Goal: Task Accomplishment & Management: Use online tool/utility

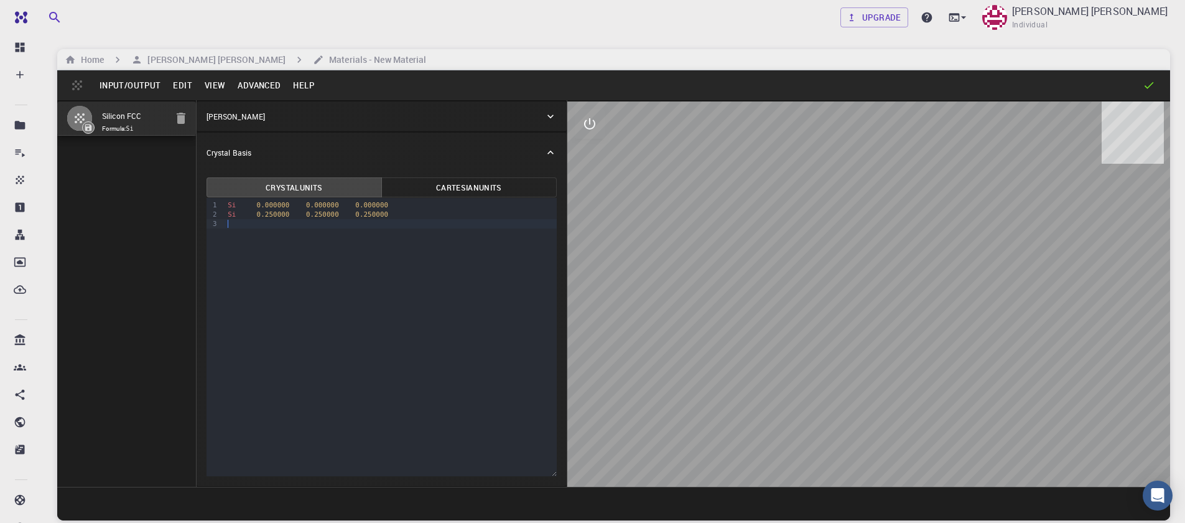
drag, startPoint x: 364, startPoint y: 255, endPoint x: 339, endPoint y: 279, distance: 34.8
click at [339, 279] on div "9 1 2 3 › Si 0.000000 0.000000 0.000000 Si 0.250000 0.250000 0.250000" at bounding box center [382, 337] width 350 height 278
drag, startPoint x: 919, startPoint y: 300, endPoint x: 867, endPoint y: 341, distance: 66.6
click at [872, 342] on div at bounding box center [868, 293] width 603 height 385
click at [865, 333] on div at bounding box center [868, 293] width 603 height 385
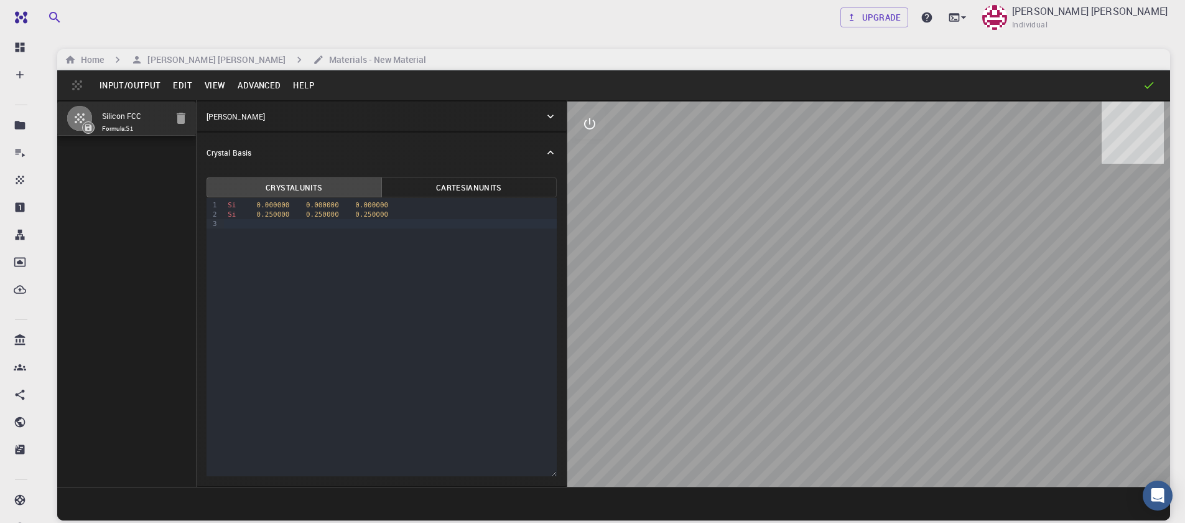
click at [543, 119] on div "Crystal Lattice" at bounding box center [376, 116] width 338 height 11
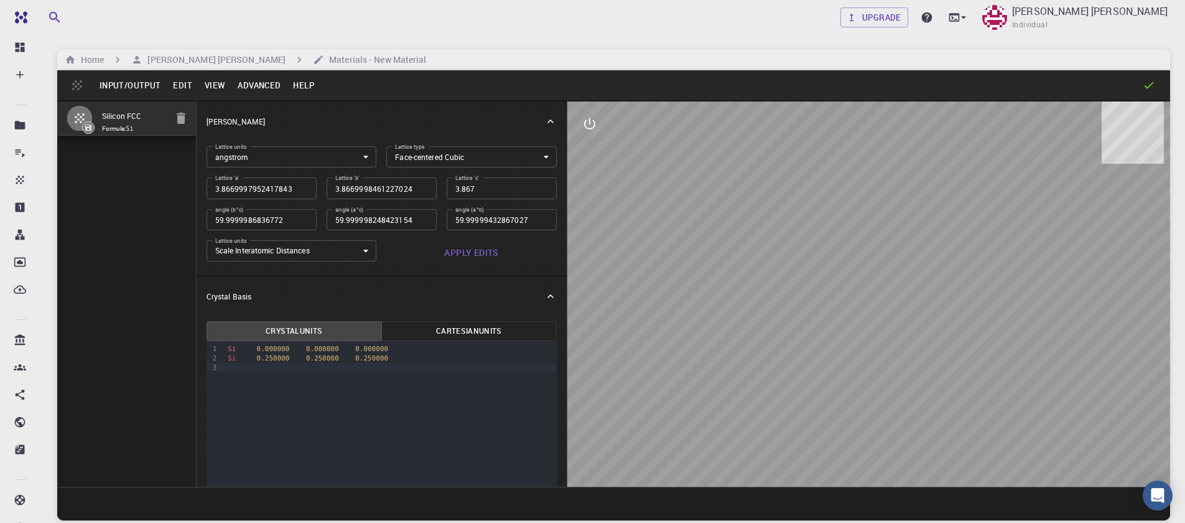
click at [544, 119] on icon at bounding box center [550, 121] width 12 height 12
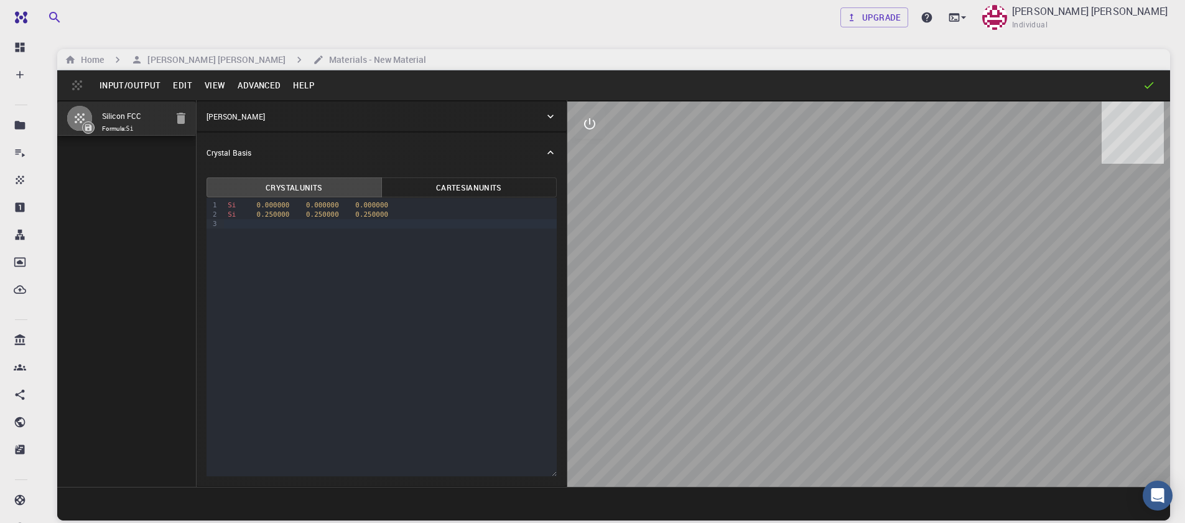
click at [131, 86] on button "Input/Output" at bounding box center [129, 85] width 73 height 20
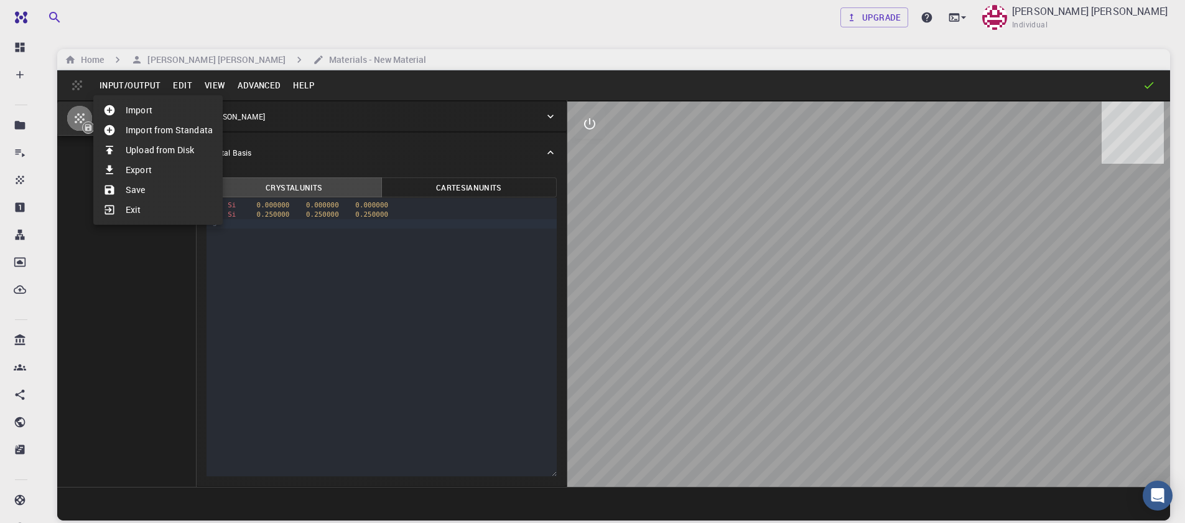
click at [317, 113] on div at bounding box center [592, 261] width 1185 height 523
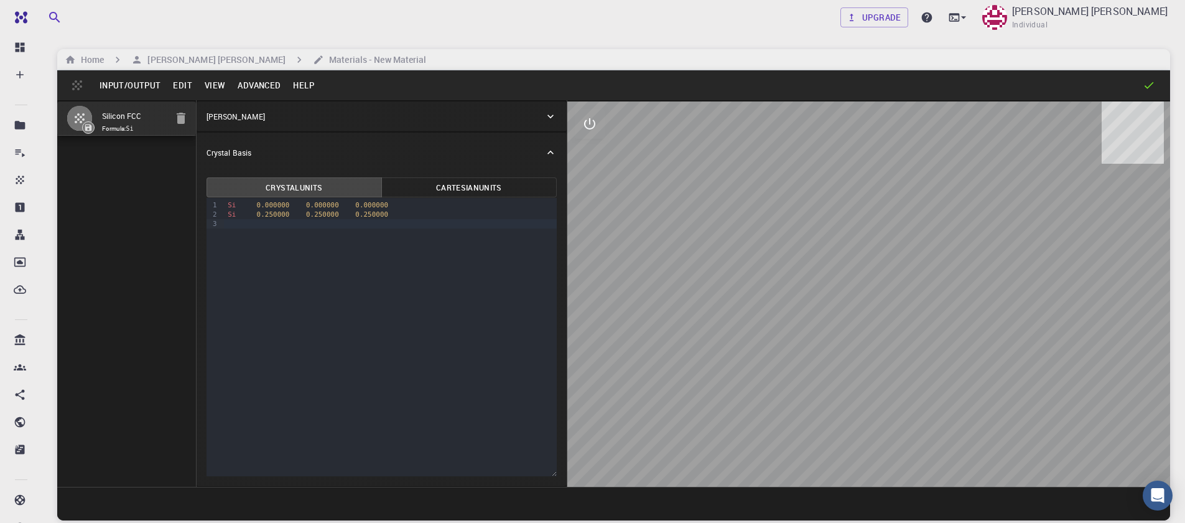
click at [253, 90] on button "Advanced" at bounding box center [258, 85] width 55 height 20
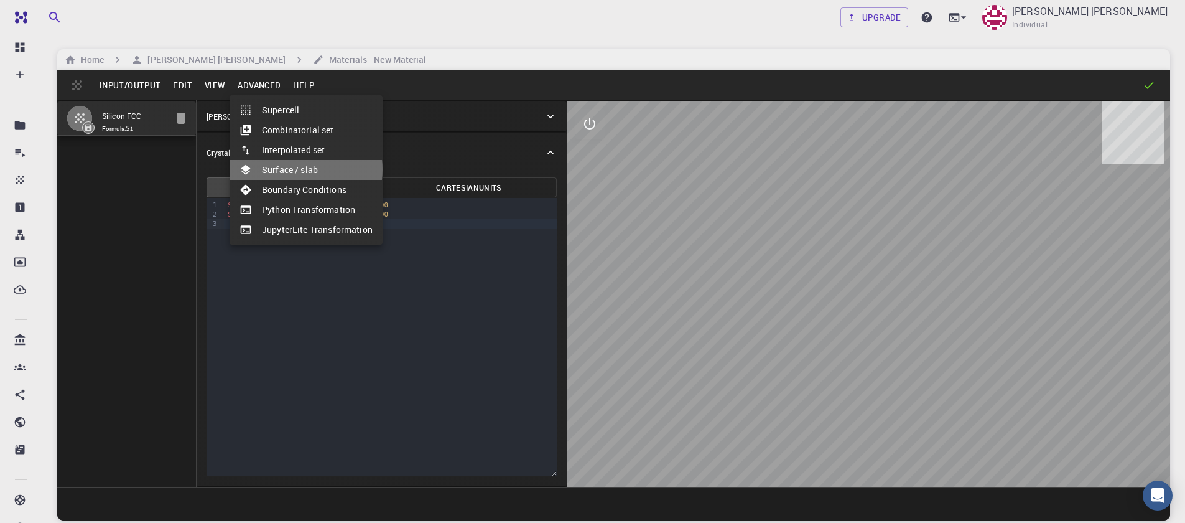
click at [298, 169] on li "Surface / slab" at bounding box center [306, 170] width 153 height 20
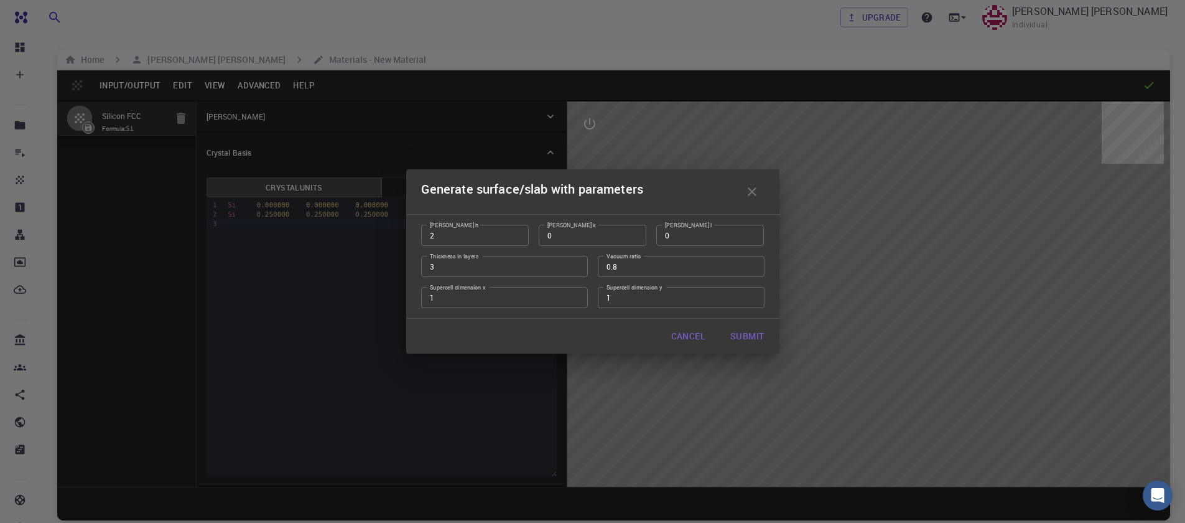
click at [514, 235] on input "2" at bounding box center [475, 235] width 108 height 21
click at [515, 232] on input "3" at bounding box center [475, 235] width 108 height 21
click at [511, 240] on input "2" at bounding box center [475, 235] width 108 height 21
click at [511, 240] on input "1" at bounding box center [475, 235] width 108 height 21
type input "0"
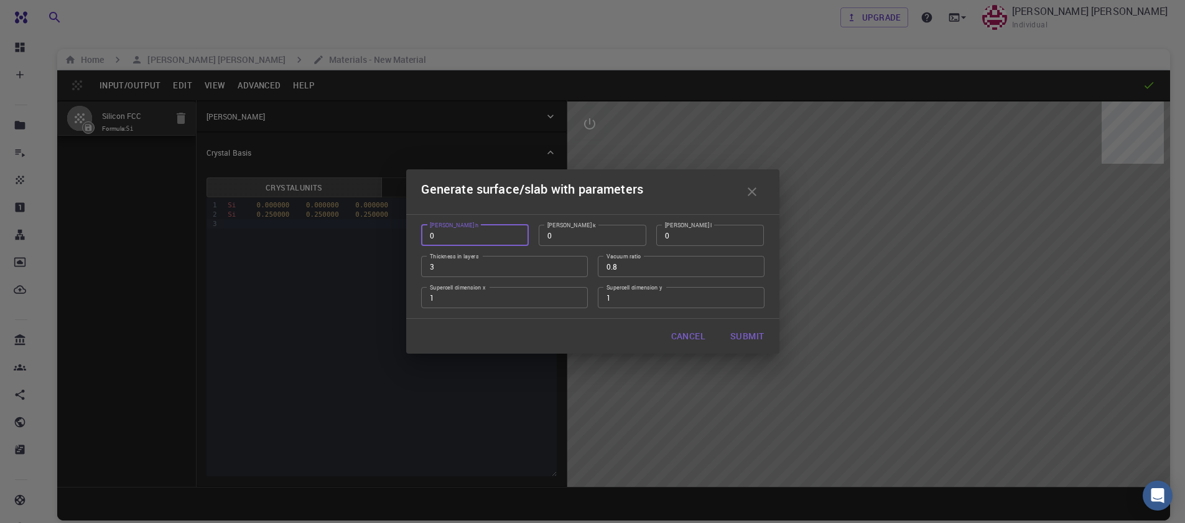
click at [511, 240] on input "0" at bounding box center [475, 235] width 108 height 21
type input "1"
click at [752, 231] on input "1" at bounding box center [710, 235] width 108 height 21
click at [575, 269] on input "2" at bounding box center [504, 266] width 167 height 21
type input "1"
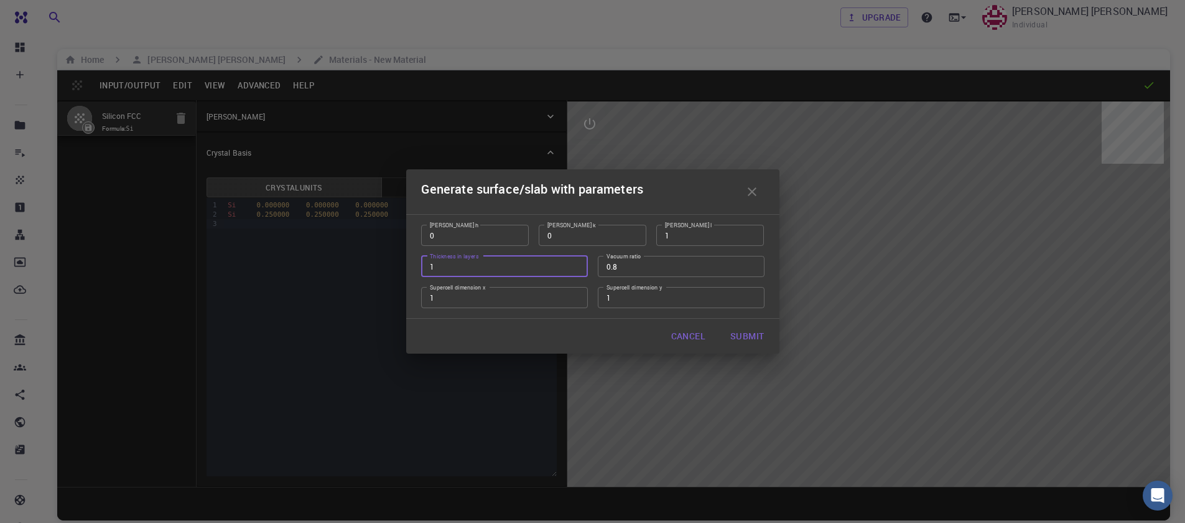
click at [575, 269] on input "1" at bounding box center [504, 266] width 167 height 21
click at [748, 269] on input "0.79" at bounding box center [681, 266] width 167 height 21
click at [750, 269] on input "0.78" at bounding box center [681, 266] width 167 height 21
click at [750, 269] on input "0.77" at bounding box center [681, 266] width 167 height 21
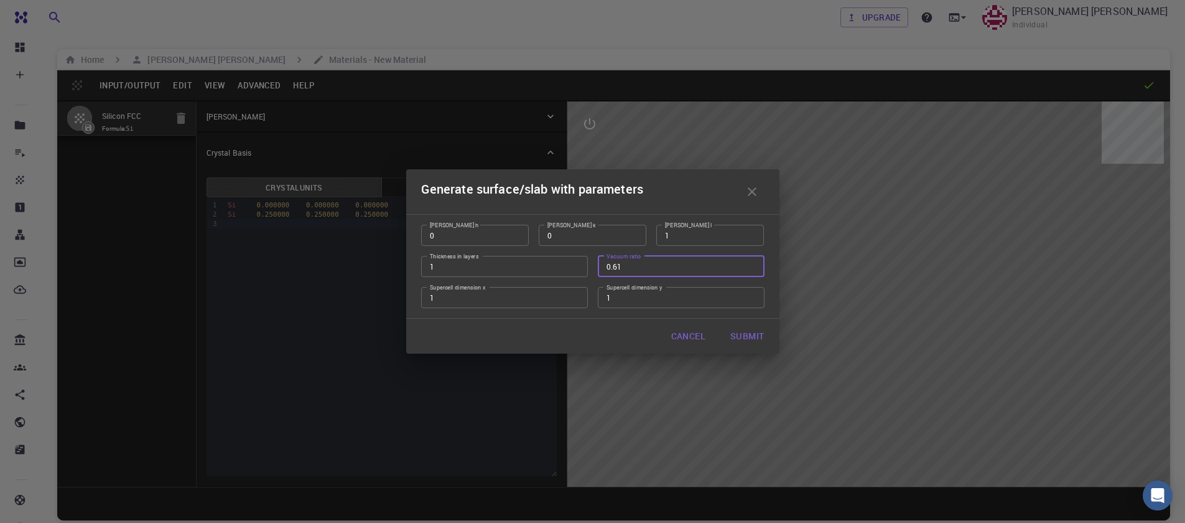
click at [750, 269] on input "0.61" at bounding box center [681, 266] width 167 height 21
click at [750, 269] on input "0.6" at bounding box center [681, 266] width 167 height 21
click at [750, 269] on input "0.59" at bounding box center [681, 266] width 167 height 21
click at [750, 269] on input "0.58" at bounding box center [681, 266] width 167 height 21
click at [750, 269] on input "0.57" at bounding box center [681, 266] width 167 height 21
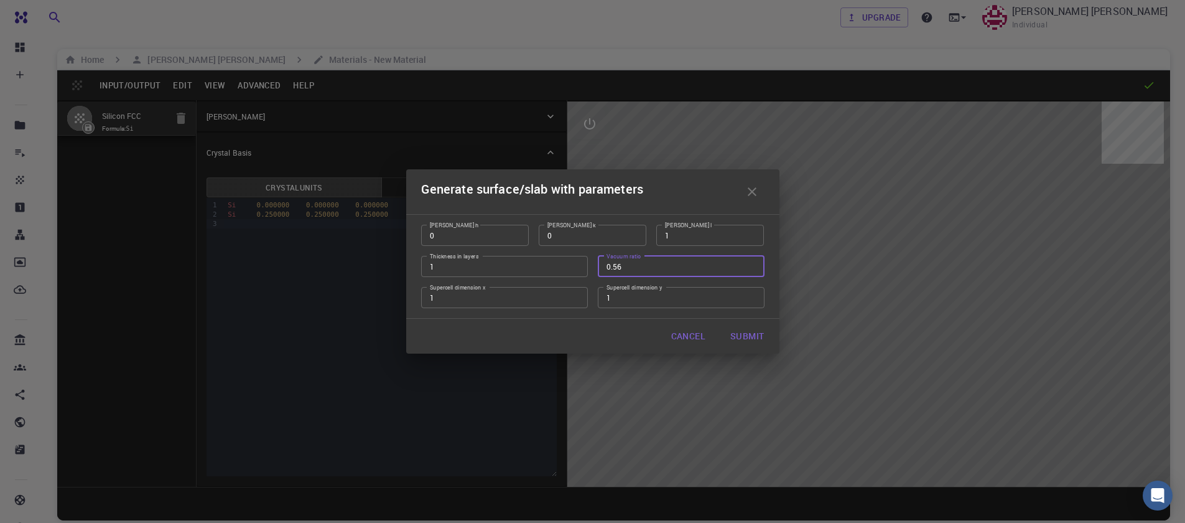
click at [750, 269] on input "0.56" at bounding box center [681, 266] width 167 height 21
click at [750, 269] on input "0.55" at bounding box center [681, 266] width 167 height 21
click at [750, 269] on input "0.54" at bounding box center [681, 266] width 167 height 21
click at [750, 269] on input "0.53" at bounding box center [681, 266] width 167 height 21
click at [750, 269] on input "0.52" at bounding box center [681, 266] width 167 height 21
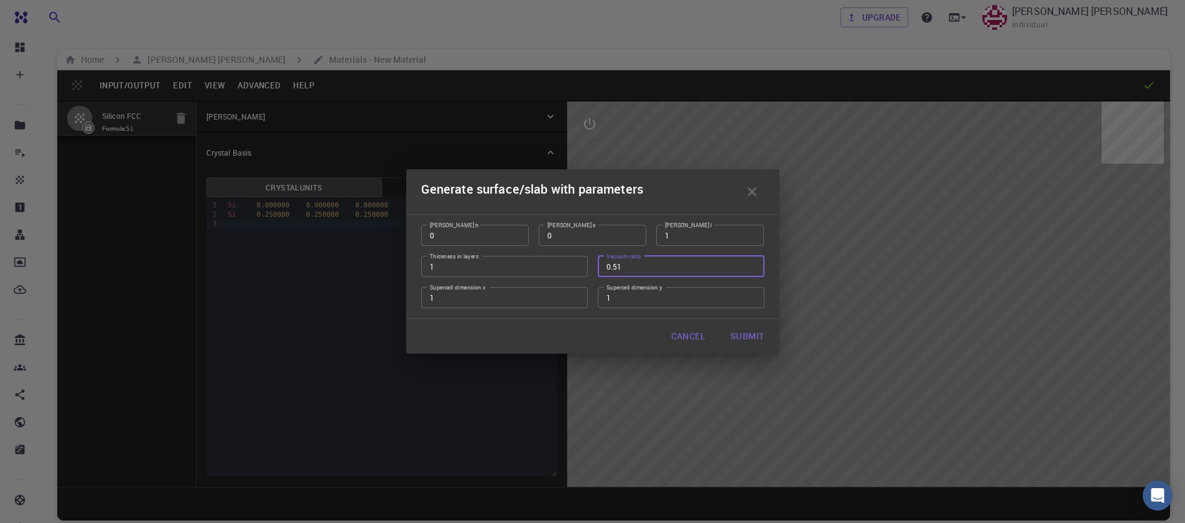
click at [750, 269] on input "0.51" at bounding box center [681, 266] width 167 height 21
type input "0.5"
click at [750, 269] on input "0.5" at bounding box center [681, 266] width 167 height 21
type input "2"
click at [574, 295] on input "2" at bounding box center [504, 297] width 167 height 21
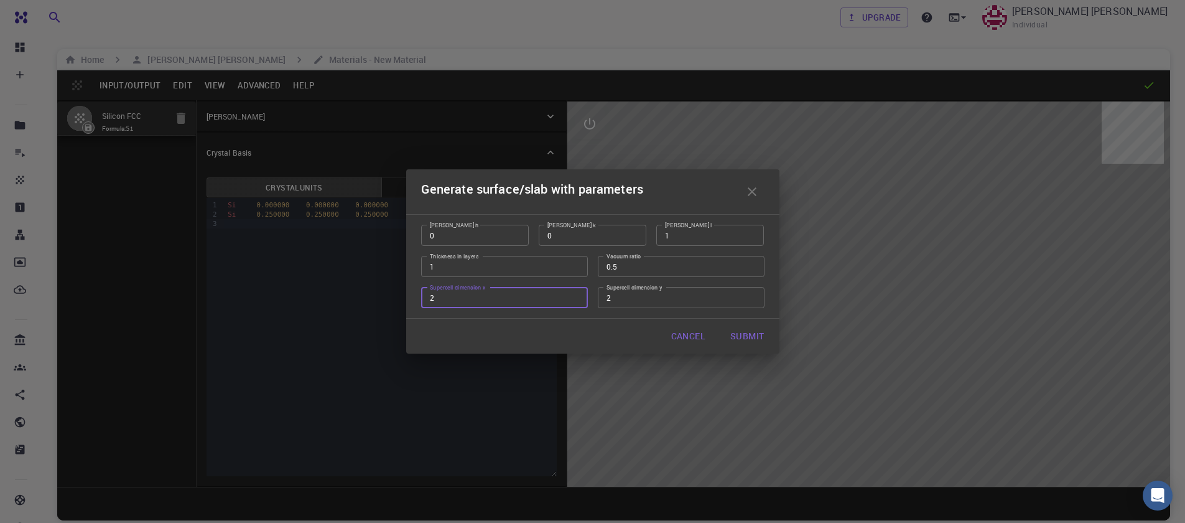
type input "2"
click at [752, 295] on input "2" at bounding box center [681, 297] width 167 height 21
click at [750, 334] on button "Submit" at bounding box center [746, 335] width 53 height 25
type input "TRI"
type input "7.733964949493887"
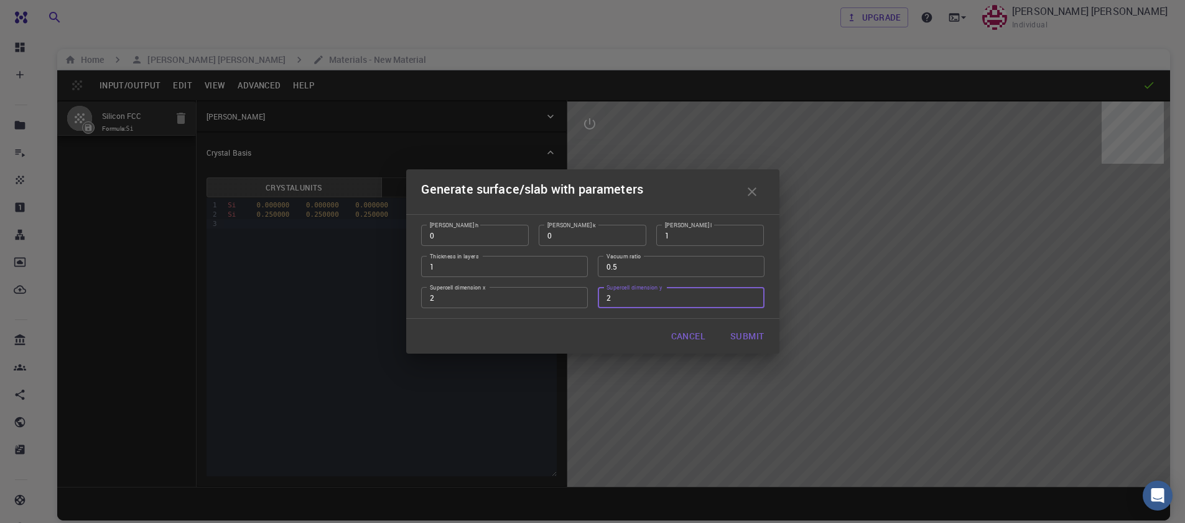
type input "7.734008714761059"
type input "7.734"
type input "60.0000372745793"
type input "59.999850081776614"
type input "60.000087246742055"
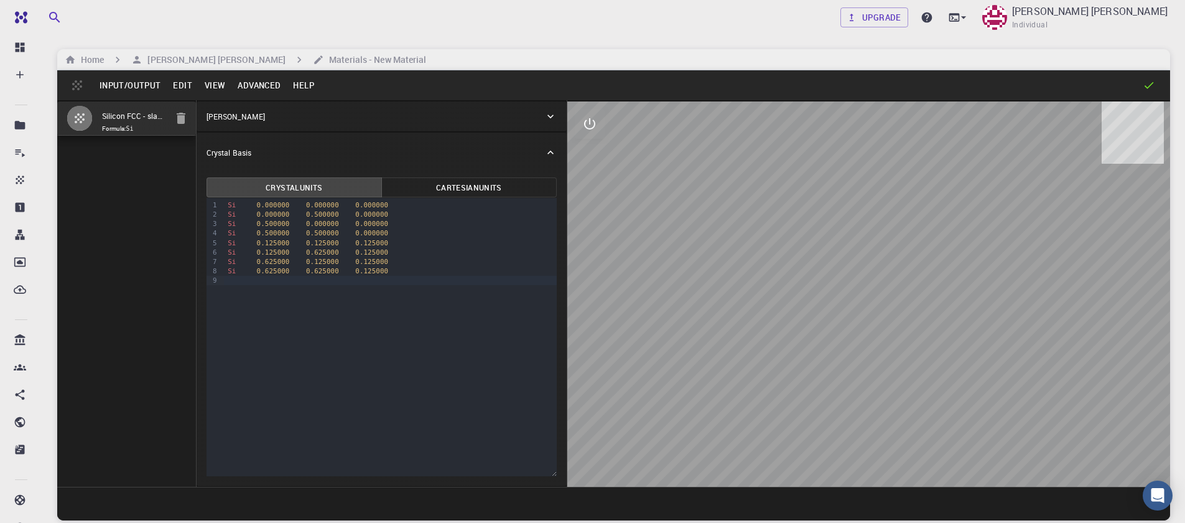
drag, startPoint x: 960, startPoint y: 402, endPoint x: 917, endPoint y: 323, distance: 90.2
click at [918, 325] on div at bounding box center [868, 293] width 603 height 385
click at [590, 132] on button "interactive" at bounding box center [590, 124] width 30 height 30
click at [594, 163] on button "view" at bounding box center [590, 154] width 30 height 30
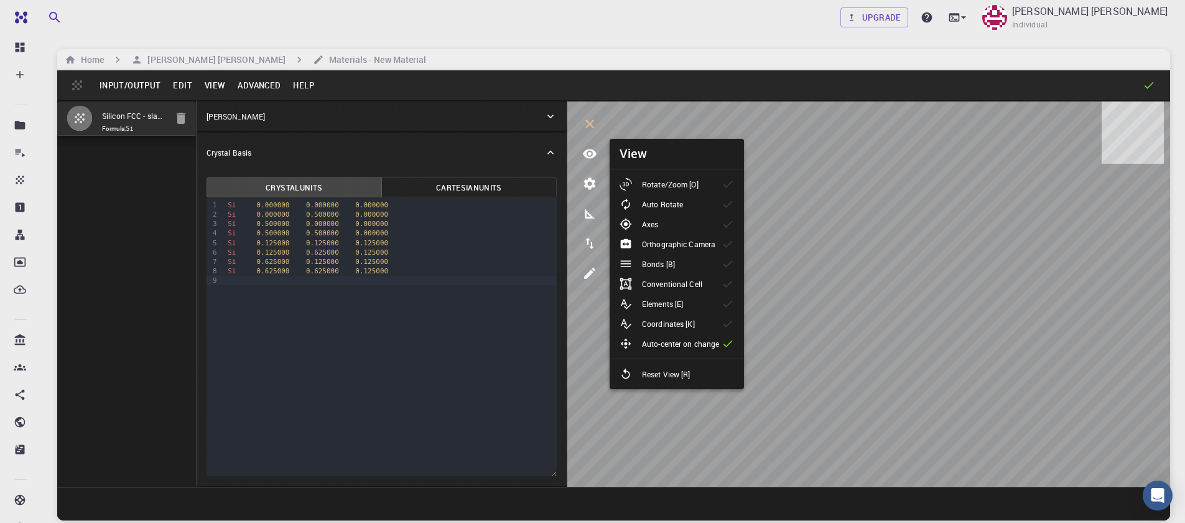
drag, startPoint x: 651, startPoint y: 177, endPoint x: 719, endPoint y: 213, distance: 77.1
click at [651, 177] on li "Rotate/Zoom [O]" at bounding box center [677, 184] width 134 height 20
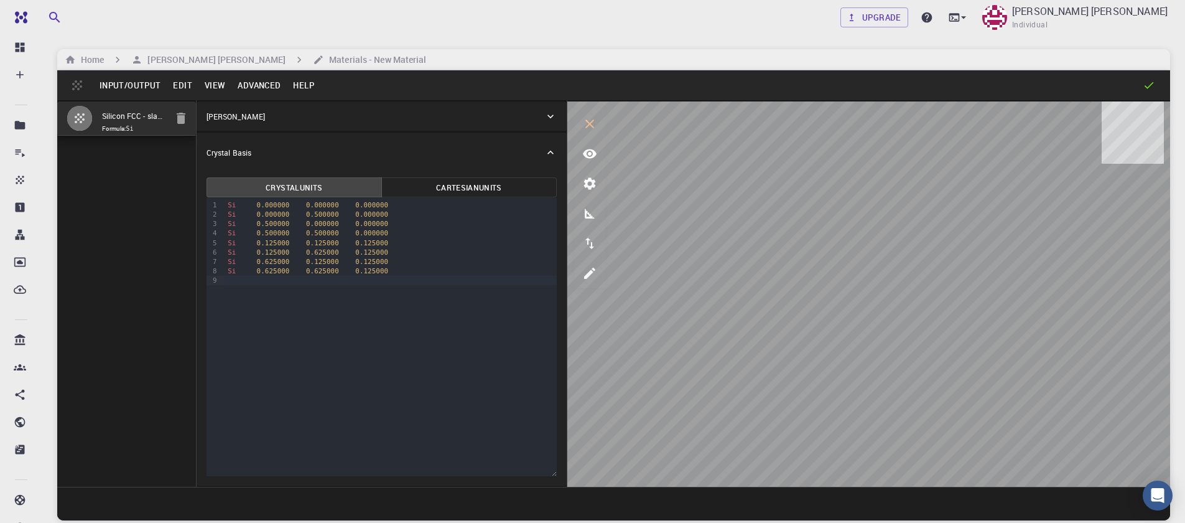
click at [127, 85] on button "Input/Output" at bounding box center [129, 85] width 73 height 20
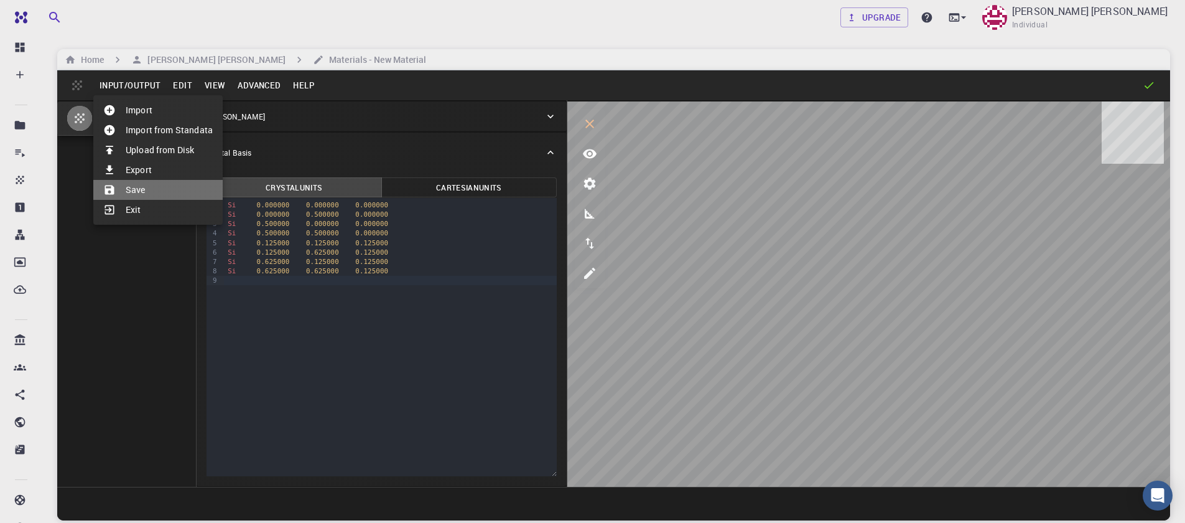
click at [147, 187] on li "Save" at bounding box center [157, 190] width 129 height 20
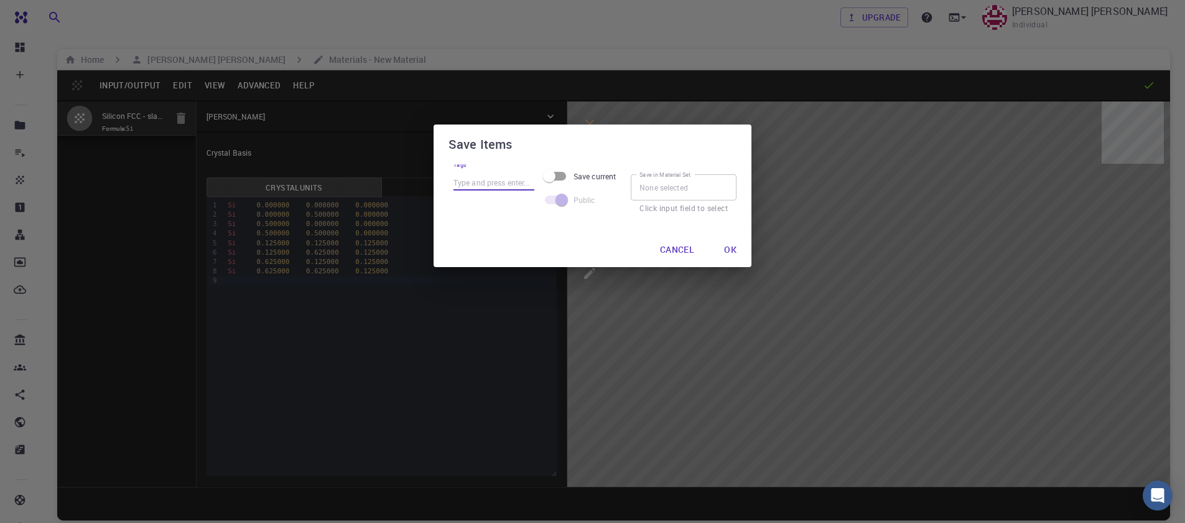
click at [514, 186] on input "Tags" at bounding box center [493, 182] width 81 height 16
type input "Silicon"
click at [732, 254] on button "Ok" at bounding box center [730, 249] width 32 height 25
click at [559, 179] on input "Save current" at bounding box center [549, 176] width 71 height 24
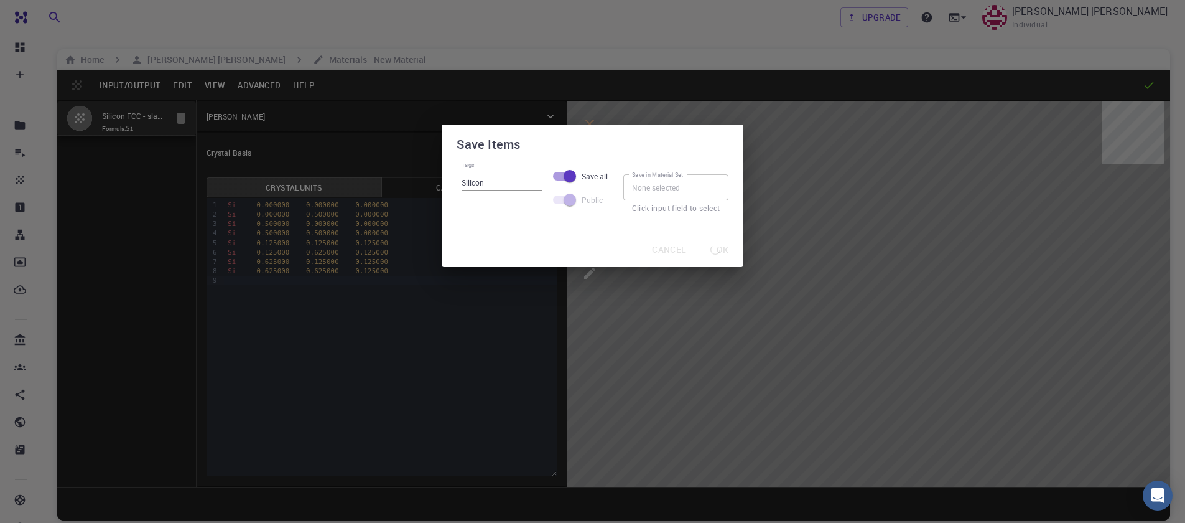
click at [564, 177] on input "Save all" at bounding box center [569, 176] width 71 height 24
checkbox input "false"
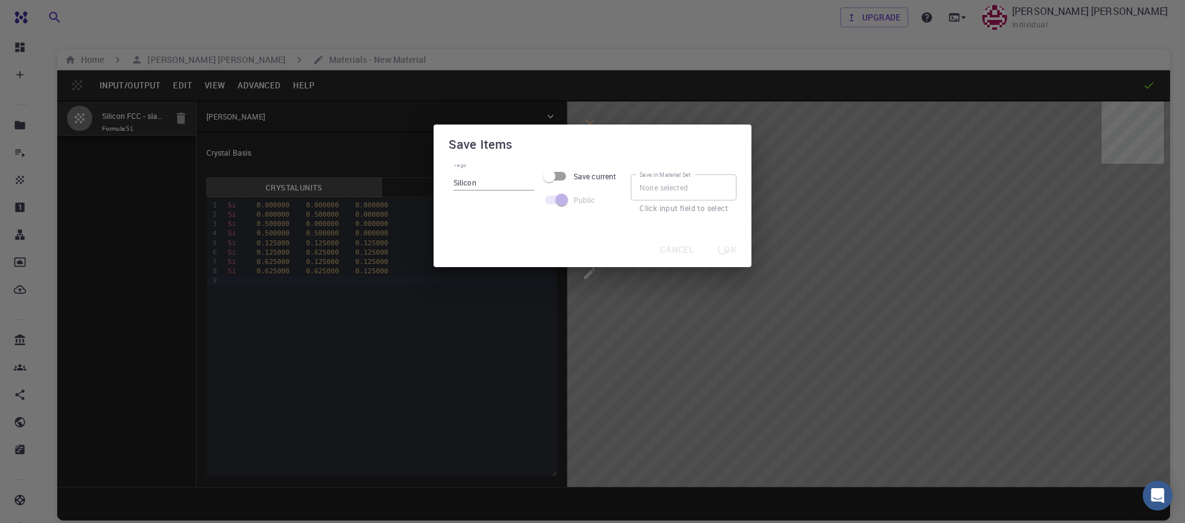
drag, startPoint x: 592, startPoint y: 134, endPoint x: 666, endPoint y: 164, distance: 80.2
click at [621, 160] on h2 "Save Items" at bounding box center [593, 144] width 318 height 40
click at [724, 290] on div "Save Items Tags Silicon Save current Public Save in Material Set Save in Materi…" at bounding box center [592, 261] width 1185 height 523
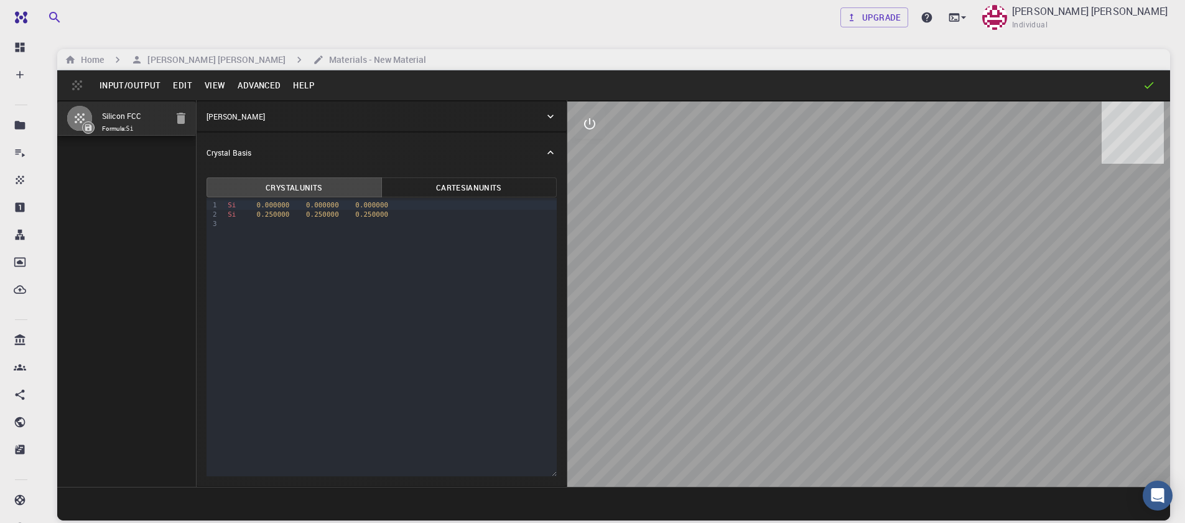
click at [267, 86] on button "Advanced" at bounding box center [258, 85] width 55 height 20
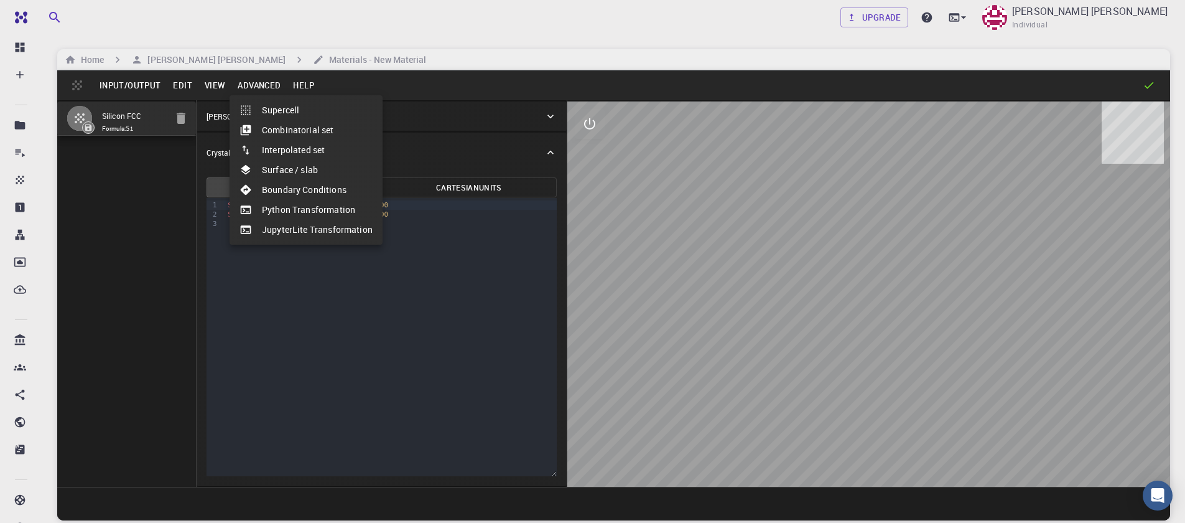
click at [267, 172] on li "Surface / slab" at bounding box center [306, 170] width 153 height 20
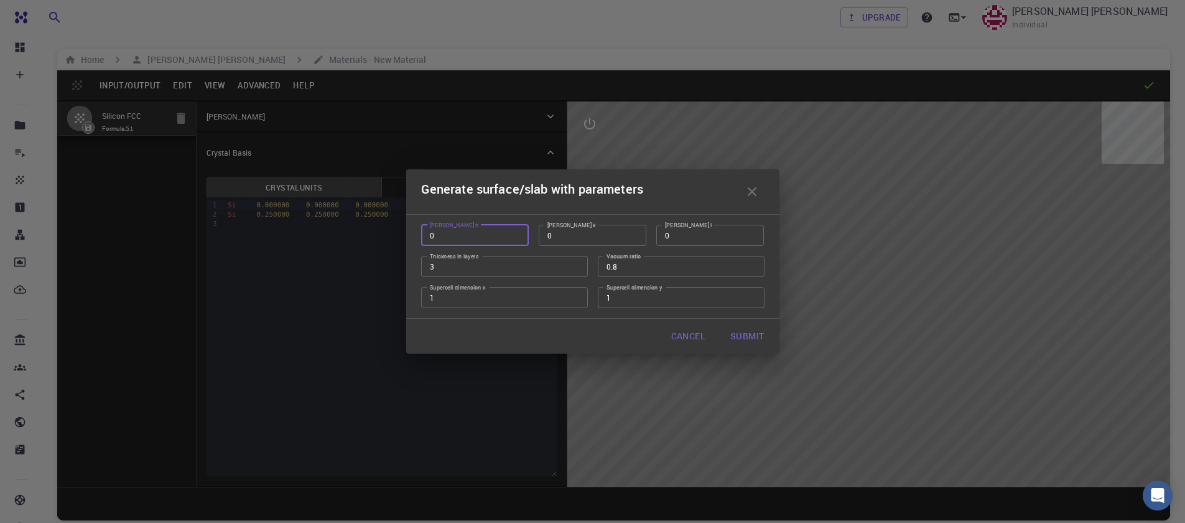
type input "0"
click at [515, 236] on input "0" at bounding box center [475, 235] width 108 height 21
type input "1"
click at [752, 233] on input "1" at bounding box center [710, 235] width 108 height 21
click at [571, 264] on input "4" at bounding box center [504, 266] width 167 height 21
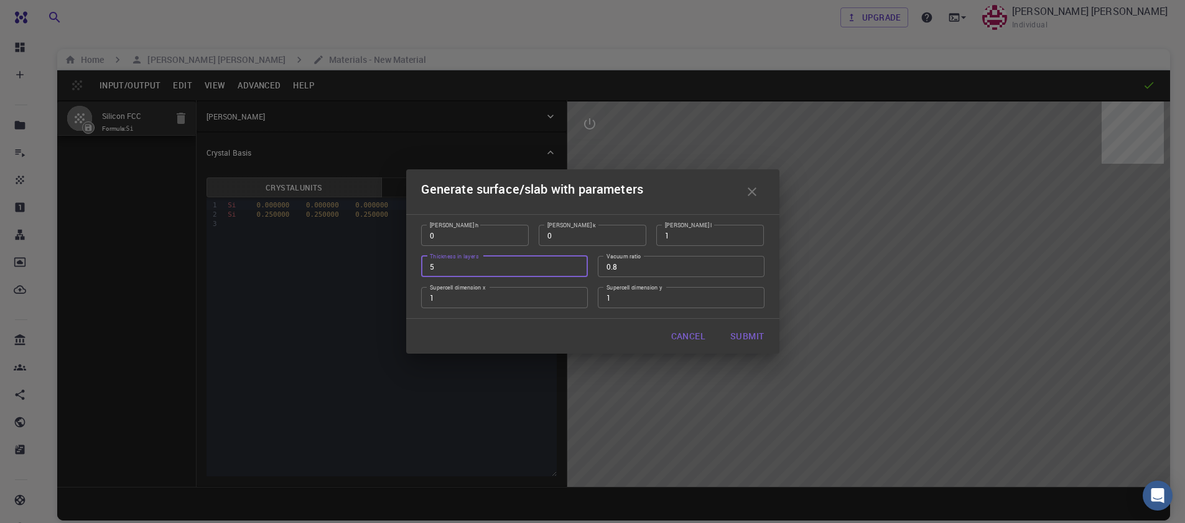
click at [570, 264] on input "5" at bounding box center [504, 266] width 167 height 21
click at [570, 264] on input "6" at bounding box center [504, 266] width 167 height 21
click at [570, 264] on input "7" at bounding box center [504, 266] width 167 height 21
click at [570, 264] on input "8" at bounding box center [504, 266] width 167 height 21
type input "9"
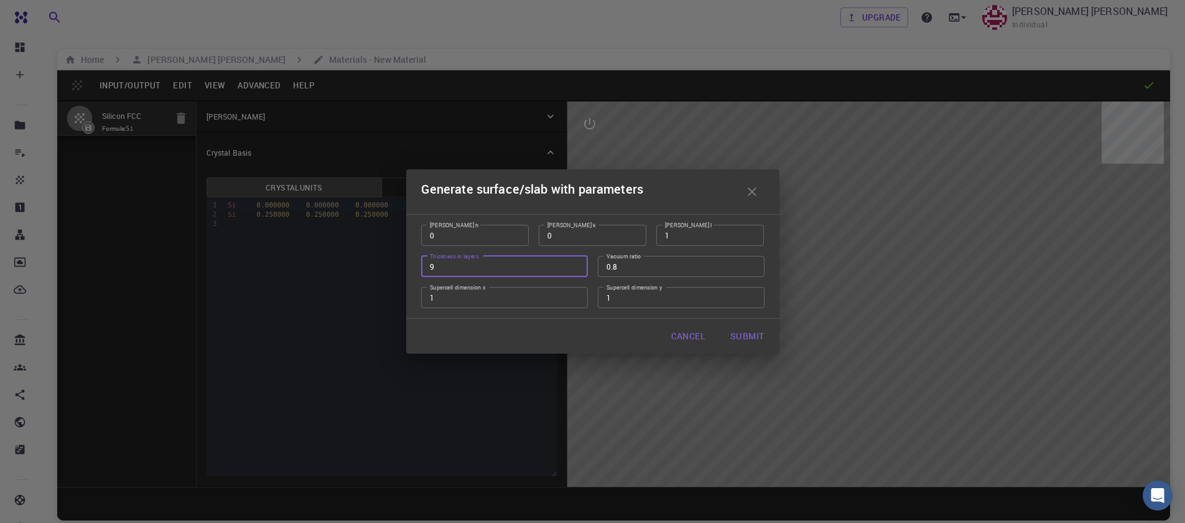
click at [570, 264] on input "9" at bounding box center [504, 266] width 167 height 21
drag, startPoint x: 523, startPoint y: 269, endPoint x: 394, endPoint y: 272, distance: 129.4
click at [388, 277] on div "Generate surface/slab with parameters Miller h 0 Miller h Miller k 0 Miller k M…" at bounding box center [592, 261] width 1185 height 523
type input "1"
click at [670, 273] on input "0.8" at bounding box center [681, 266] width 167 height 21
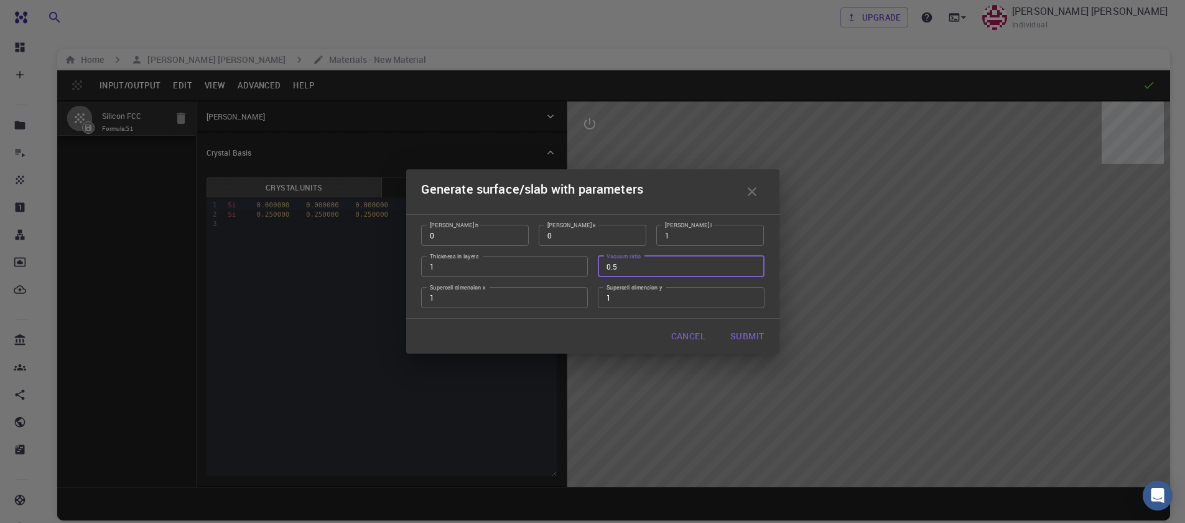
type input "0.5"
type input "2"
click at [575, 295] on input "2" at bounding box center [504, 297] width 167 height 21
type input "2"
click at [755, 297] on input "2" at bounding box center [681, 297] width 167 height 21
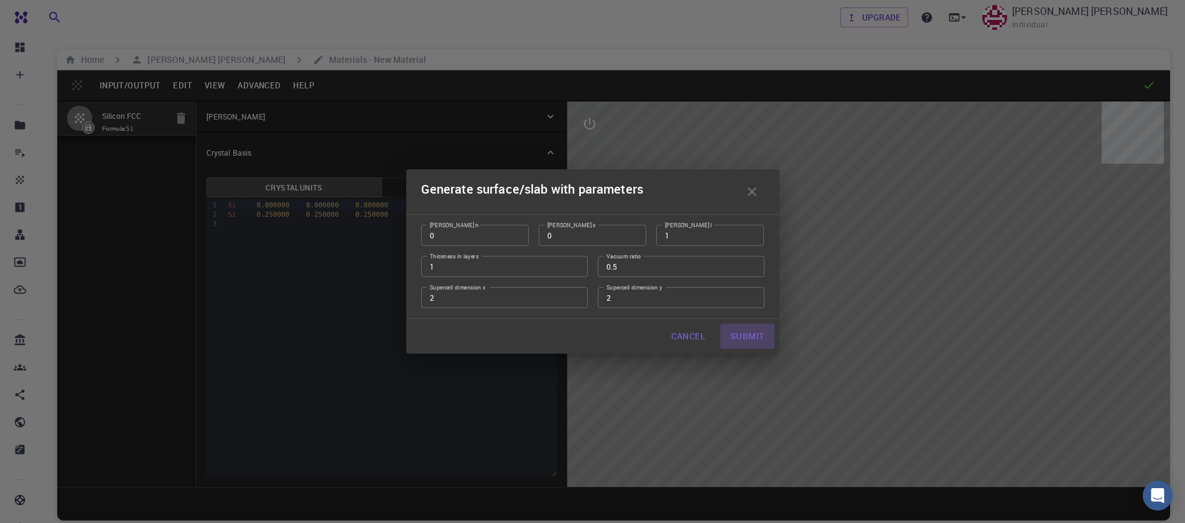
click at [758, 346] on button "Submit" at bounding box center [746, 335] width 53 height 25
type input "TRI"
type input "7.733964949493887"
type input "7.734008714761059"
type input "7.734"
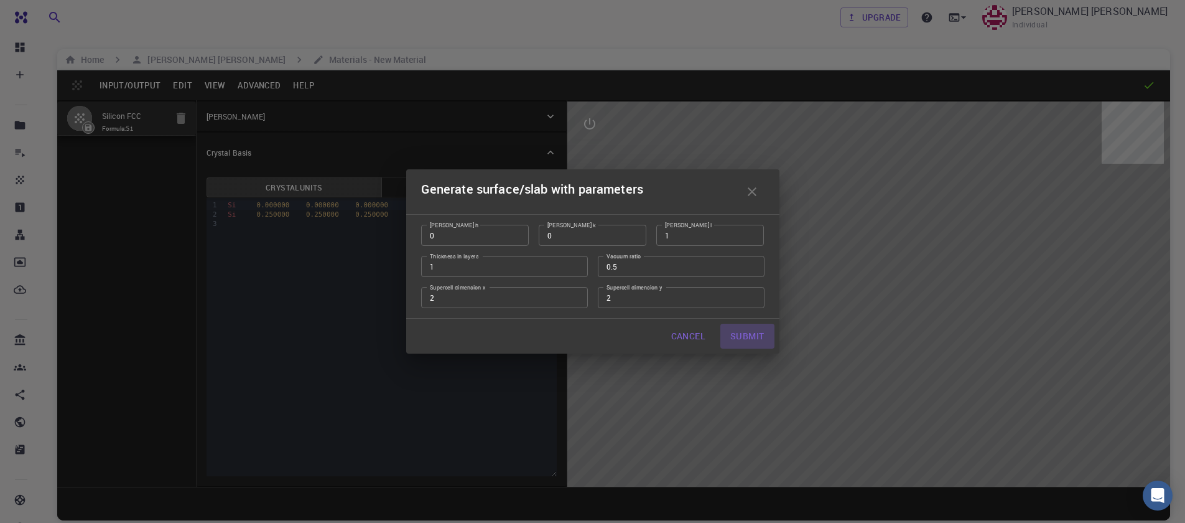
type input "60.0000372745793"
type input "59.999850081776614"
type input "60.000087246742055"
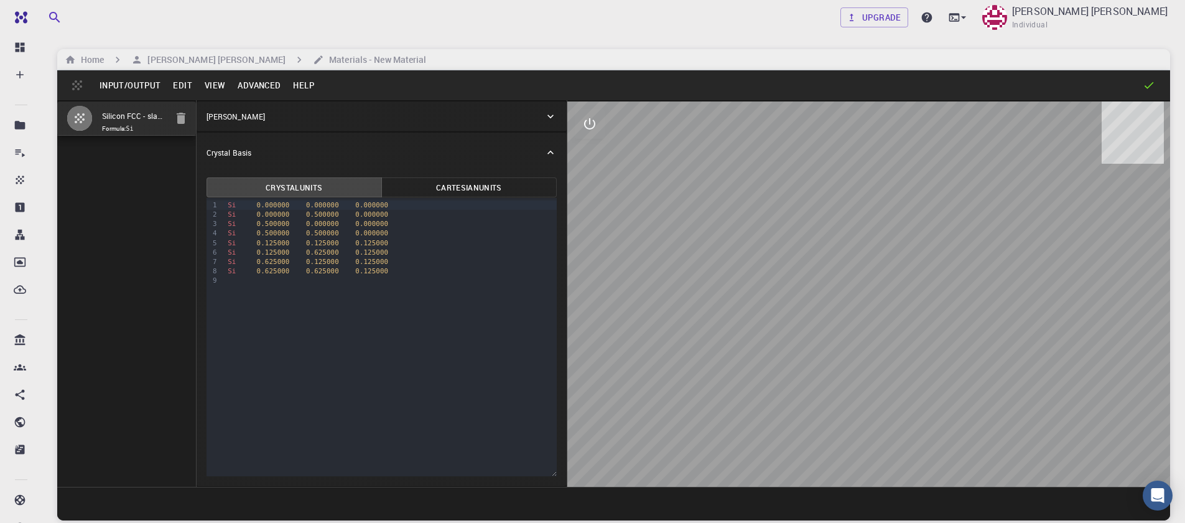
click at [127, 85] on button "Input/Output" at bounding box center [129, 85] width 73 height 20
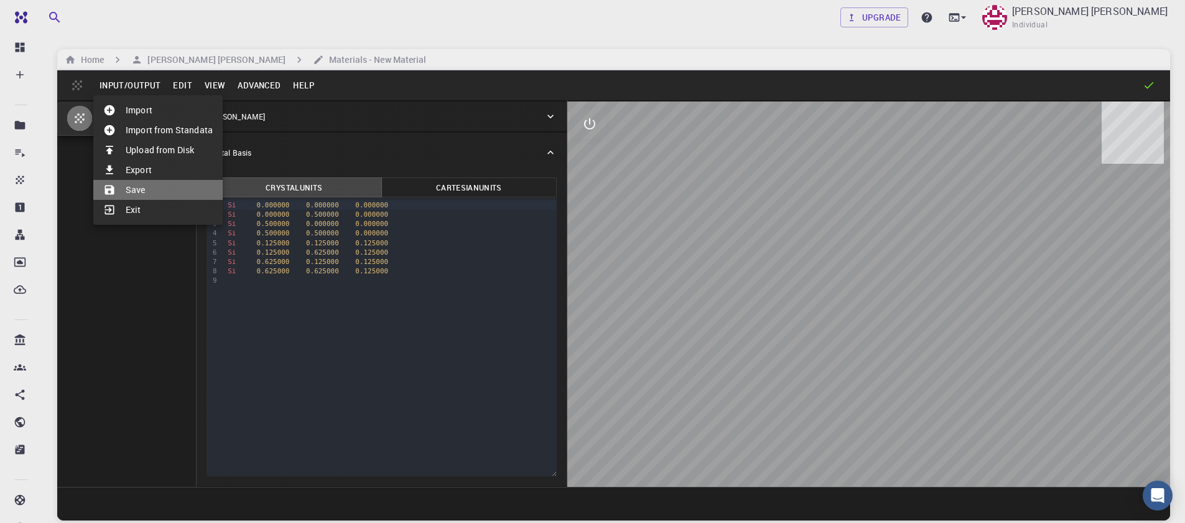
click at [129, 189] on li "Save" at bounding box center [157, 190] width 129 height 20
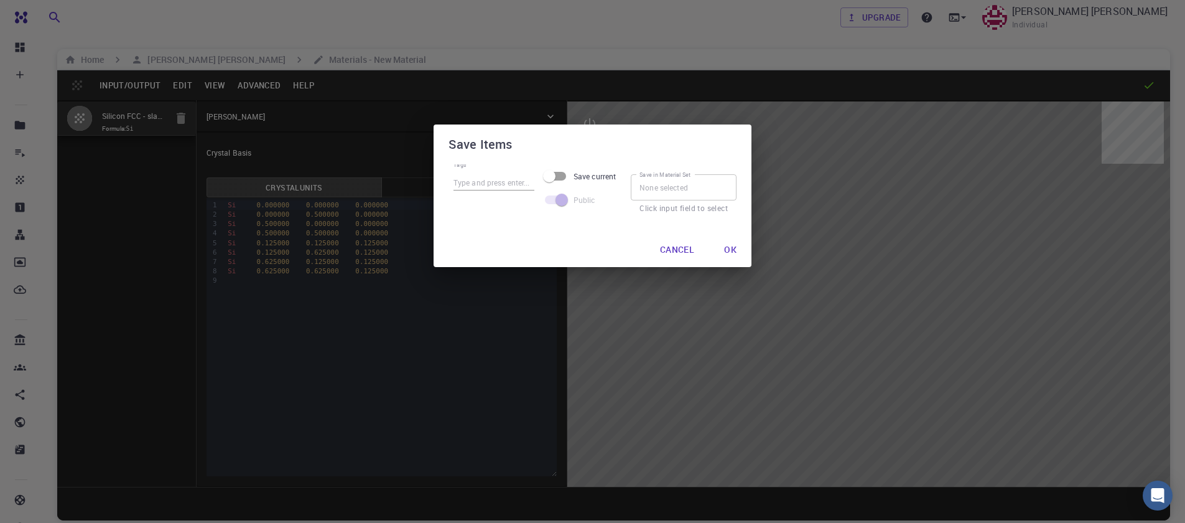
click at [559, 170] on input "Save current" at bounding box center [549, 176] width 71 height 24
checkbox input "true"
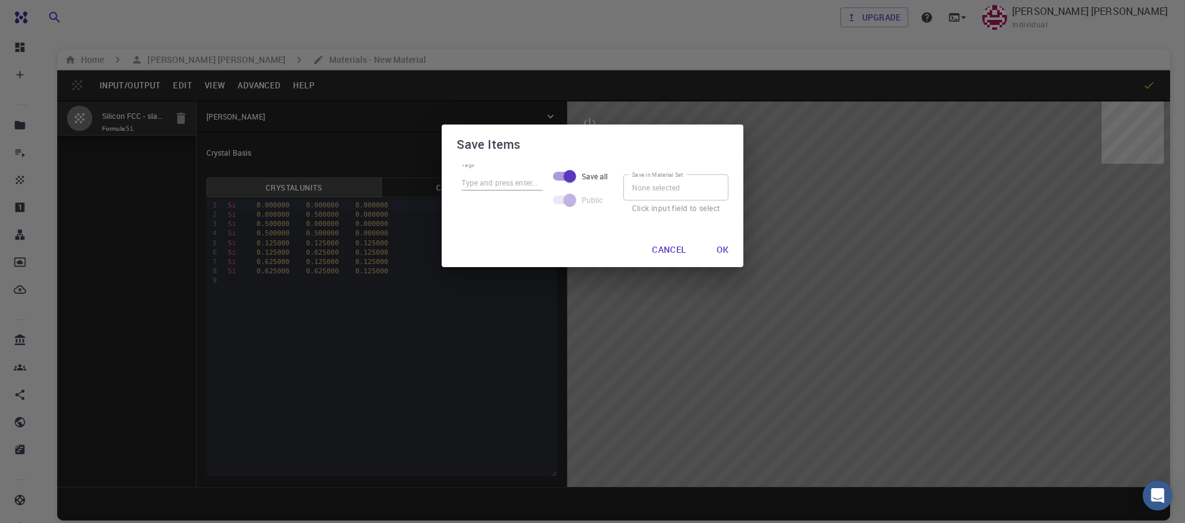
click at [505, 188] on input "Tags" at bounding box center [502, 182] width 81 height 16
click at [495, 175] on input "Tags" at bounding box center [502, 182] width 81 height 16
type input "silicon"
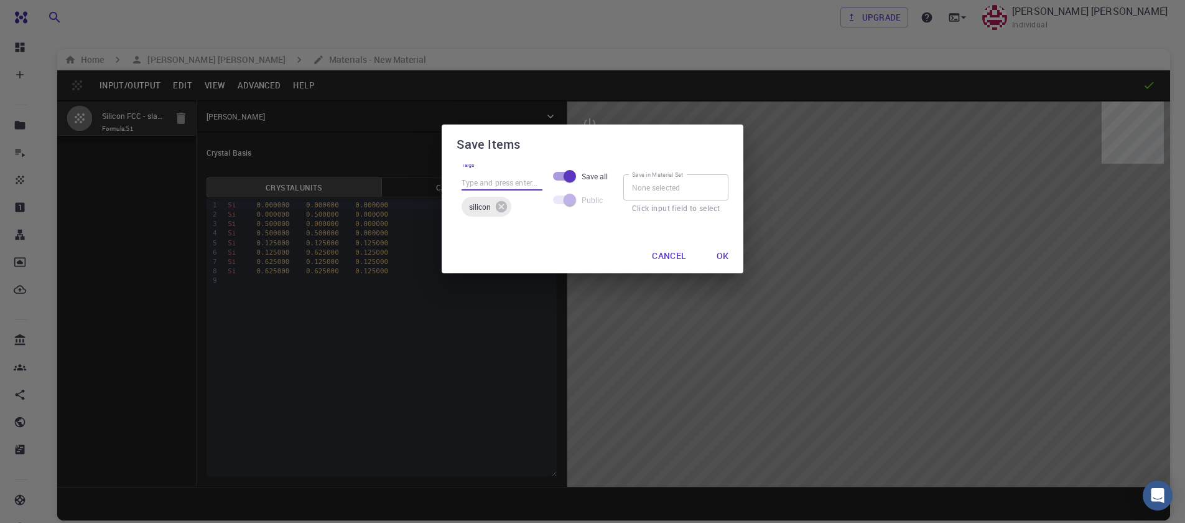
click at [504, 184] on input "Tags" at bounding box center [502, 182] width 81 height 16
click at [466, 211] on span "silicon" at bounding box center [480, 207] width 37 height 10
click at [499, 207] on icon at bounding box center [500, 206] width 11 height 11
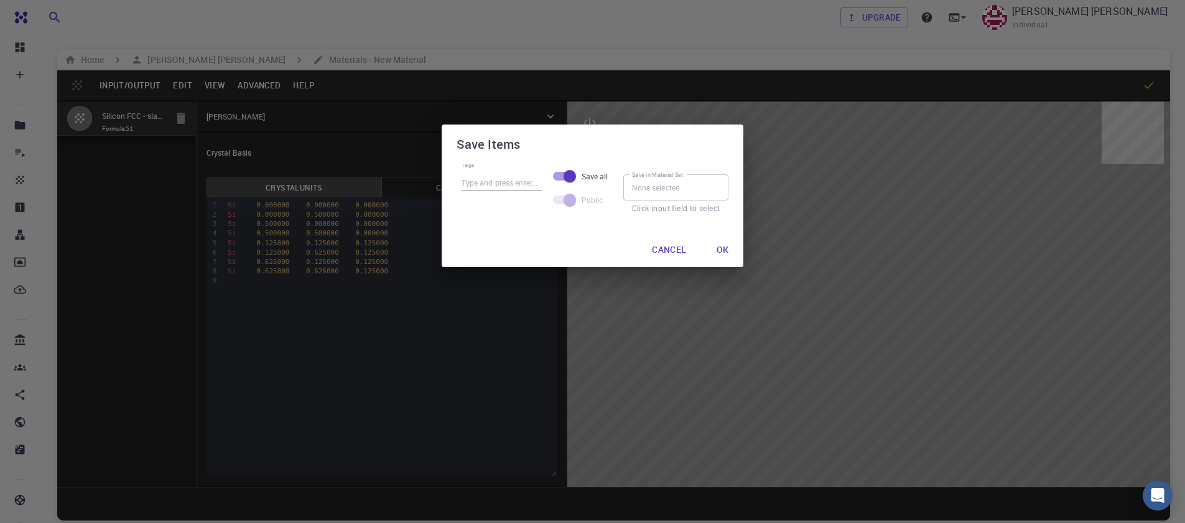
click at [486, 180] on input "Tags" at bounding box center [502, 182] width 81 height 16
type input "silicon"
click at [725, 247] on button "Ok" at bounding box center [723, 249] width 32 height 25
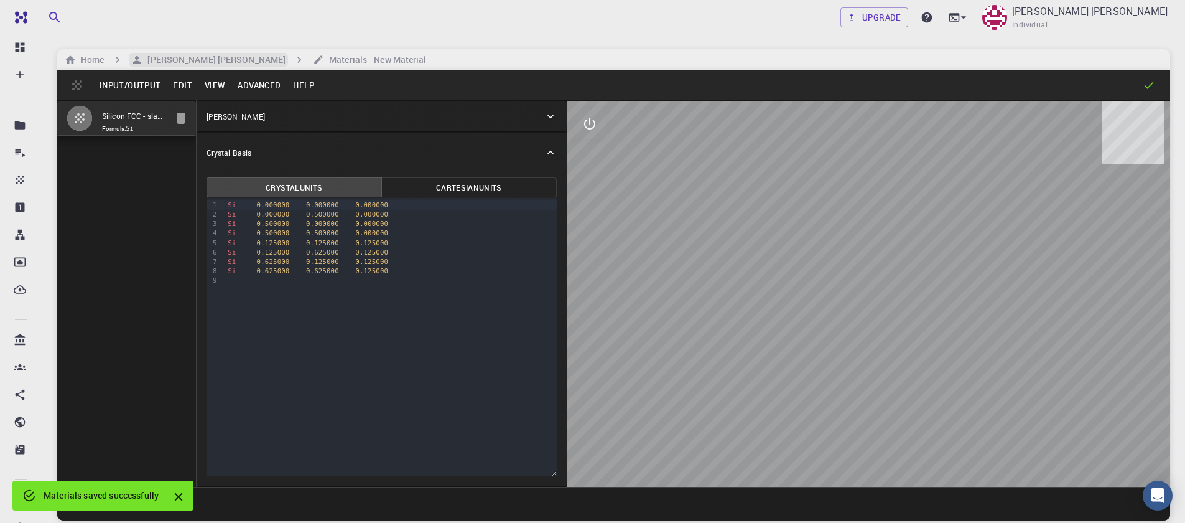
click at [184, 62] on h6 "[PERSON_NAME] [PERSON_NAME]" at bounding box center [213, 60] width 143 height 14
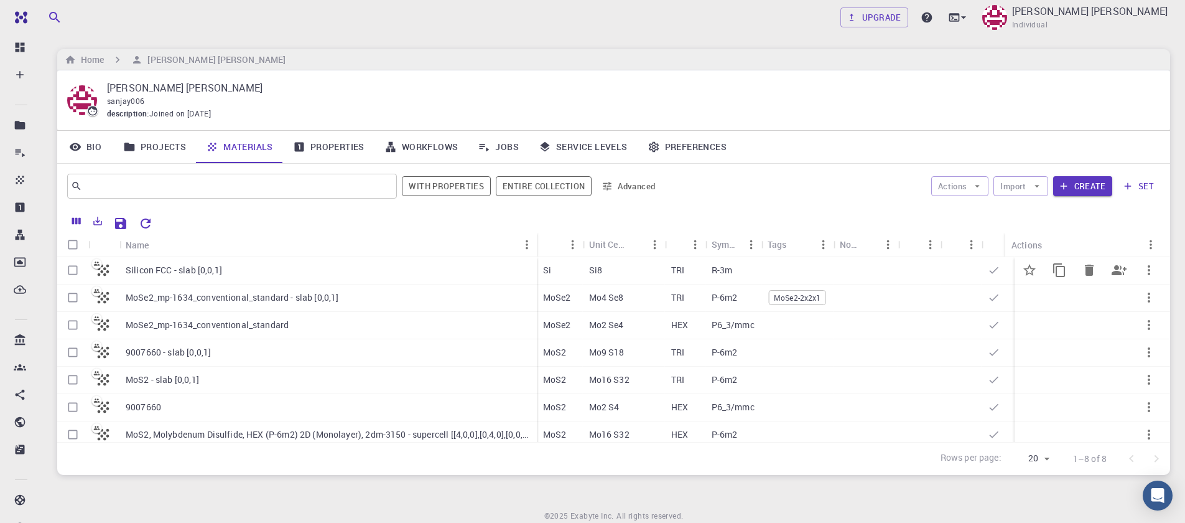
click at [636, 277] on div "Si8" at bounding box center [624, 270] width 82 height 27
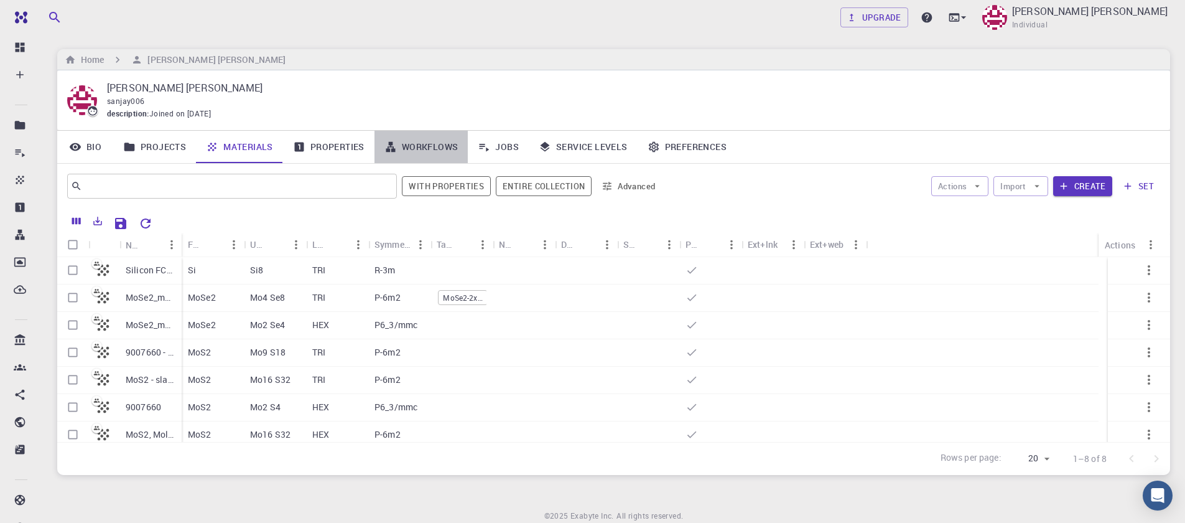
click at [402, 143] on link "Workflows" at bounding box center [421, 147] width 94 height 32
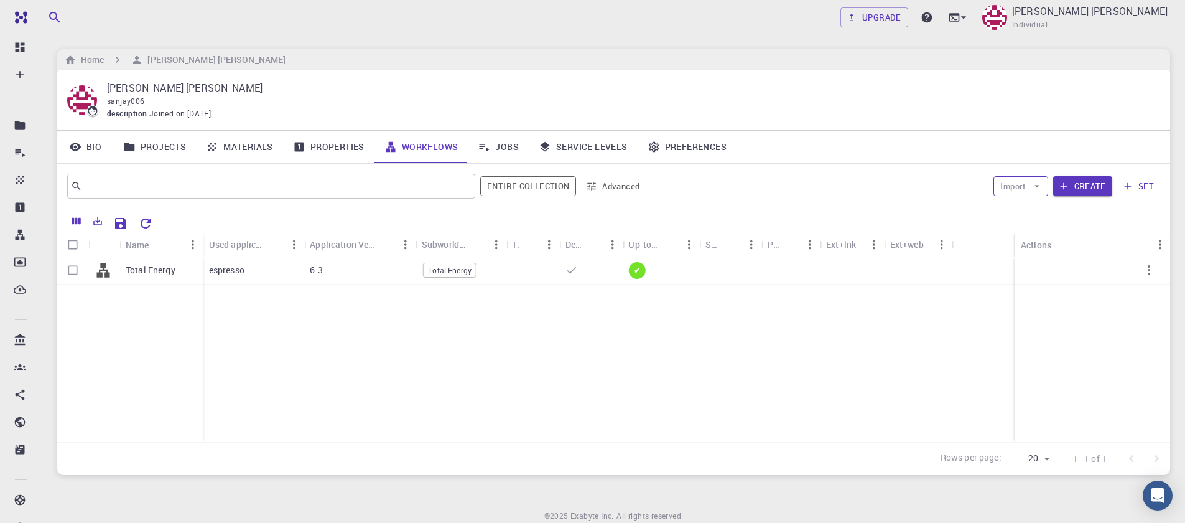
click at [1031, 188] on button "Import" at bounding box center [1020, 186] width 54 height 20
click at [1079, 190] on button "Create" at bounding box center [1082, 186] width 59 height 20
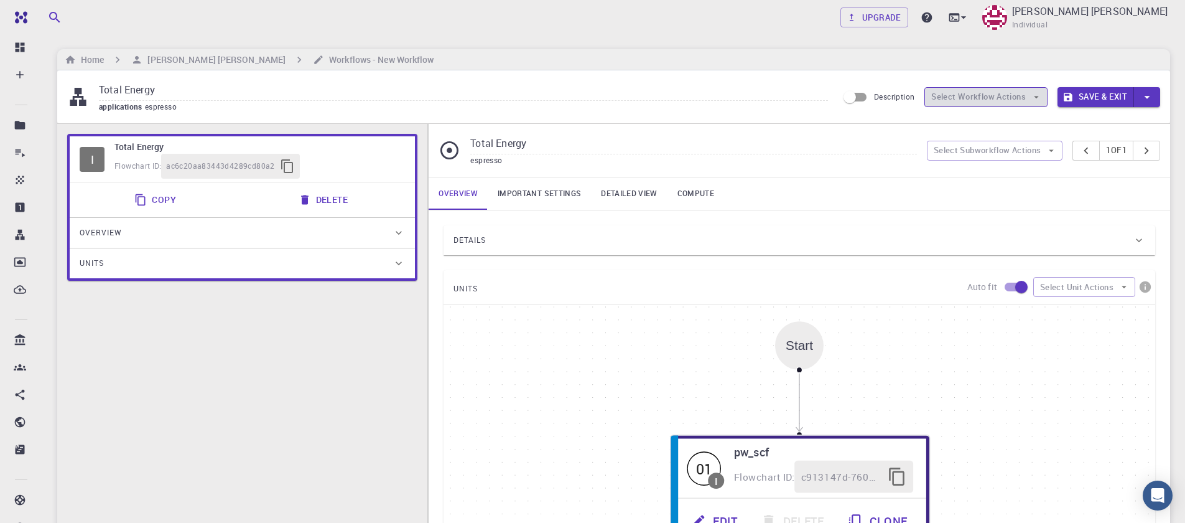
click at [1007, 98] on button "Select Workflow Actions" at bounding box center [985, 97] width 123 height 20
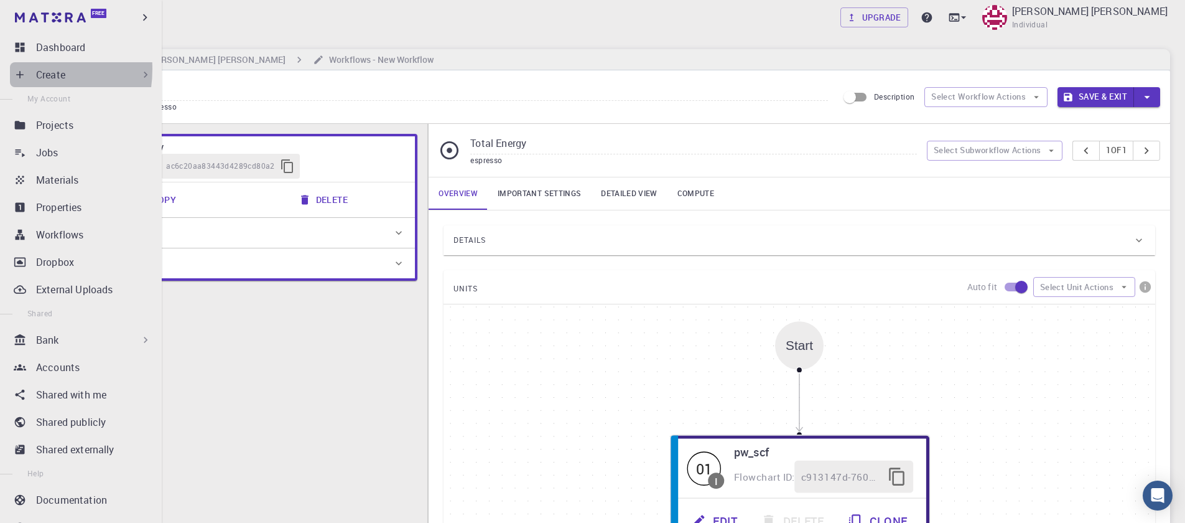
click at [18, 69] on icon at bounding box center [20, 74] width 12 height 12
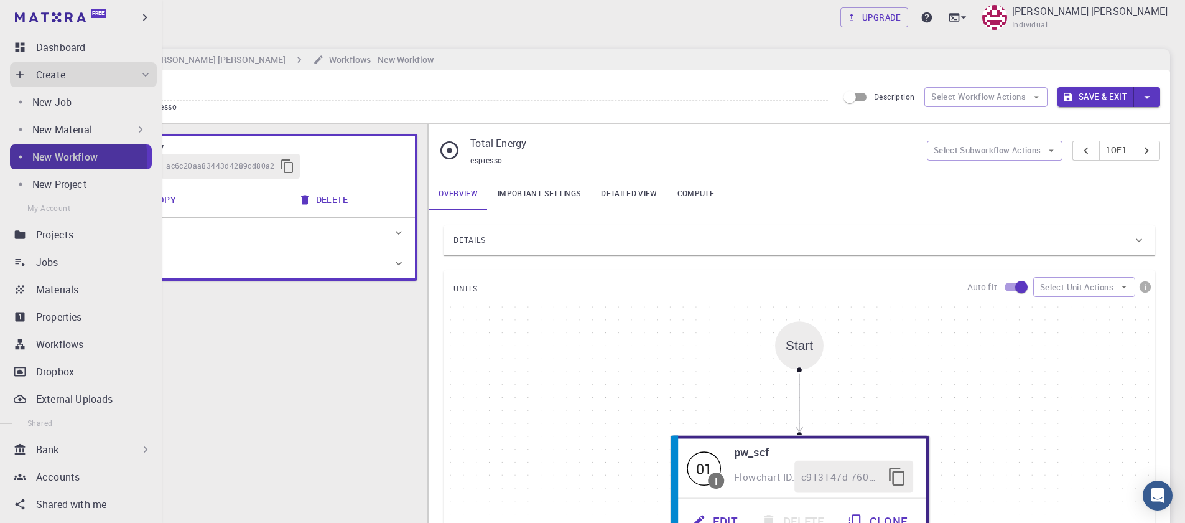
click at [70, 159] on p "New Workflow" at bounding box center [64, 156] width 65 height 15
click at [67, 162] on p "New Workflow" at bounding box center [64, 156] width 65 height 15
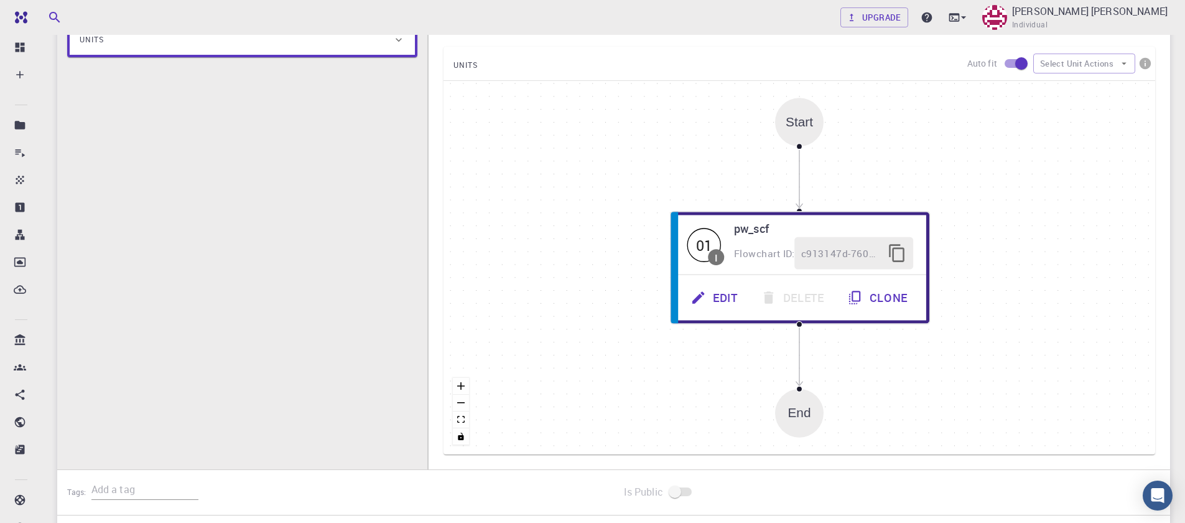
scroll to position [213, 0]
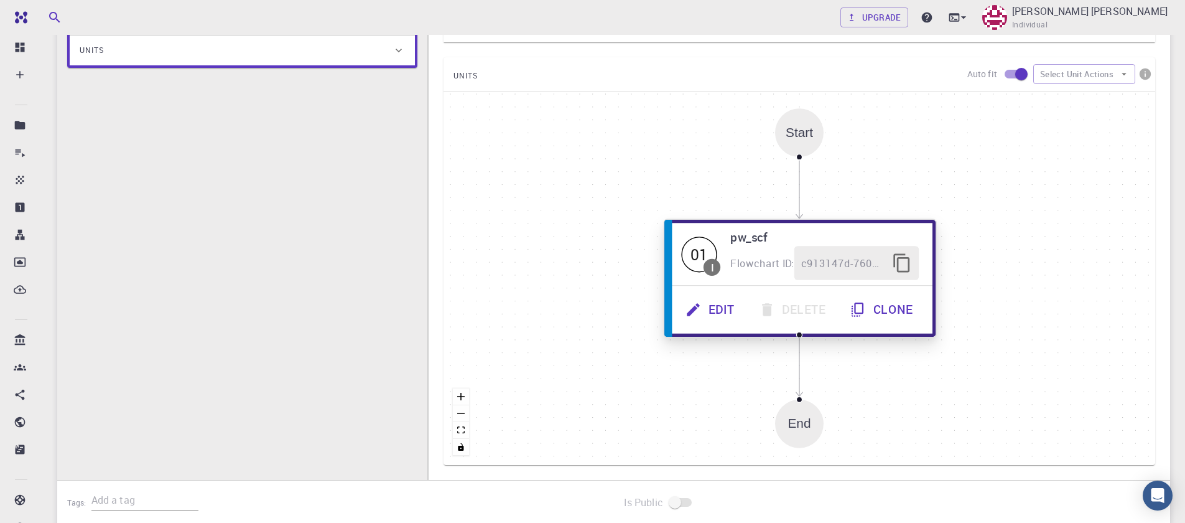
click at [695, 261] on div "01" at bounding box center [699, 253] width 35 height 35
click at [730, 308] on button "Edit" at bounding box center [711, 309] width 73 height 34
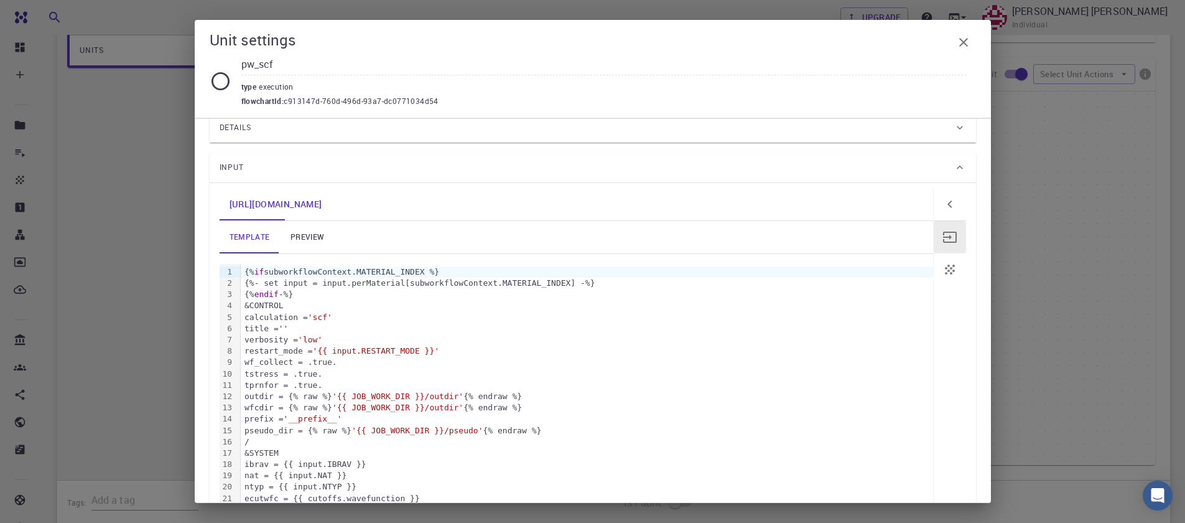
scroll to position [85, 0]
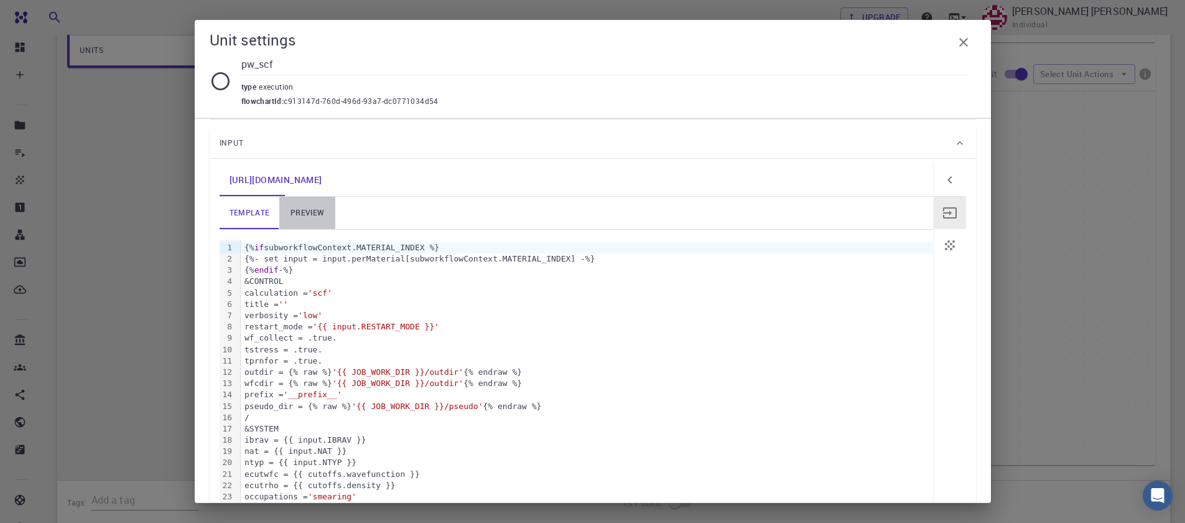
click at [304, 215] on link "preview" at bounding box center [307, 213] width 56 height 32
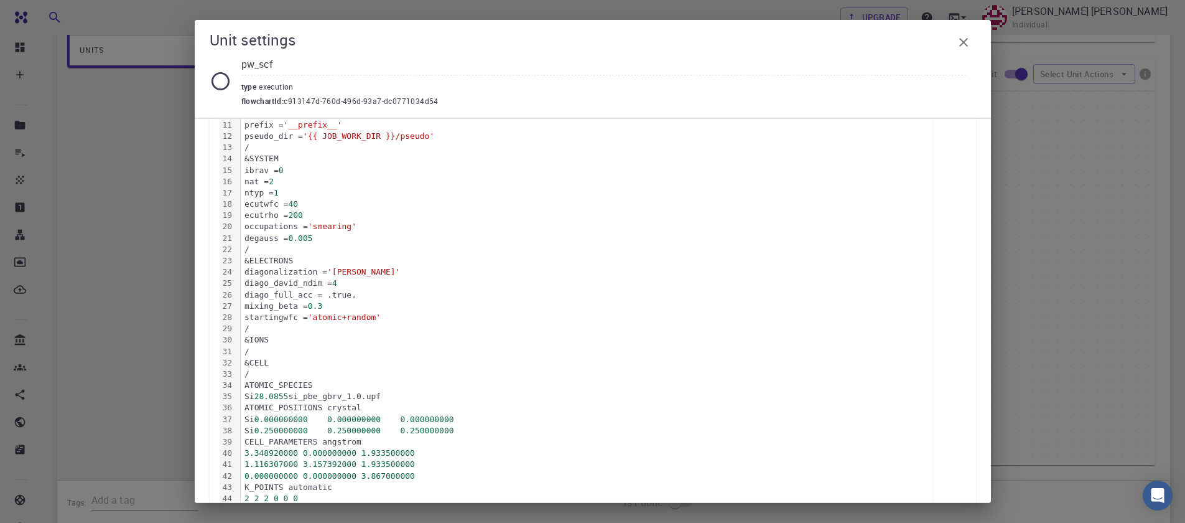
scroll to position [325, 0]
click at [967, 45] on icon "button" at bounding box center [963, 42] width 15 height 15
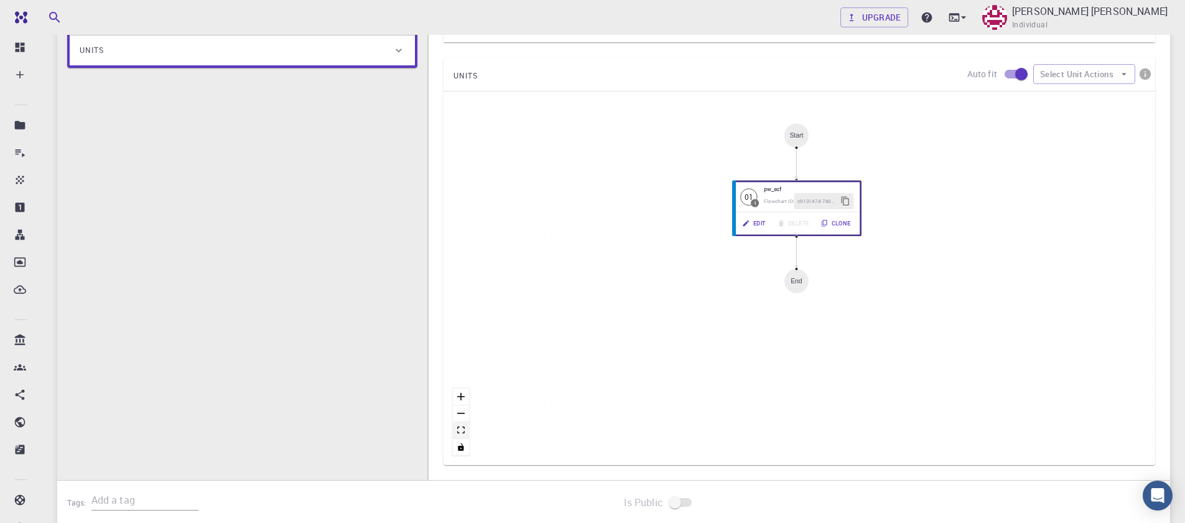
click at [462, 433] on icon "fit view" at bounding box center [460, 429] width 7 height 7
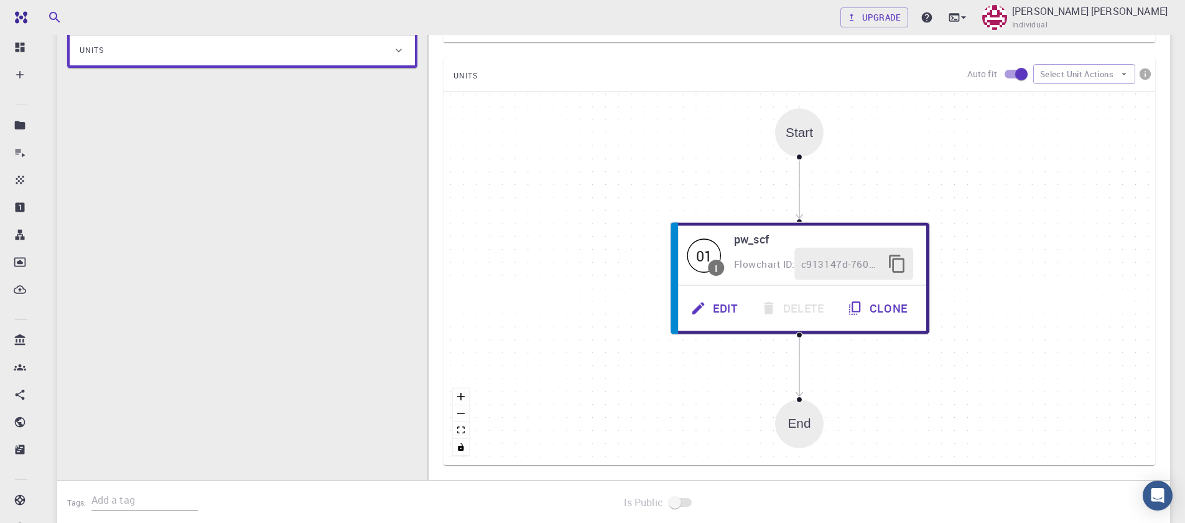
scroll to position [0, 0]
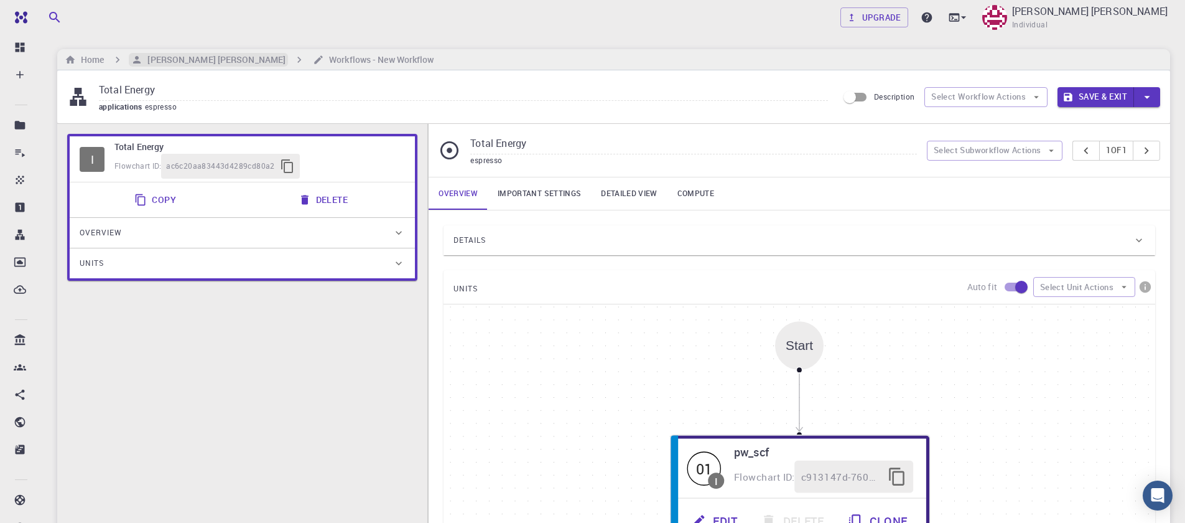
click at [188, 53] on h6 "[PERSON_NAME] [PERSON_NAME]" at bounding box center [213, 60] width 143 height 14
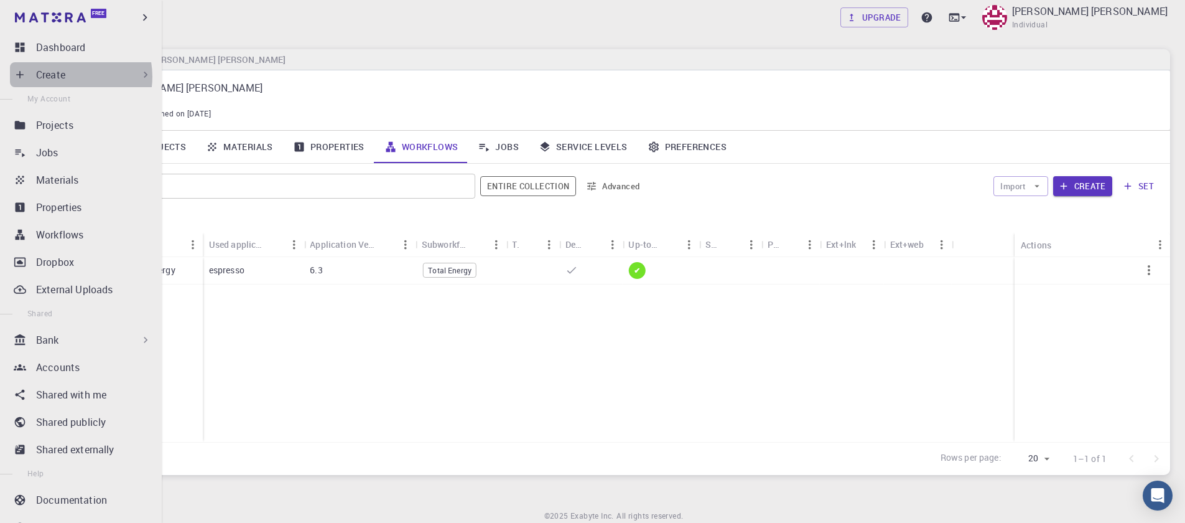
click at [68, 77] on div "Create" at bounding box center [94, 74] width 116 height 15
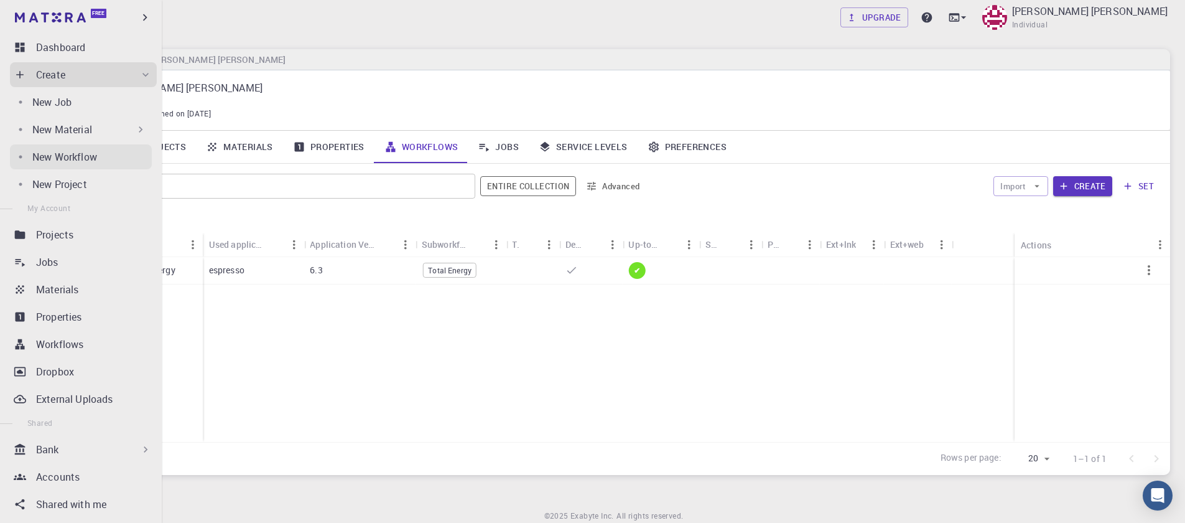
click at [77, 156] on p "New Workflow" at bounding box center [64, 156] width 65 height 15
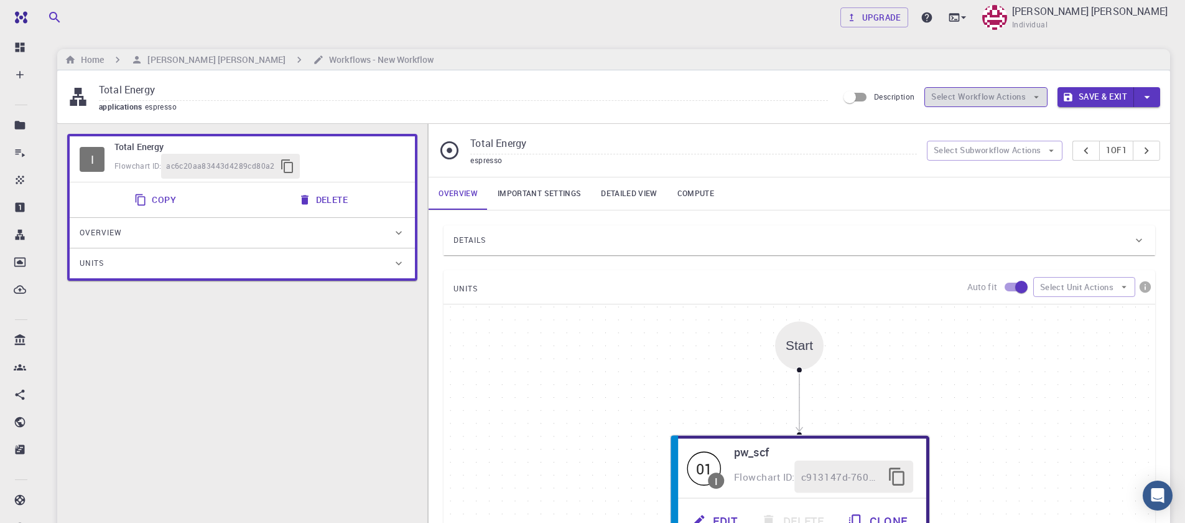
click at [997, 99] on button "Select Workflow Actions" at bounding box center [985, 97] width 123 height 20
click at [1018, 152] on button "Select Subworkflow Actions" at bounding box center [995, 151] width 136 height 20
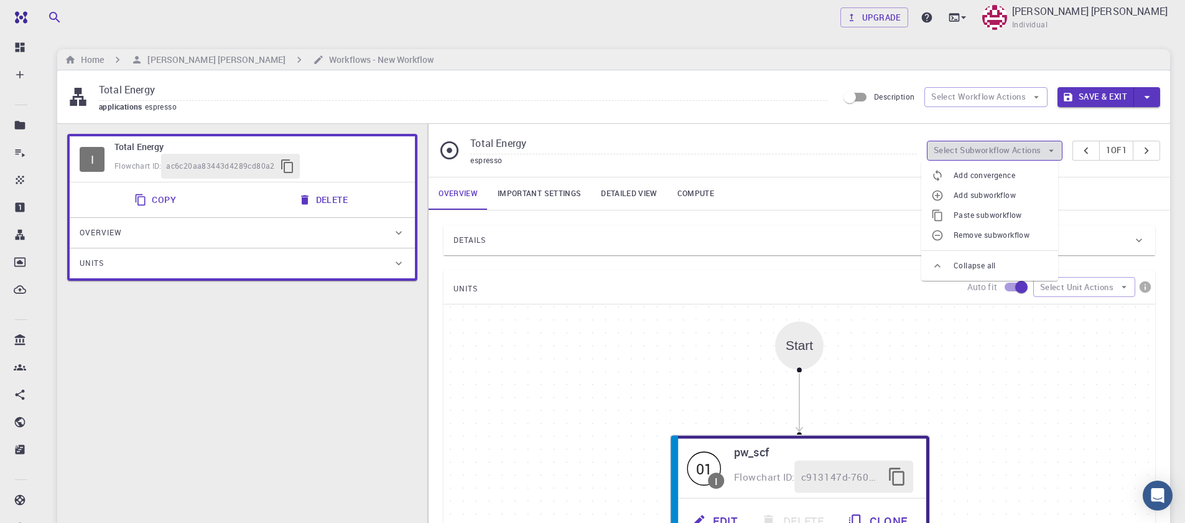
click at [1018, 152] on button "Select Subworkflow Actions" at bounding box center [995, 151] width 136 height 20
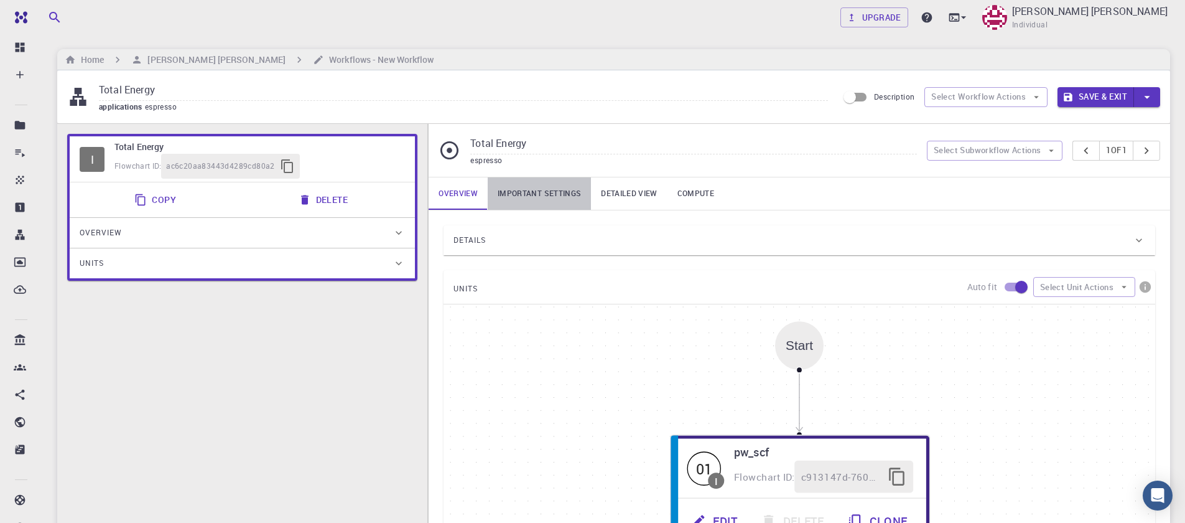
click at [539, 194] on link "Important settings" at bounding box center [539, 193] width 103 height 32
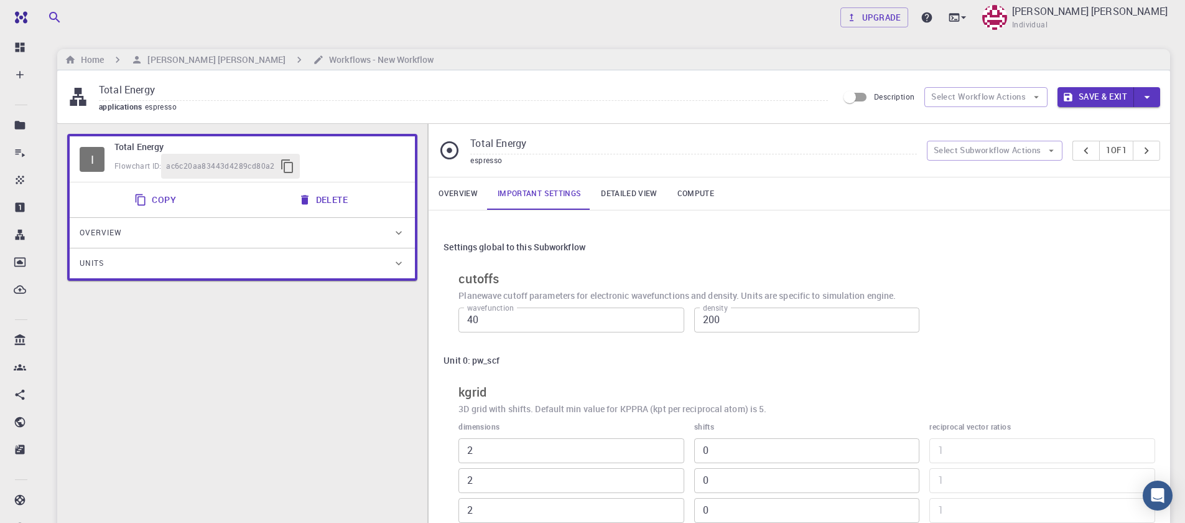
click at [607, 192] on link "Detailed view" at bounding box center [629, 193] width 76 height 32
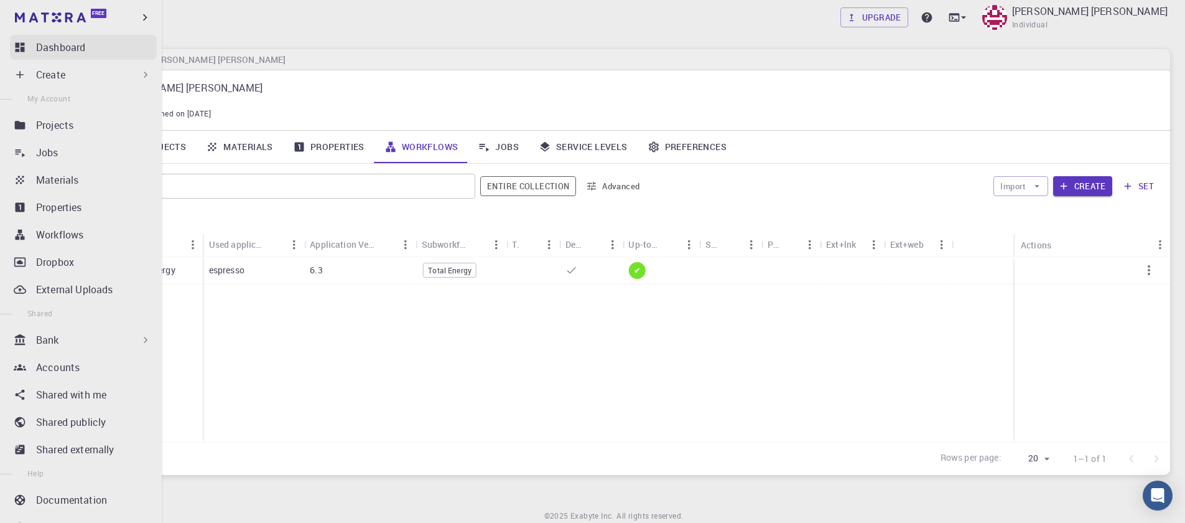
click at [17, 53] on link "Dashboard" at bounding box center [83, 47] width 147 height 25
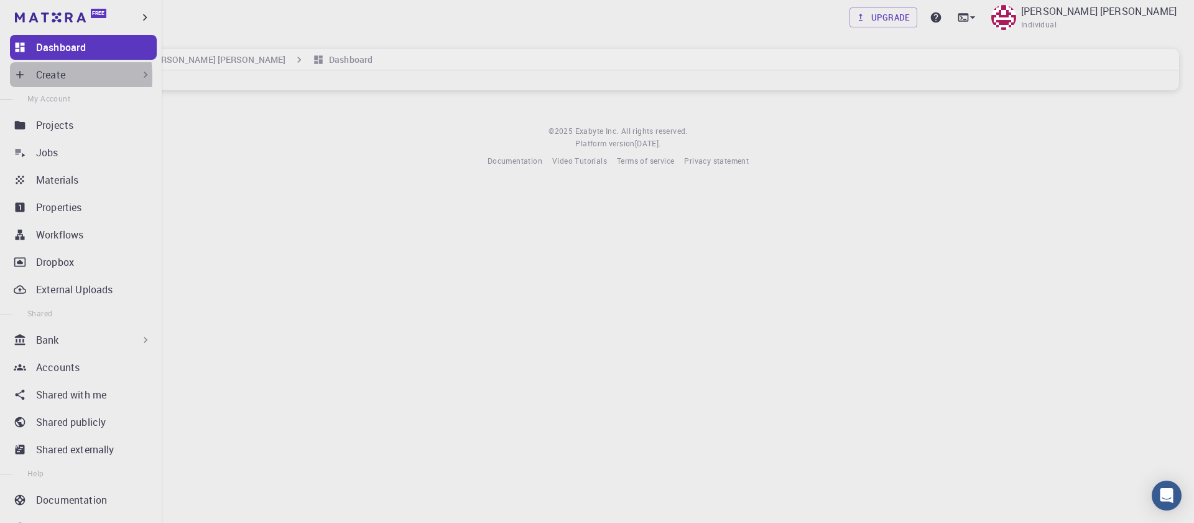
click at [27, 77] on div "Create" at bounding box center [83, 74] width 147 height 25
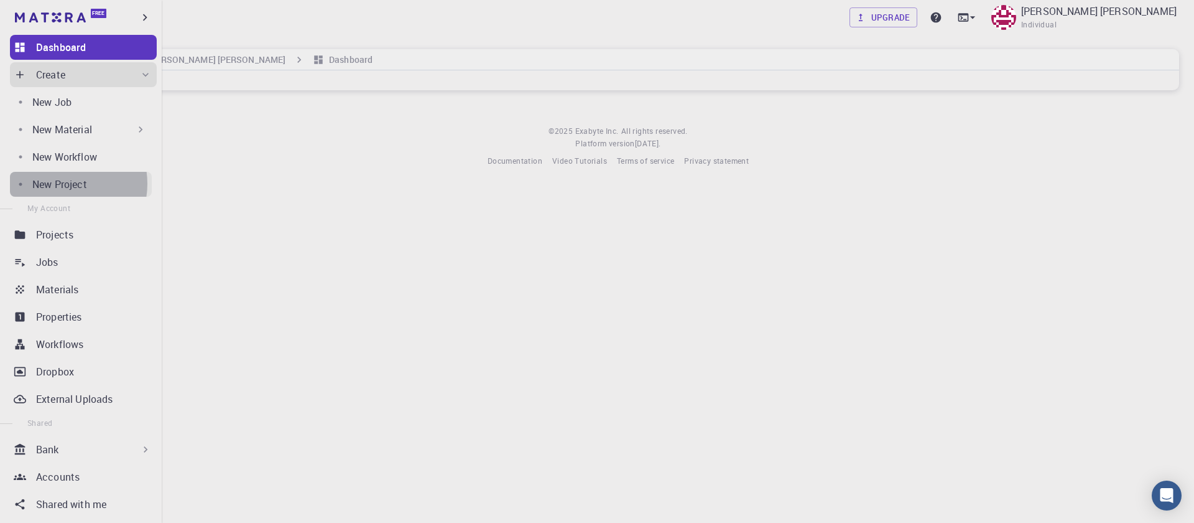
click at [63, 184] on p "New Project" at bounding box center [59, 184] width 55 height 15
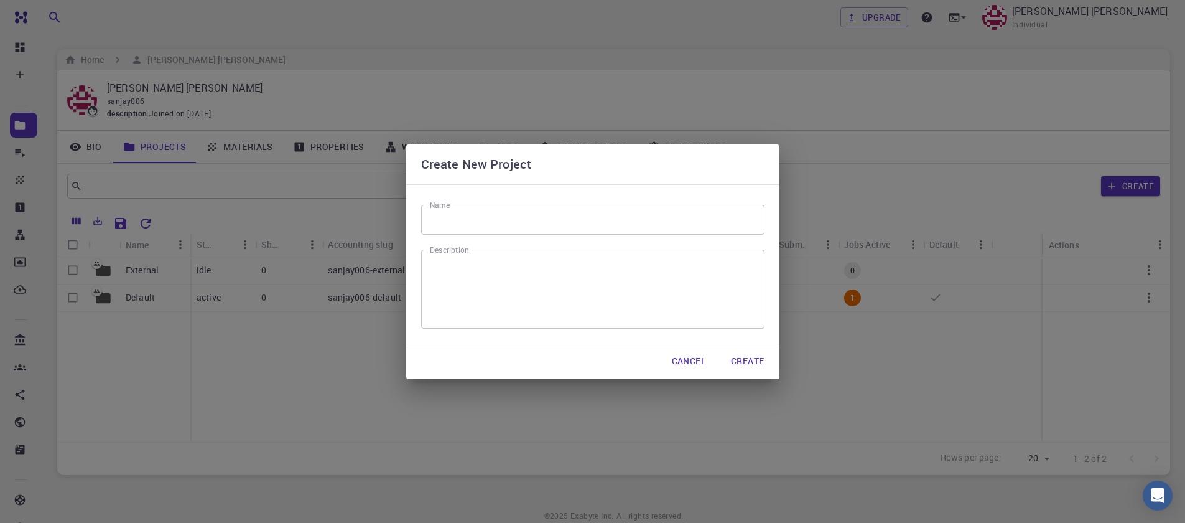
click at [682, 369] on button "Cancel" at bounding box center [689, 361] width 54 height 25
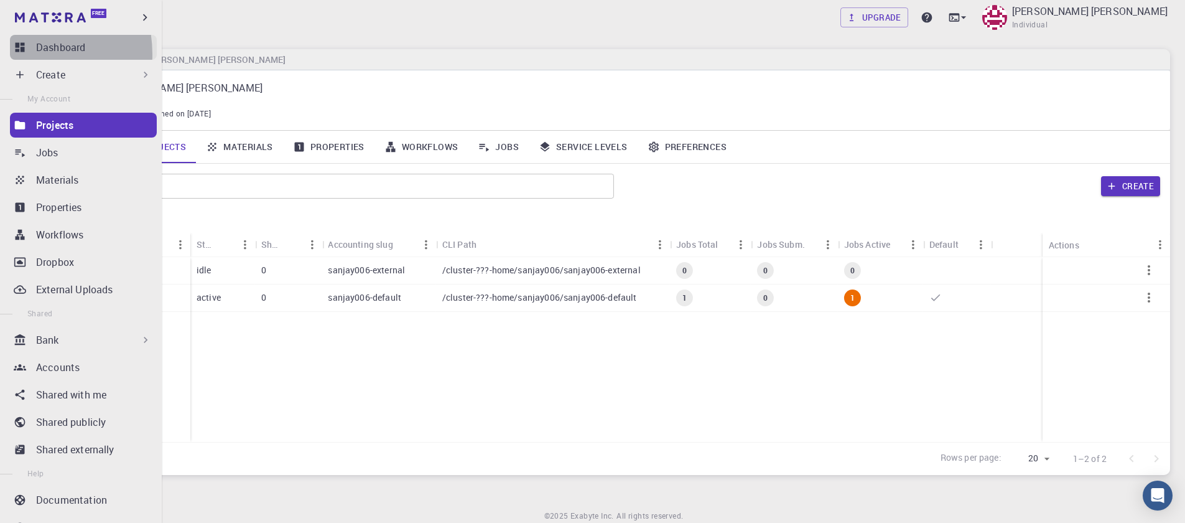
click at [18, 54] on link "Dashboard" at bounding box center [83, 47] width 147 height 25
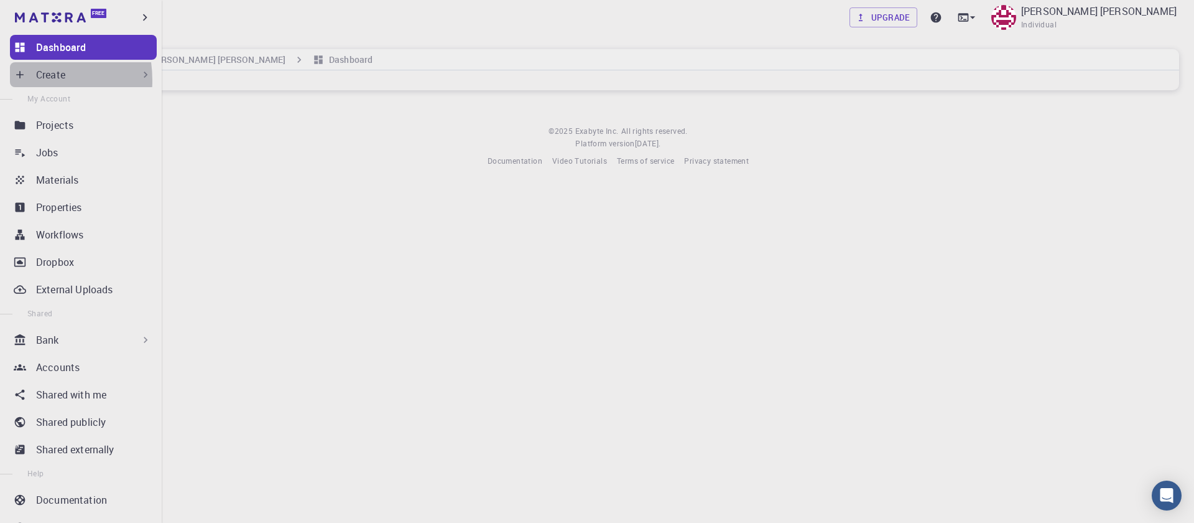
click at [19, 80] on icon at bounding box center [20, 74] width 12 height 12
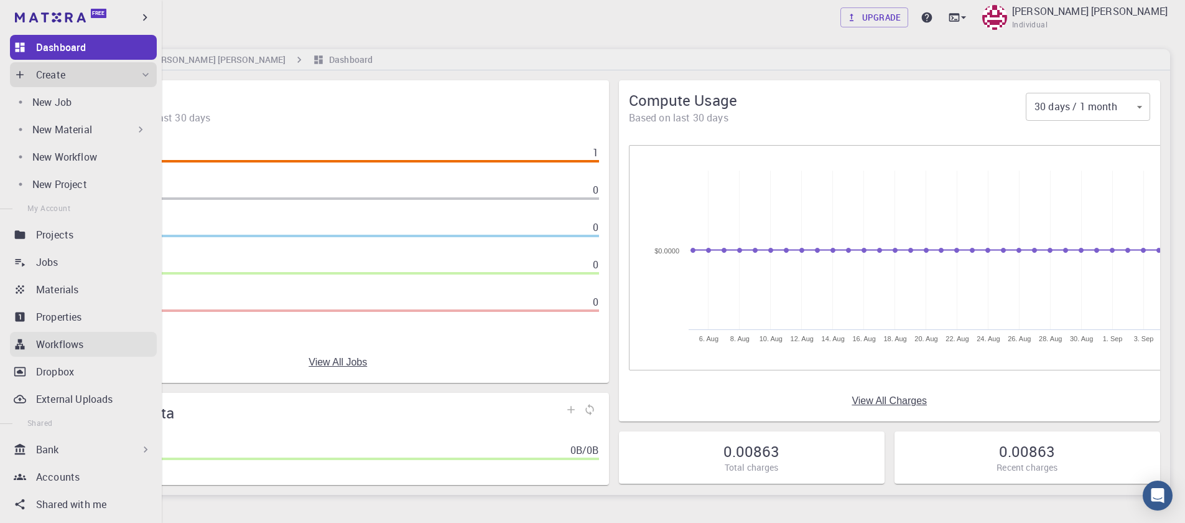
click at [53, 342] on p "Workflows" at bounding box center [59, 344] width 47 height 15
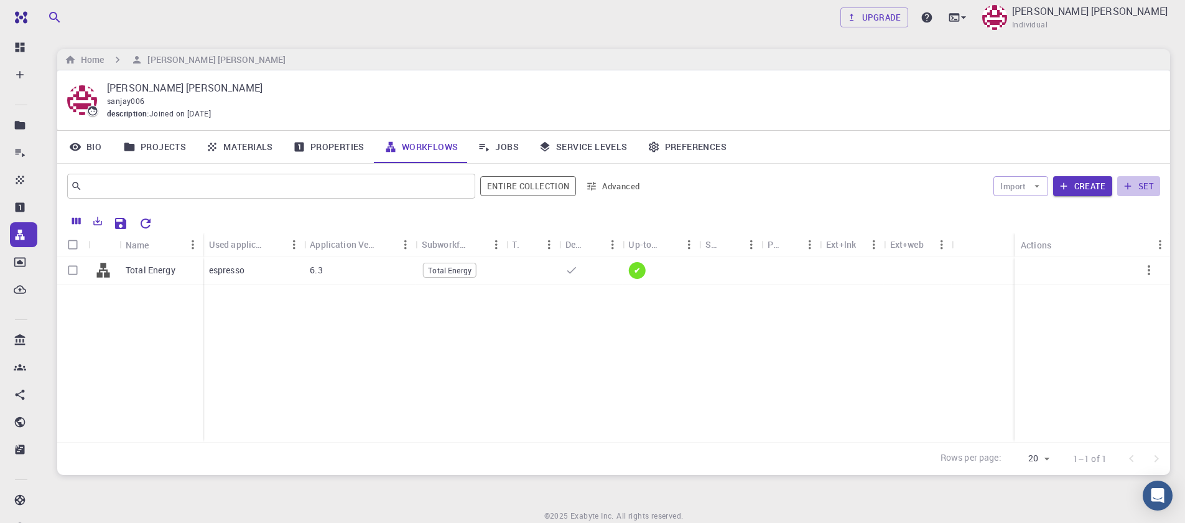
click at [1149, 188] on button "set" at bounding box center [1138, 186] width 43 height 20
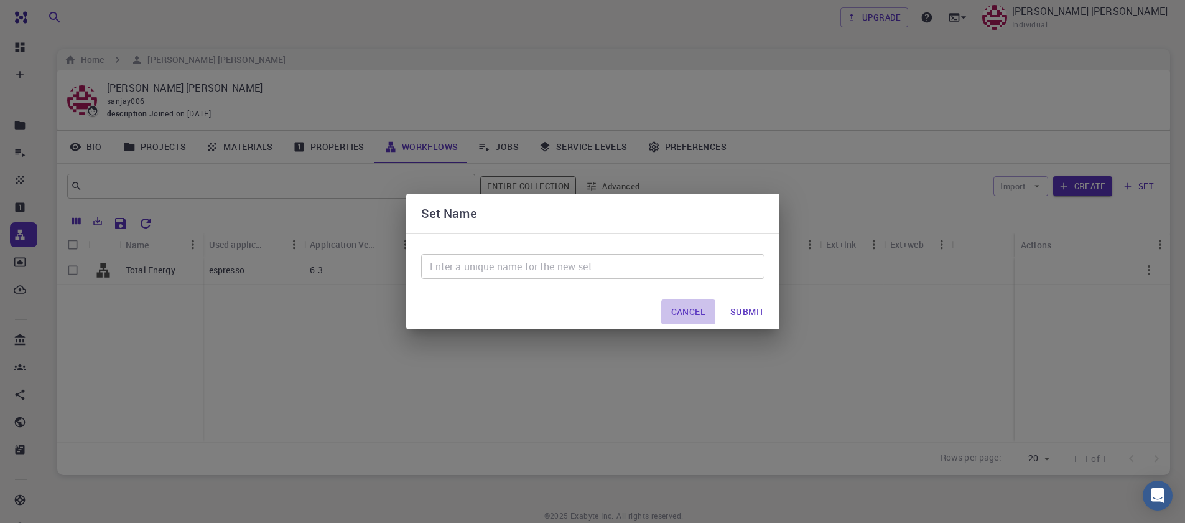
click at [676, 305] on button "Cancel" at bounding box center [688, 311] width 54 height 25
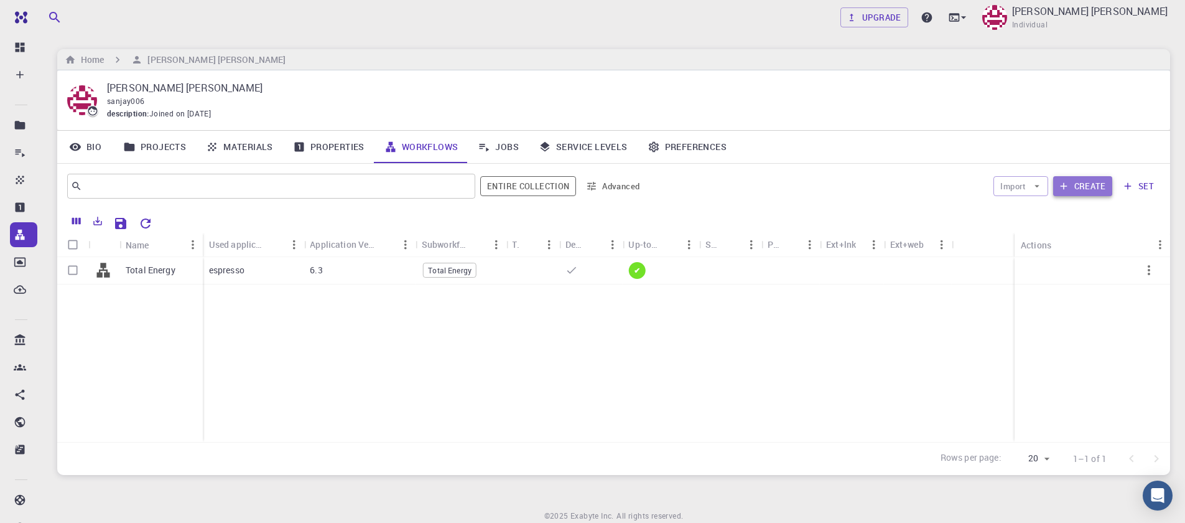
click at [1072, 187] on button "Create" at bounding box center [1082, 186] width 59 height 20
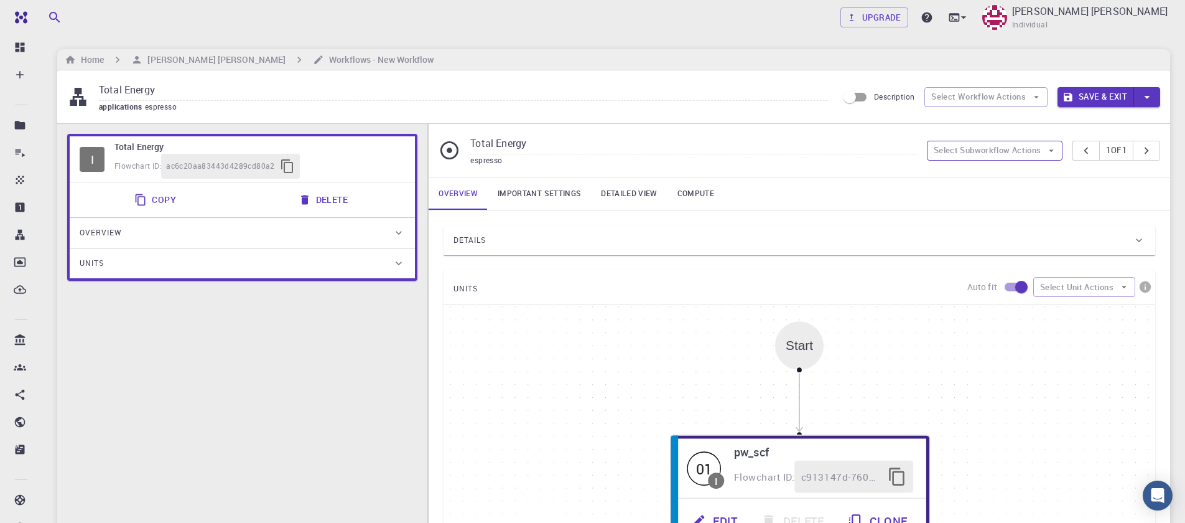
click at [992, 151] on button "Select Subworkflow Actions" at bounding box center [995, 151] width 136 height 20
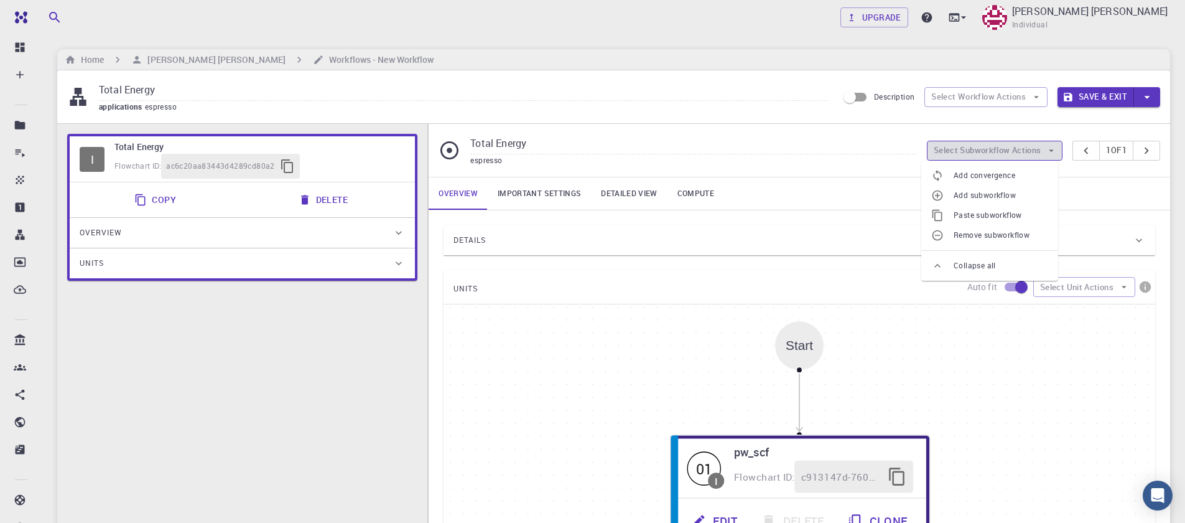
click at [992, 151] on button "Select Subworkflow Actions" at bounding box center [995, 151] width 136 height 20
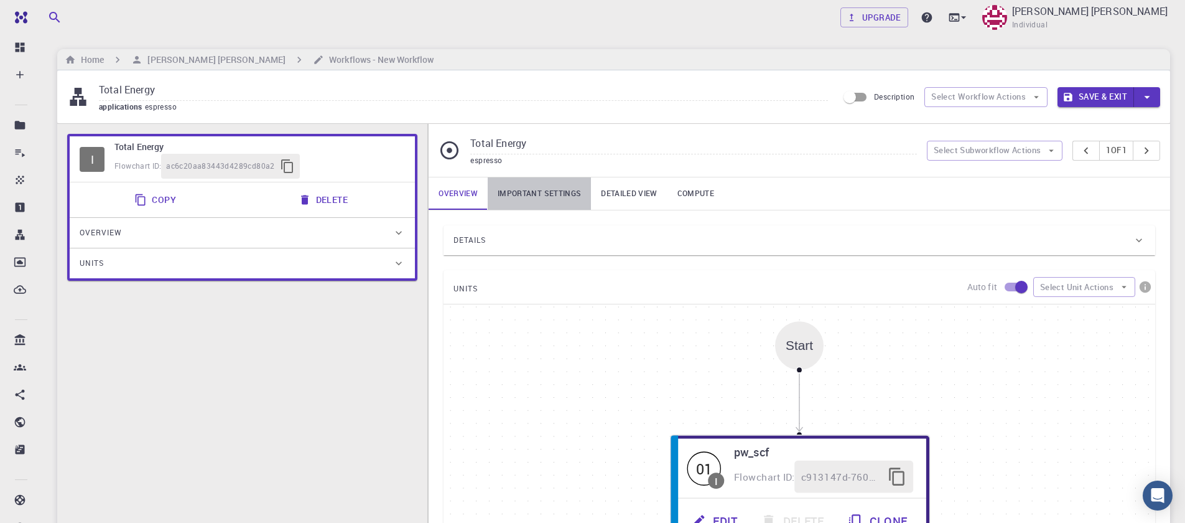
click at [559, 191] on link "Important settings" at bounding box center [539, 193] width 103 height 32
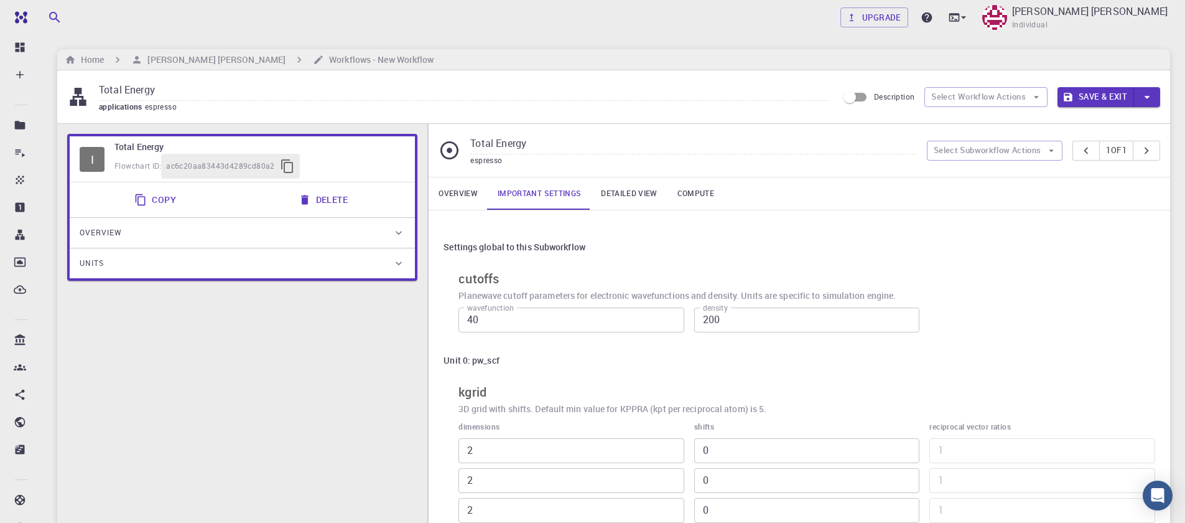
click at [559, 191] on link "Important settings" at bounding box center [539, 193] width 103 height 32
click at [479, 184] on link "Overview" at bounding box center [458, 193] width 59 height 32
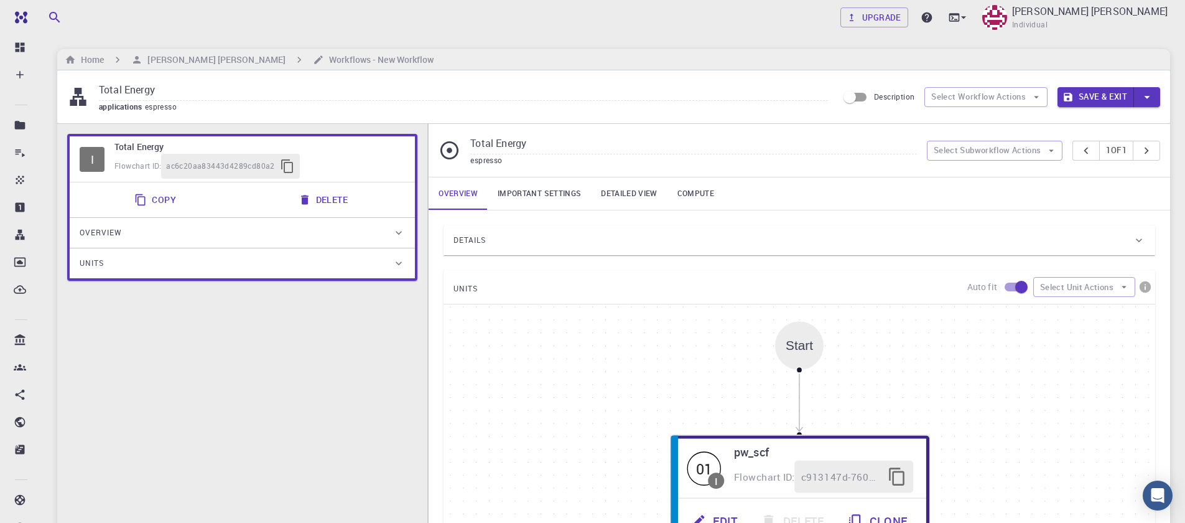
scroll to position [9, 0]
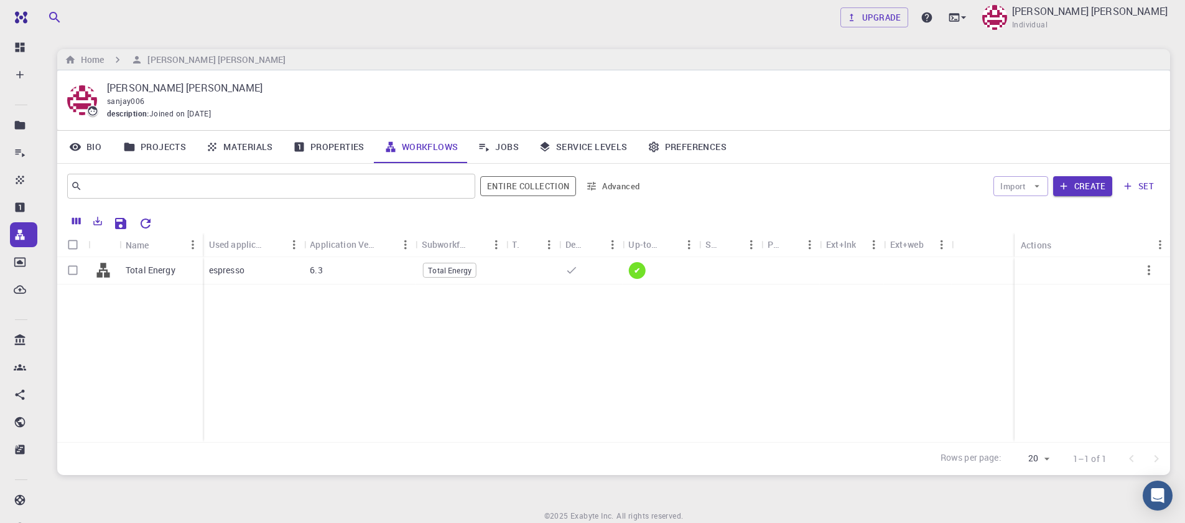
click at [193, 45] on div "Upgrade Sanjay Kumar Mahla Individual Home Sanjay Kumar Mahla Sanjay Kumar Mahl…" at bounding box center [613, 286] width 1143 height 572
click at [200, 65] on h6 "[PERSON_NAME] [PERSON_NAME]" at bounding box center [213, 60] width 143 height 14
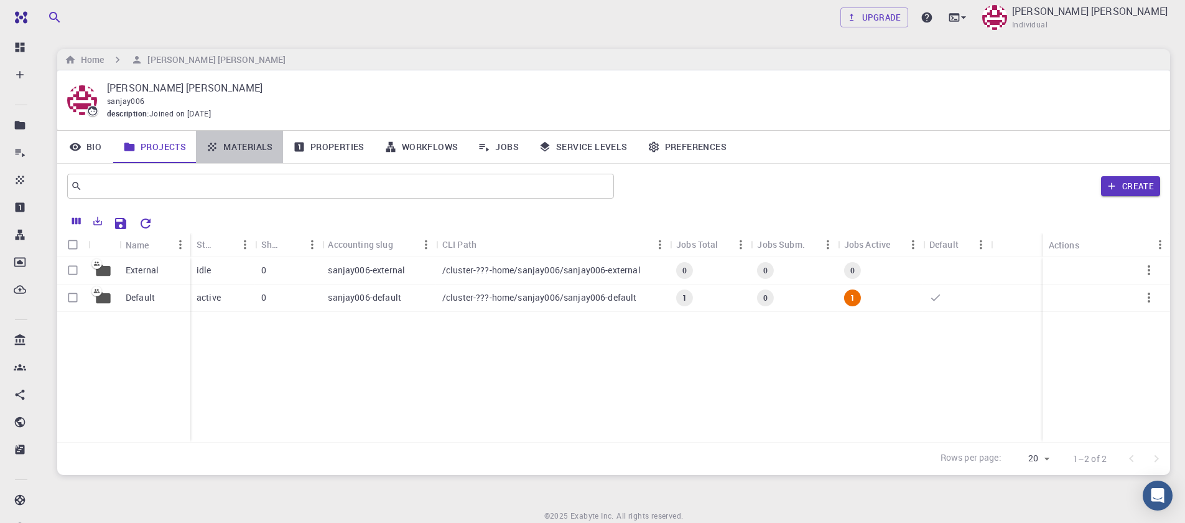
click at [243, 146] on link "Materials" at bounding box center [239, 147] width 87 height 32
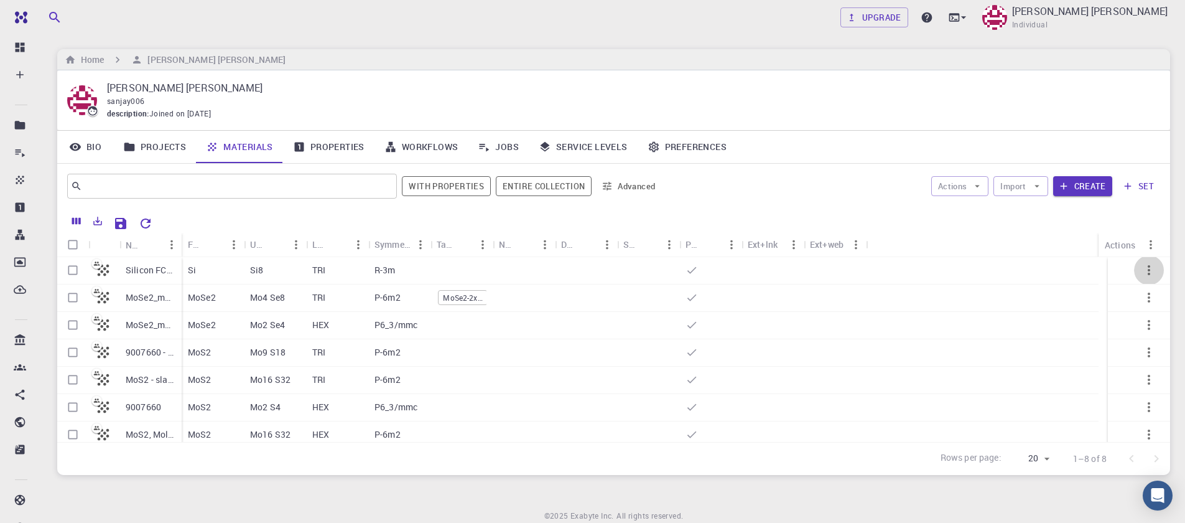
click at [1148, 269] on icon "button" at bounding box center [1149, 270] width 2 height 10
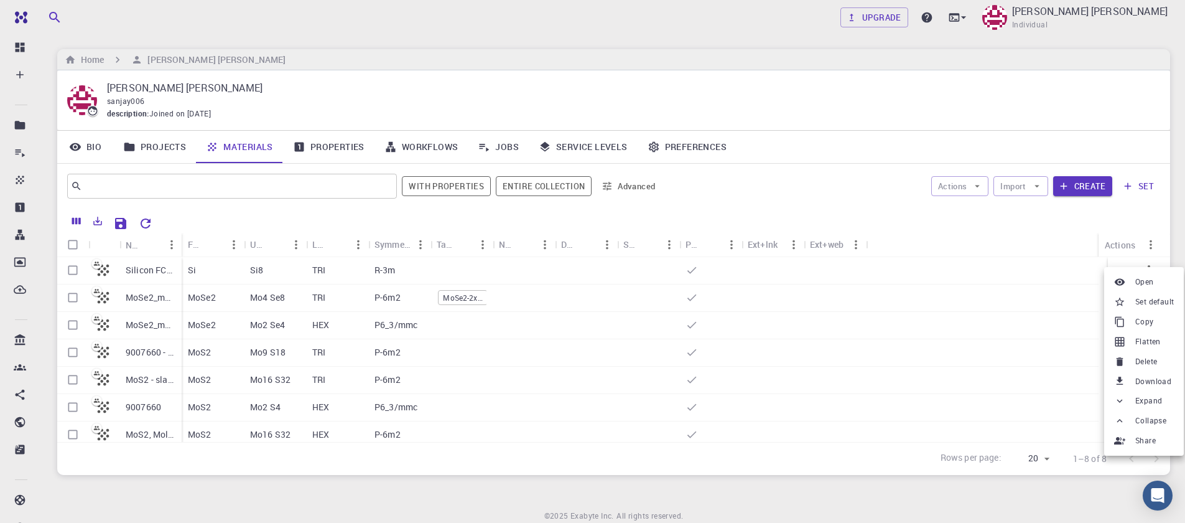
click at [1073, 179] on div at bounding box center [592, 261] width 1185 height 523
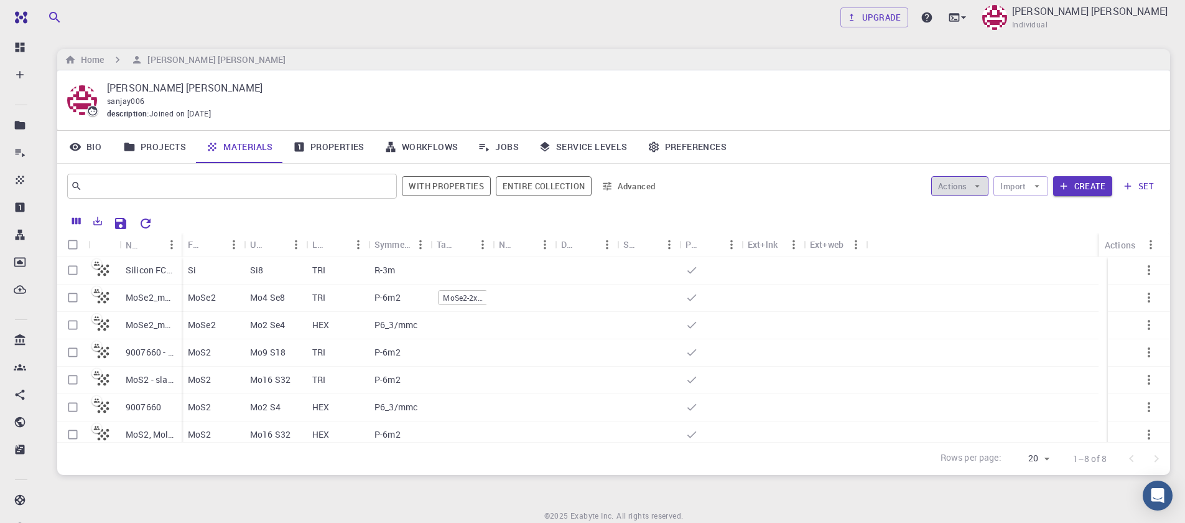
click at [982, 184] on icon "button" at bounding box center [977, 185] width 11 height 11
click at [975, 187] on icon "button" at bounding box center [977, 185] width 11 height 11
click at [70, 271] on input "Select row" at bounding box center [73, 270] width 24 height 24
checkbox input "true"
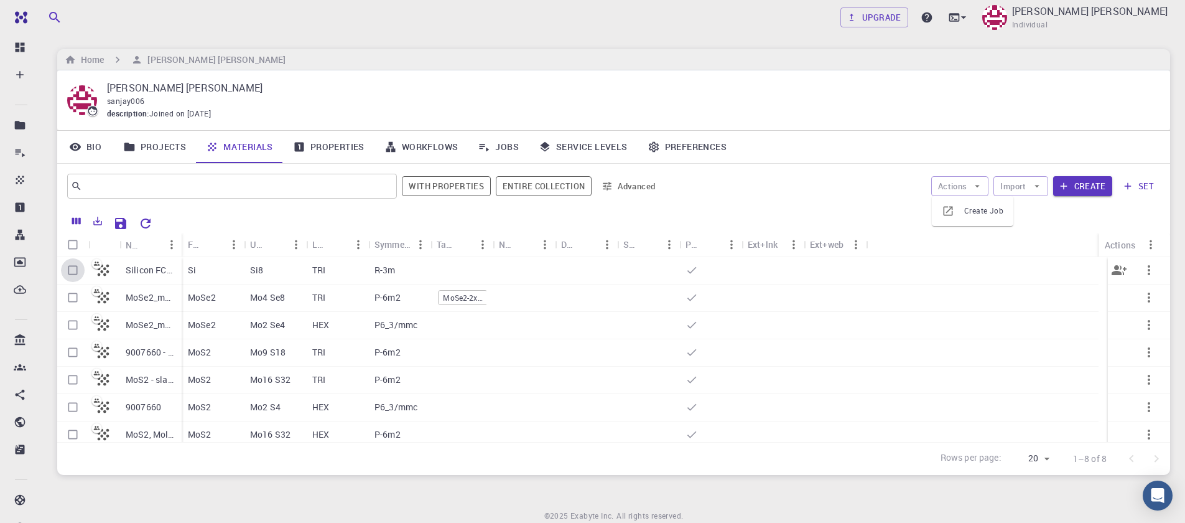
checkbox input "true"
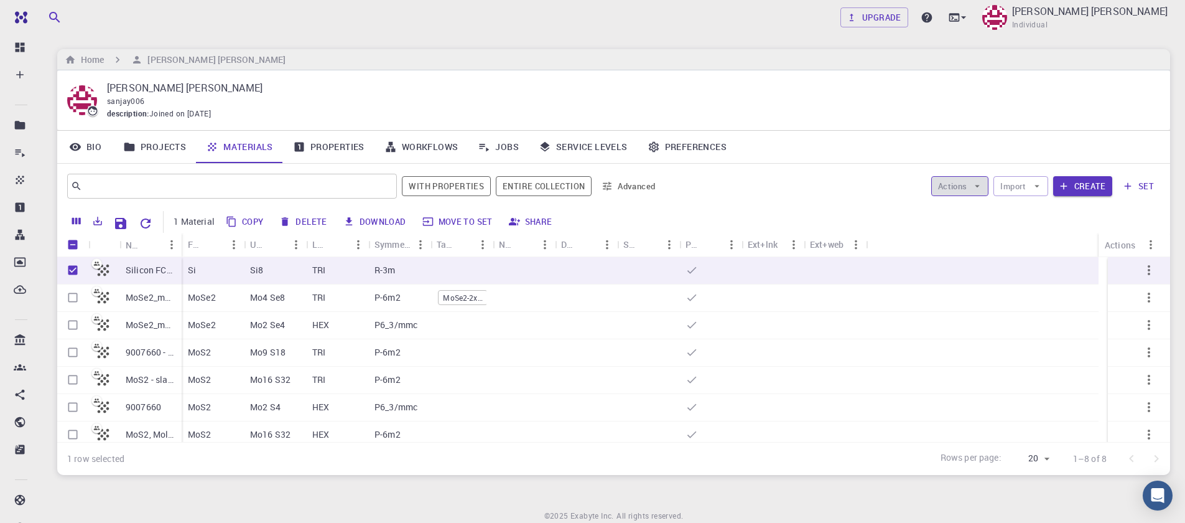
click at [976, 190] on icon "button" at bounding box center [977, 185] width 11 height 11
click at [975, 208] on span "Create Job" at bounding box center [983, 211] width 39 height 12
click at [1142, 270] on icon "button" at bounding box center [1149, 270] width 15 height 15
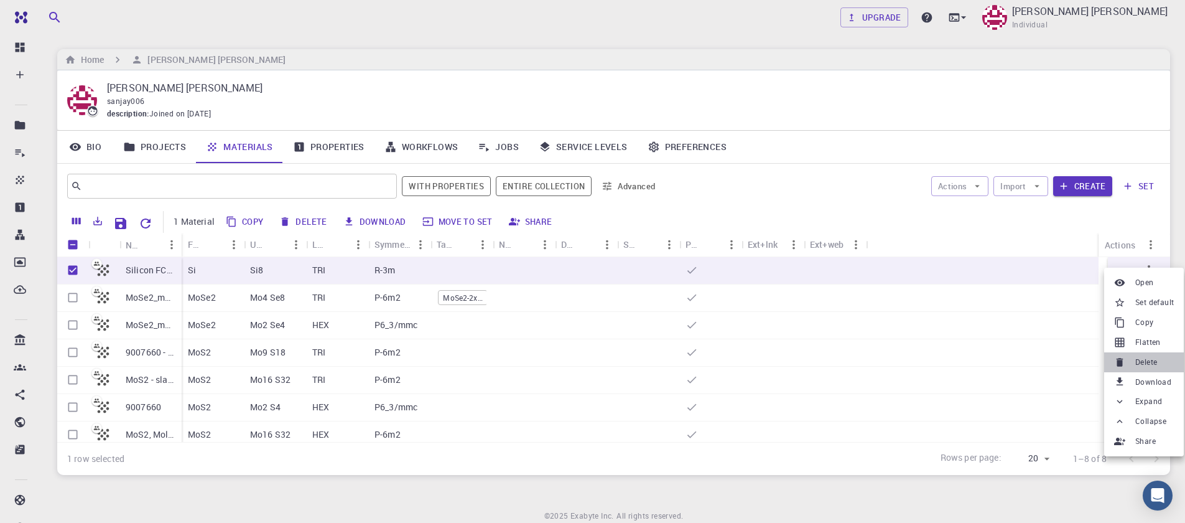
click at [1143, 363] on span "Delete" at bounding box center [1146, 362] width 22 height 12
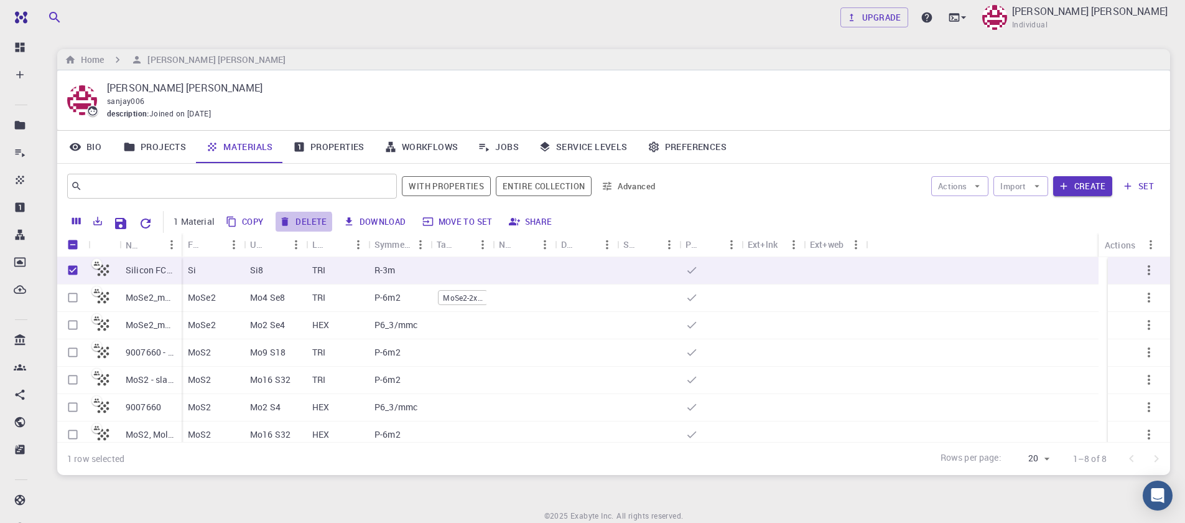
click at [301, 223] on button "Delete" at bounding box center [304, 222] width 56 height 20
click at [66, 292] on input "Select row" at bounding box center [73, 298] width 24 height 24
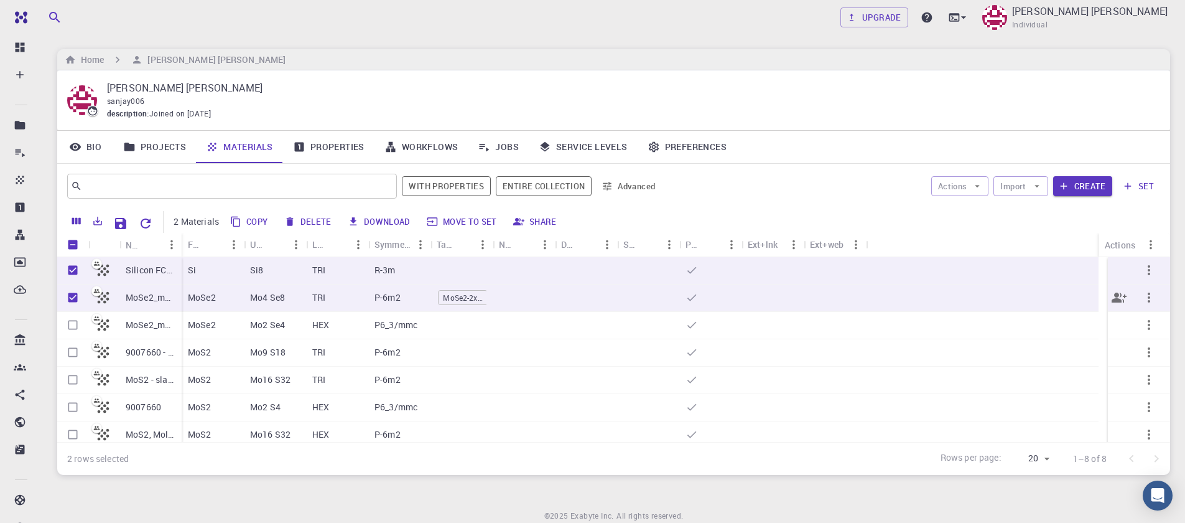
click at [68, 292] on input "Unselect row" at bounding box center [73, 298] width 24 height 24
checkbox input "false"
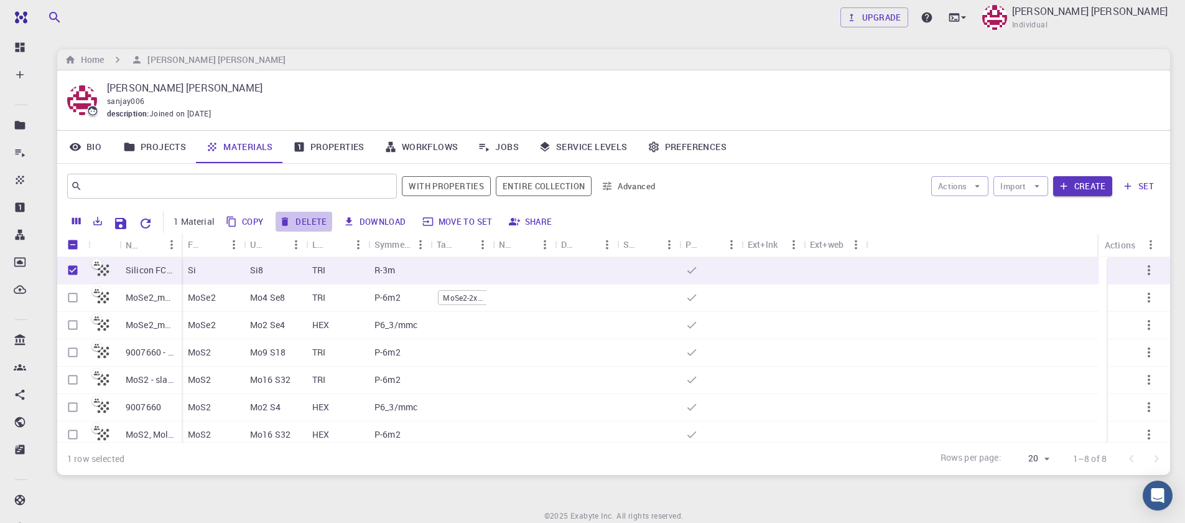
click at [302, 218] on button "Delete" at bounding box center [304, 222] width 56 height 20
click at [179, 269] on div "Silicon FCC - slab [0,0,1]" at bounding box center [150, 270] width 62 height 27
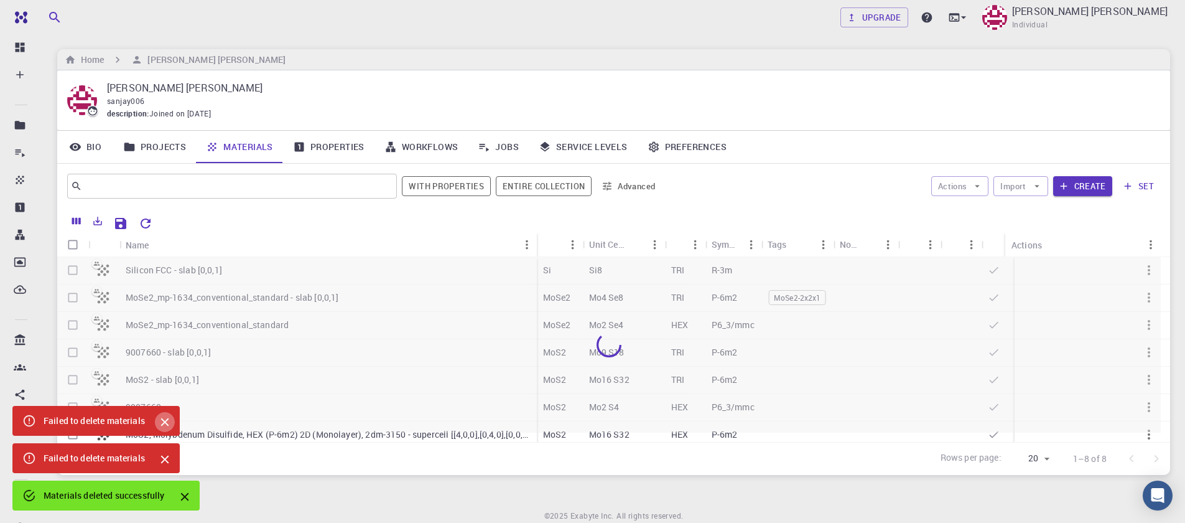
click at [165, 416] on icon "Close" at bounding box center [165, 422] width 14 height 14
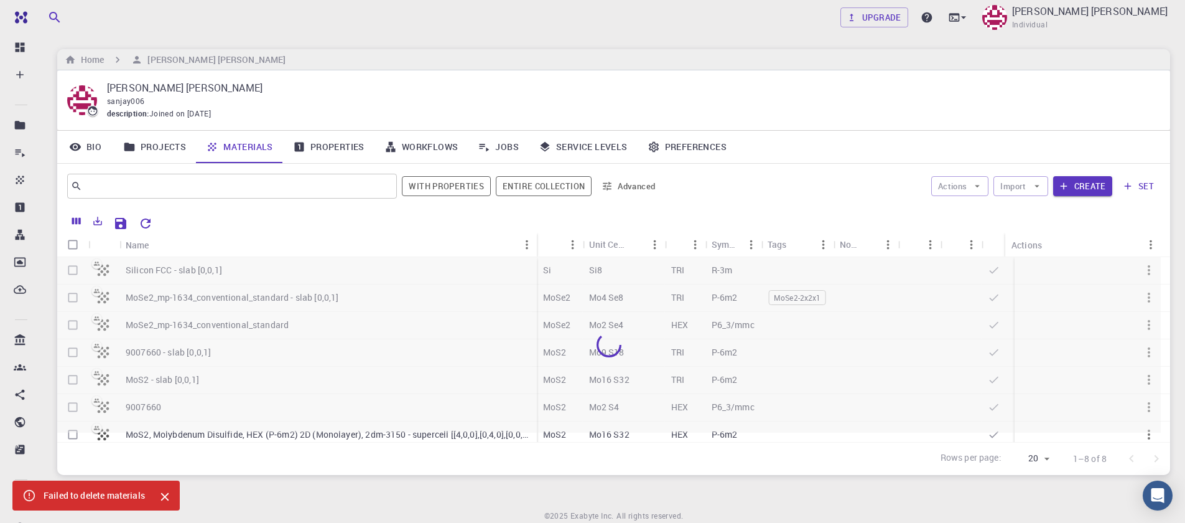
click at [164, 493] on icon "Close" at bounding box center [165, 497] width 14 height 14
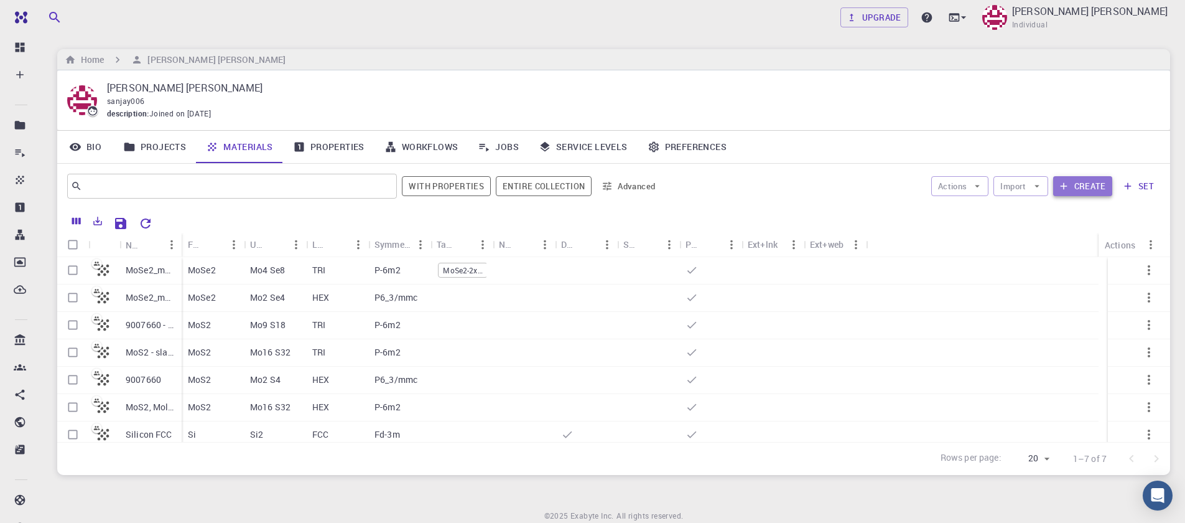
click at [1081, 180] on button "Create" at bounding box center [1082, 186] width 59 height 20
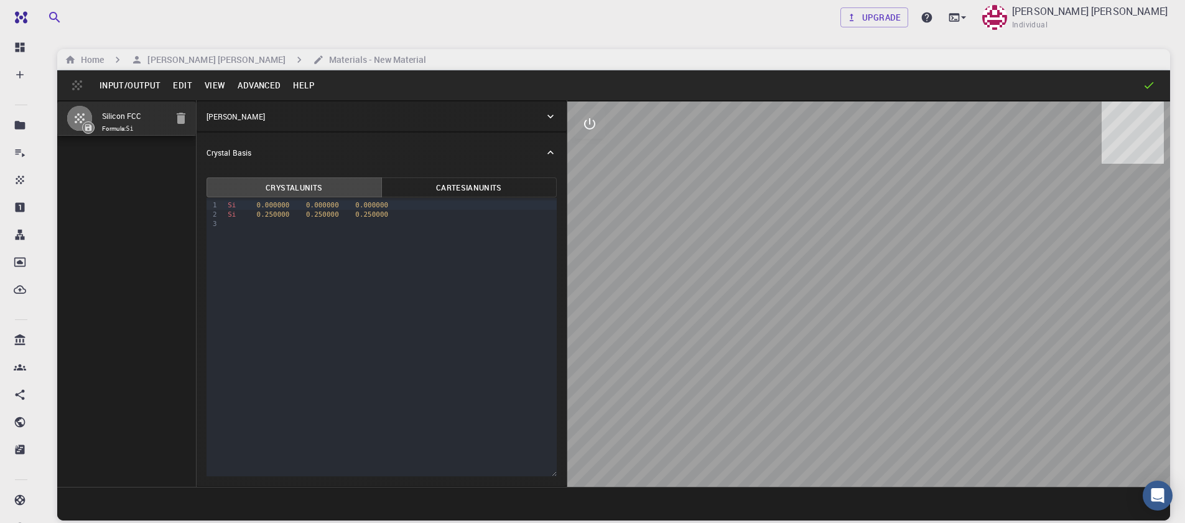
click at [210, 89] on button "View" at bounding box center [215, 85] width 34 height 20
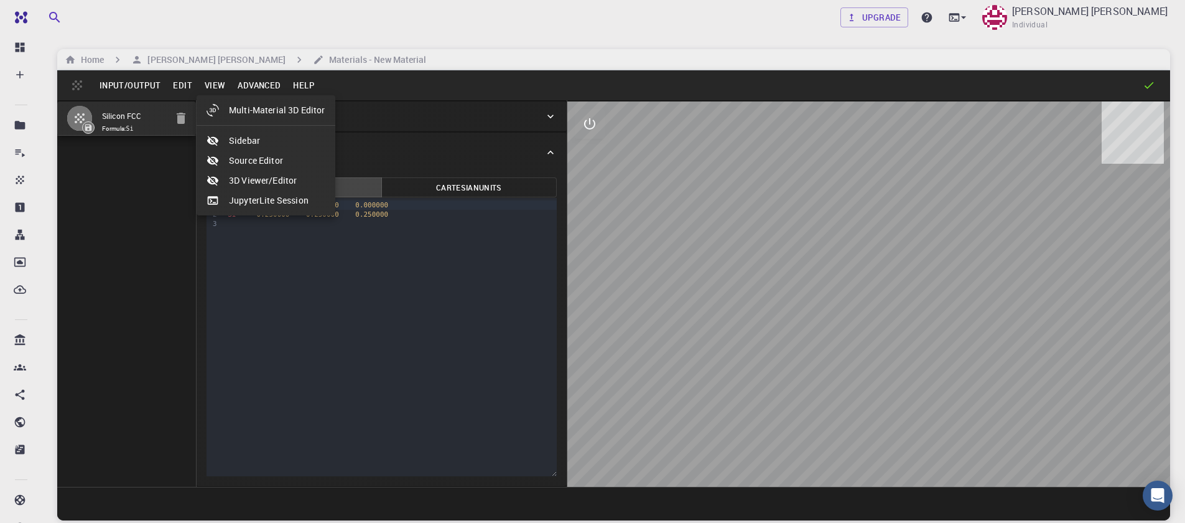
click at [246, 86] on div at bounding box center [592, 261] width 1185 height 523
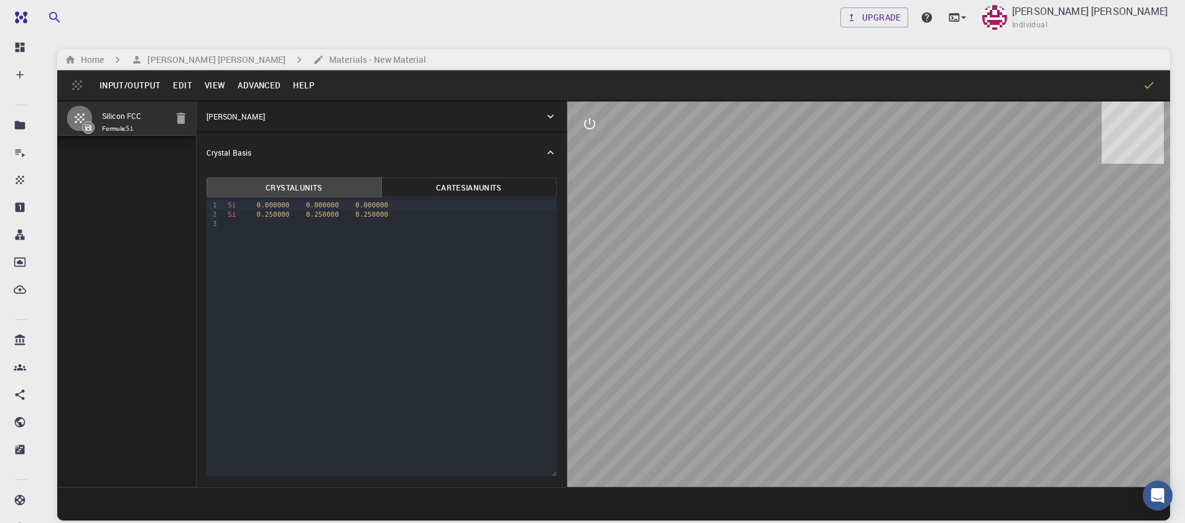
click at [246, 86] on button "Advanced" at bounding box center [258, 85] width 55 height 20
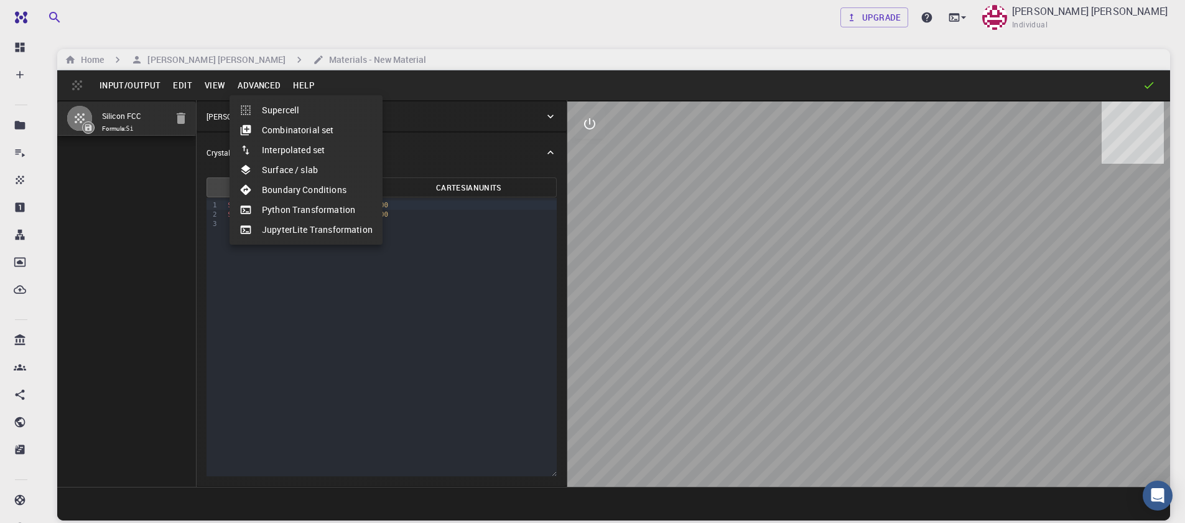
click at [277, 171] on li "Surface / slab" at bounding box center [306, 170] width 153 height 20
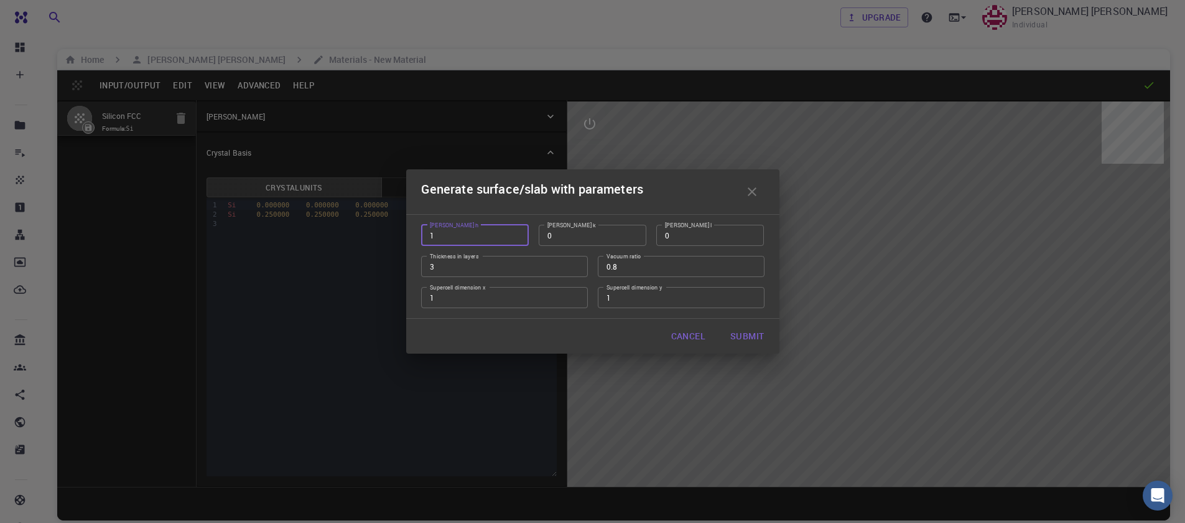
click at [513, 241] on input "1" at bounding box center [475, 235] width 108 height 21
type input "0"
click at [513, 236] on input "0" at bounding box center [475, 235] width 108 height 21
type input "1"
click at [747, 232] on input "1" at bounding box center [710, 235] width 108 height 21
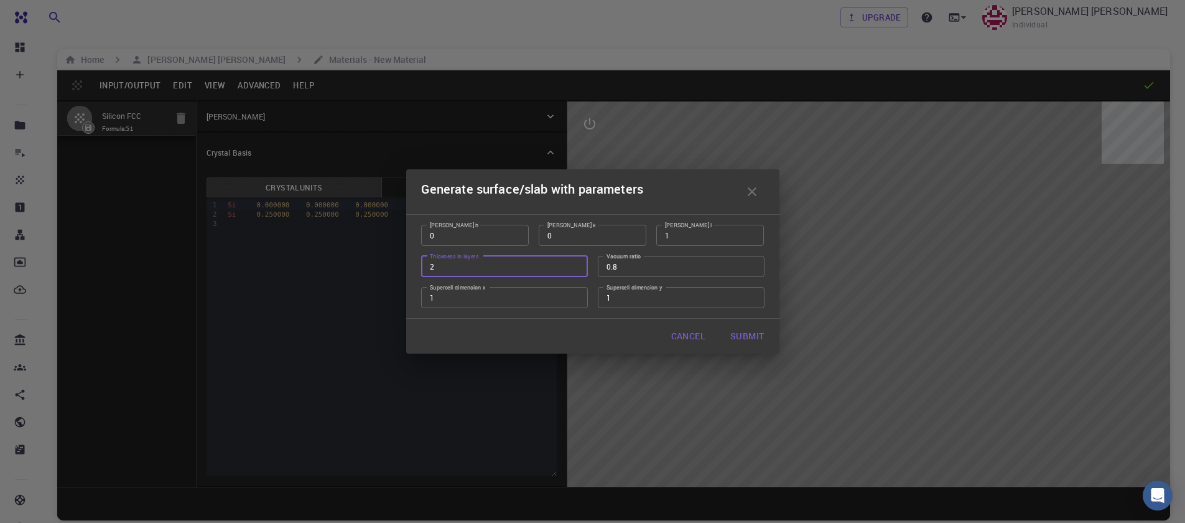
click at [573, 269] on input "2" at bounding box center [504, 266] width 167 height 21
type input "1"
click at [573, 269] on input "1" at bounding box center [504, 266] width 167 height 21
click at [751, 269] on input "0.79" at bounding box center [681, 266] width 167 height 21
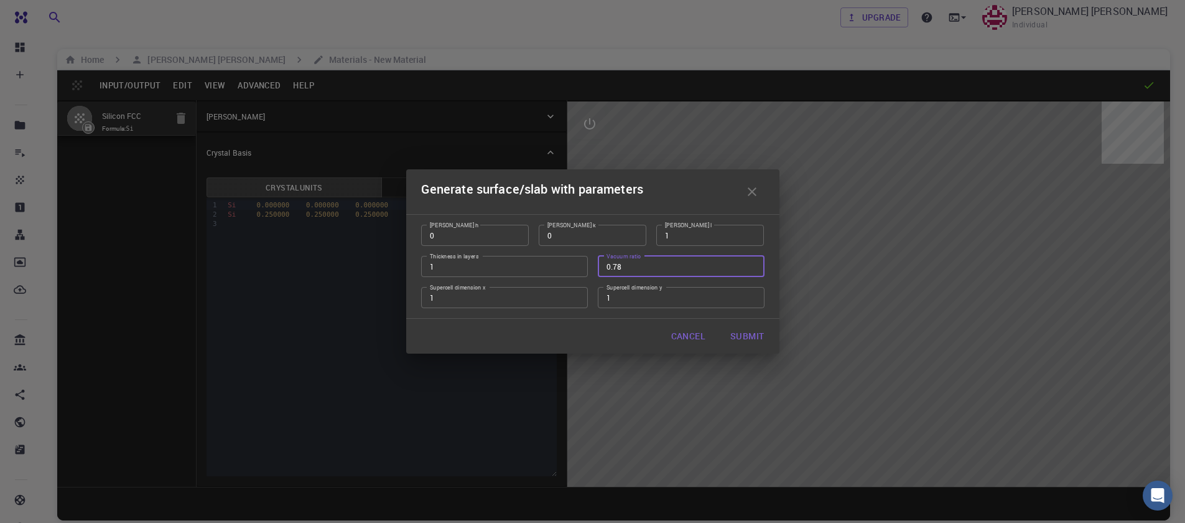
click at [751, 269] on input "0.78" at bounding box center [681, 266] width 167 height 21
click at [751, 269] on input "0.77" at bounding box center [681, 266] width 167 height 21
click at [751, 269] on input "0.76" at bounding box center [681, 266] width 167 height 21
click at [751, 269] on input "0.61" at bounding box center [681, 266] width 167 height 21
click at [751, 269] on input "0.6" at bounding box center [681, 266] width 167 height 21
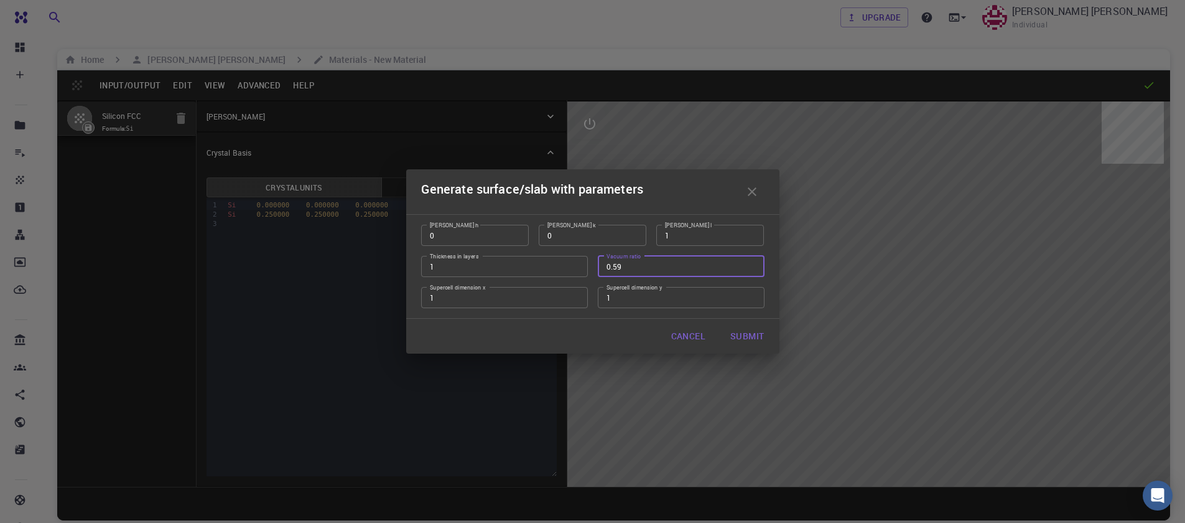
click at [751, 269] on input "0.59" at bounding box center [681, 266] width 167 height 21
click at [751, 269] on input "0.58" at bounding box center [681, 266] width 167 height 21
click at [751, 269] on input "0.56" at bounding box center [681, 266] width 167 height 21
click at [751, 269] on input "0.55" at bounding box center [681, 266] width 167 height 21
click at [751, 269] on input "0.54" at bounding box center [681, 266] width 167 height 21
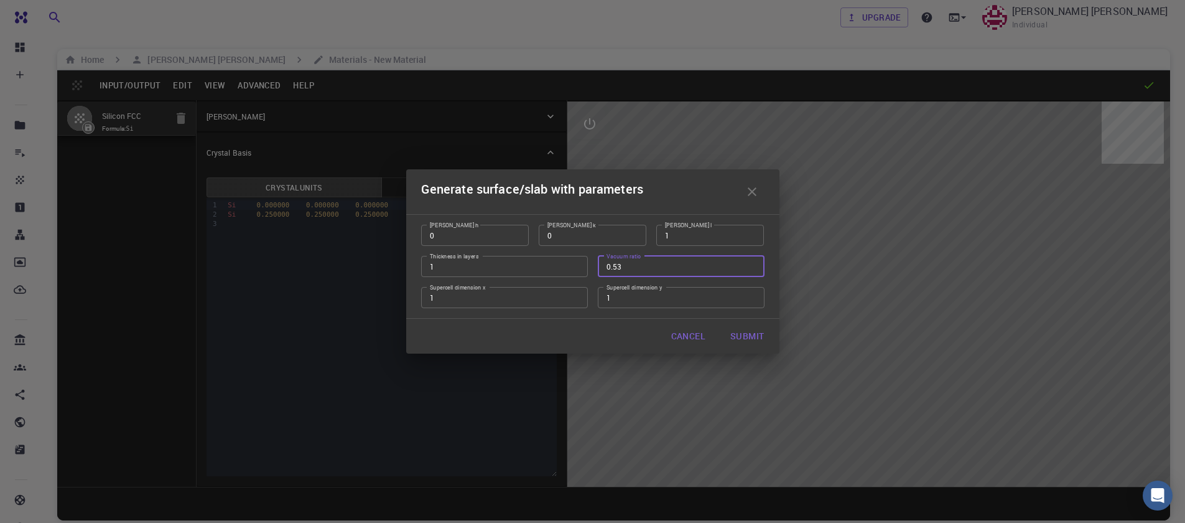
click at [751, 269] on input "0.53" at bounding box center [681, 266] width 167 height 21
click at [751, 269] on input "0.52" at bounding box center [681, 266] width 167 height 21
click at [751, 269] on input "0.51" at bounding box center [681, 266] width 167 height 21
type input "0.5"
click at [751, 269] on input "0.5" at bounding box center [681, 266] width 167 height 21
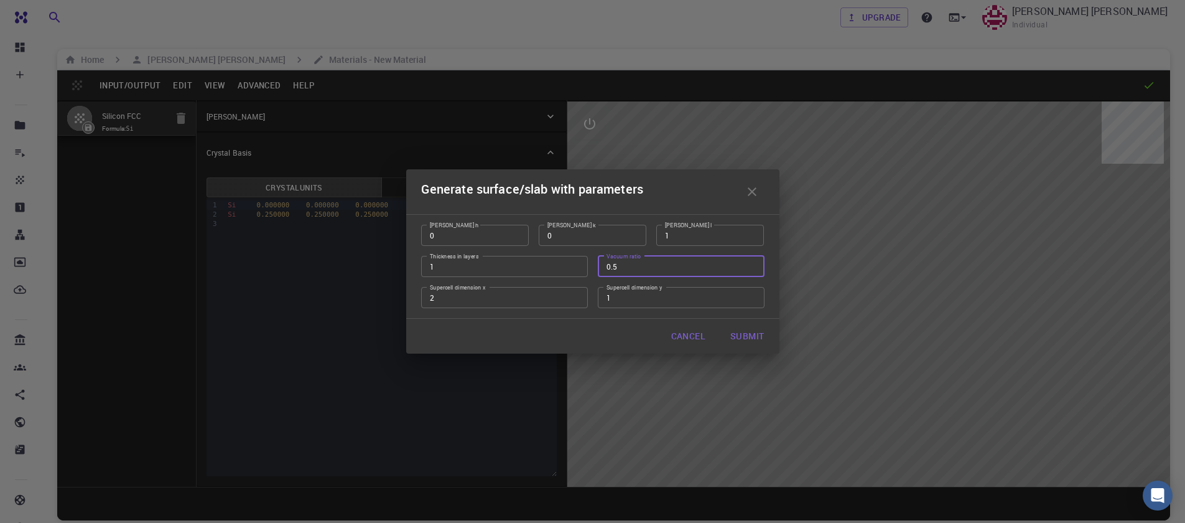
click at [570, 297] on input "2" at bounding box center [504, 297] width 167 height 21
click at [570, 297] on input "3" at bounding box center [504, 297] width 167 height 21
type input "4"
click at [570, 297] on input "4" at bounding box center [504, 297] width 167 height 21
click at [754, 295] on input "2" at bounding box center [681, 297] width 167 height 21
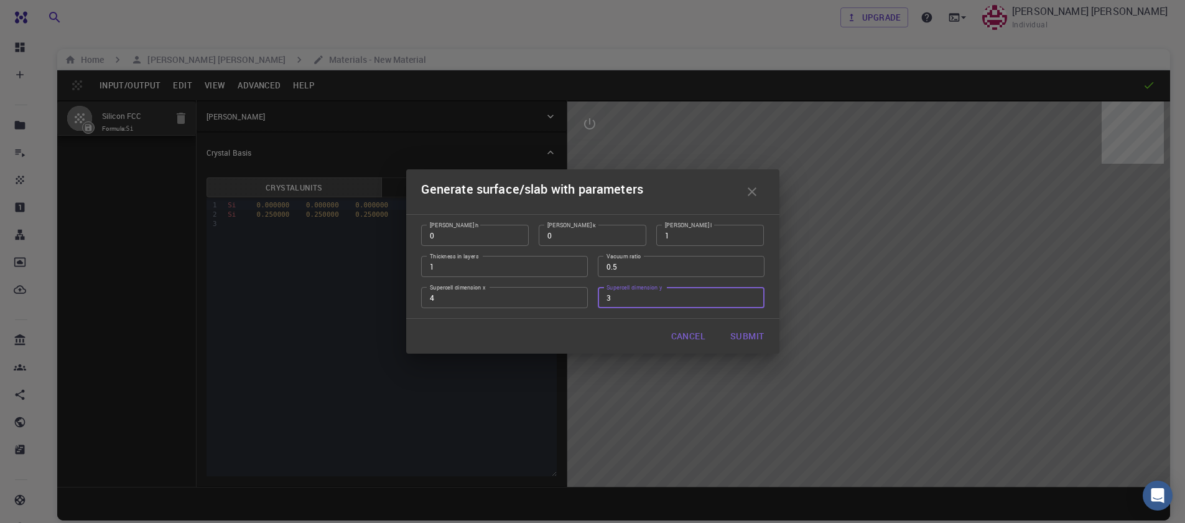
click at [754, 295] on input "3" at bounding box center [681, 297] width 167 height 21
click at [754, 295] on input "4" at bounding box center [681, 297] width 167 height 21
type input "3"
click at [750, 302] on input "3" at bounding box center [681, 297] width 167 height 21
type input "3"
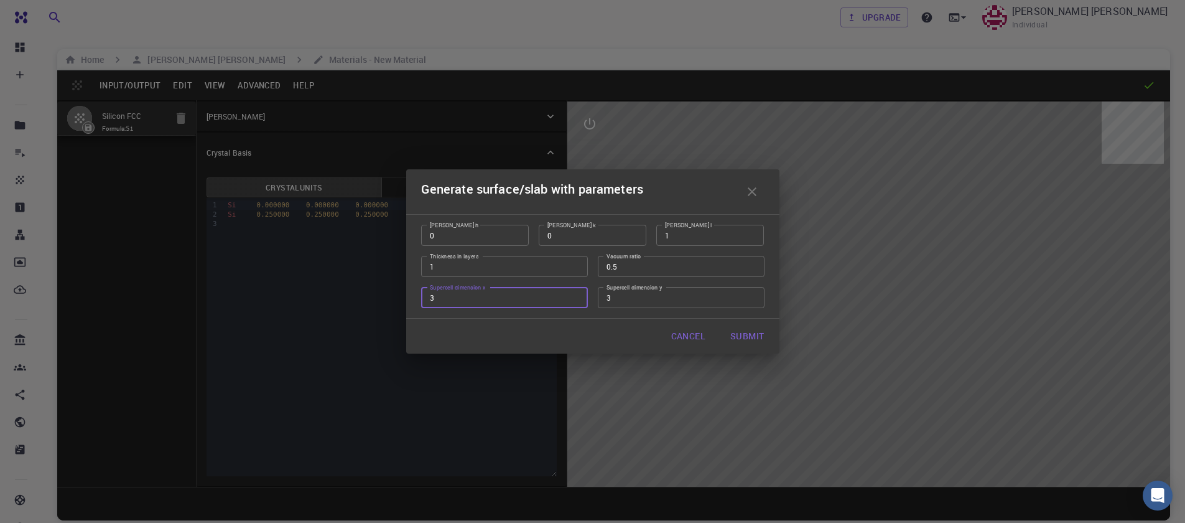
click at [575, 299] on input "3" at bounding box center [504, 297] width 167 height 21
click at [751, 338] on button "Submit" at bounding box center [746, 335] width 53 height 25
type input "TRI"
type input "11.601034026758132"
type input "11.601013072141589"
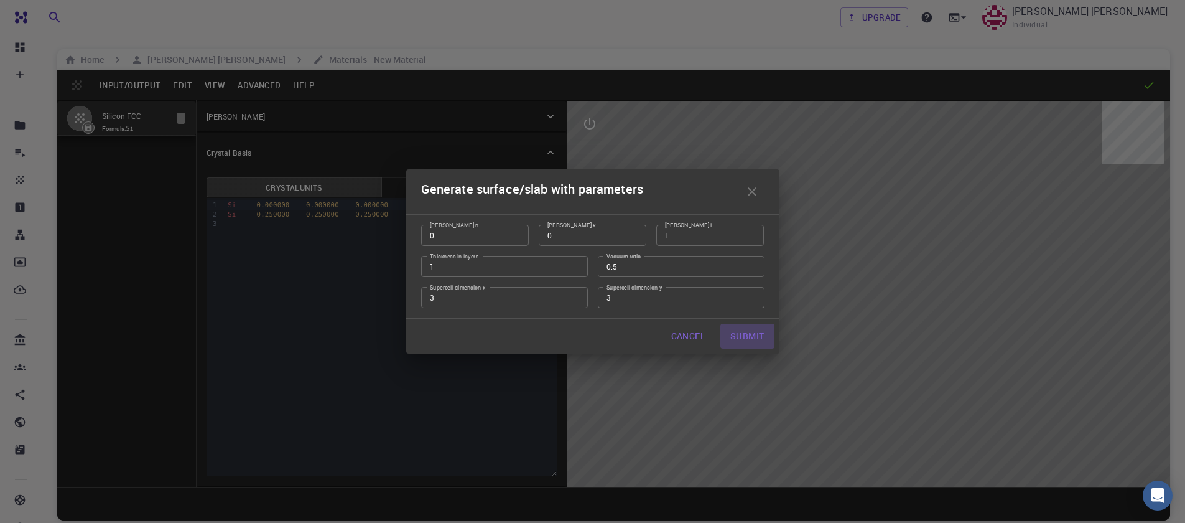
type input "7.734"
type input "60.0000372745793"
type input "60.000097025450124"
type input "60.00016956128353"
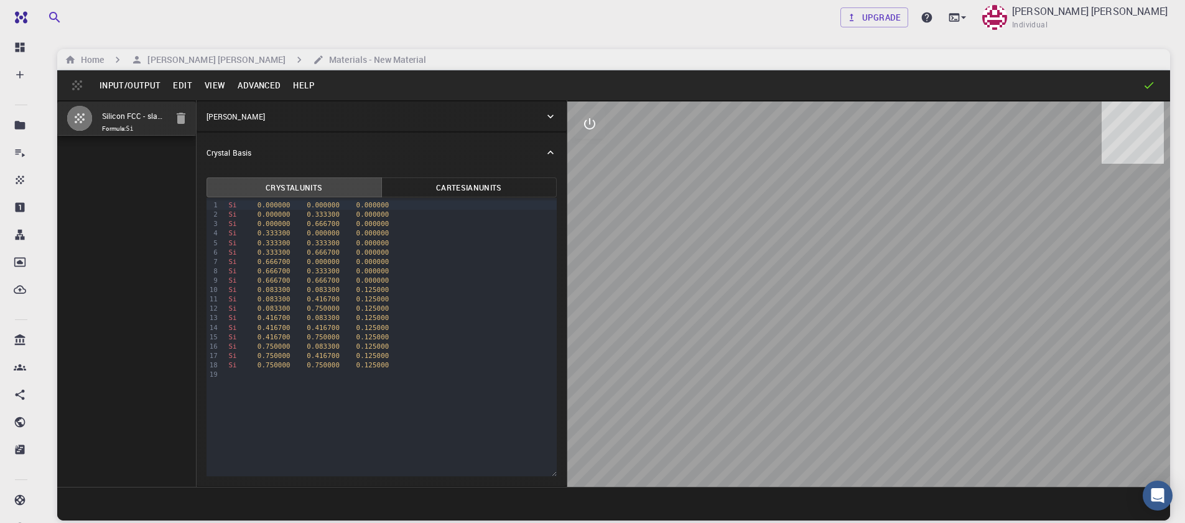
click at [121, 90] on button "Input/Output" at bounding box center [129, 85] width 73 height 20
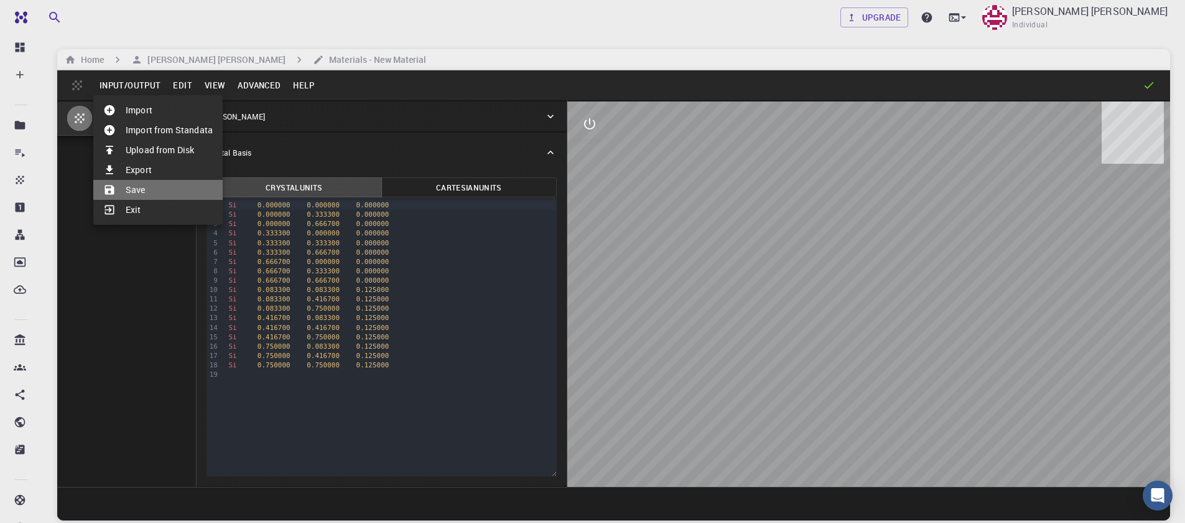
click at [147, 182] on li "Save" at bounding box center [157, 190] width 129 height 20
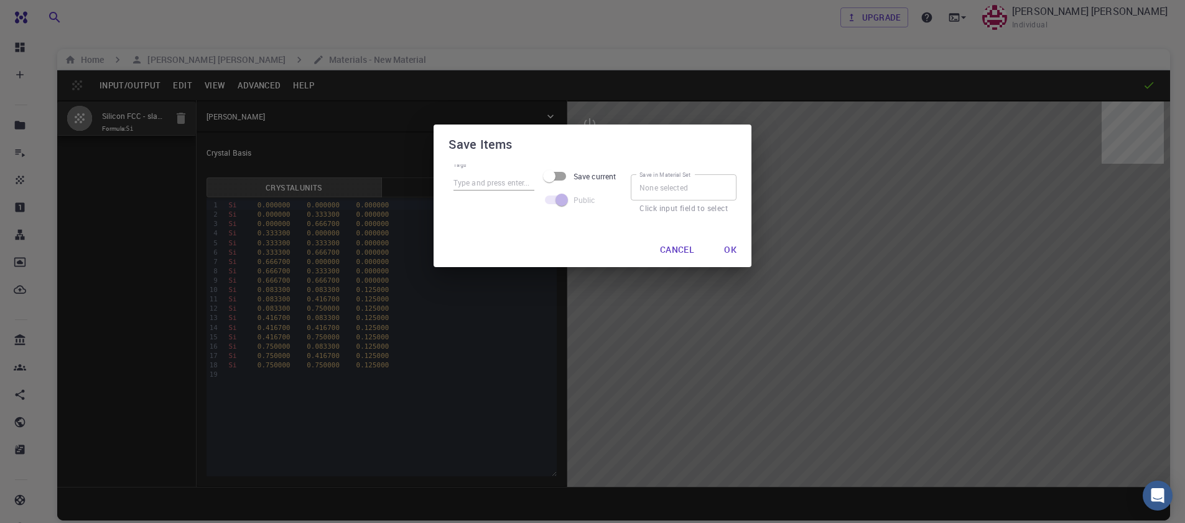
click at [490, 183] on input "Tags" at bounding box center [493, 182] width 81 height 16
type input "silicon"
click at [551, 175] on input "Save current" at bounding box center [549, 176] width 71 height 24
checkbox input "true"
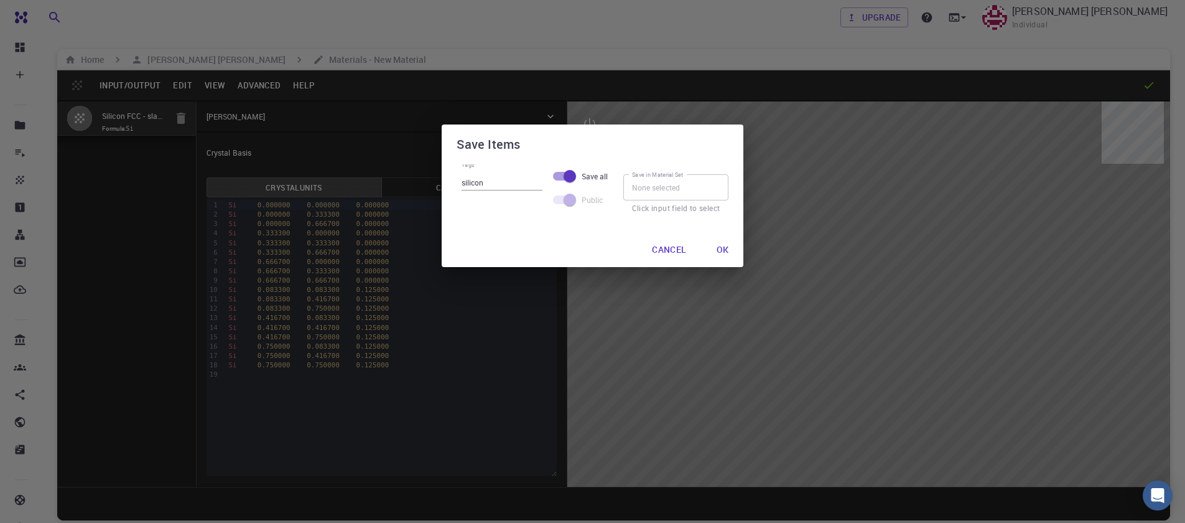
click at [722, 249] on button "Ok" at bounding box center [723, 249] width 32 height 25
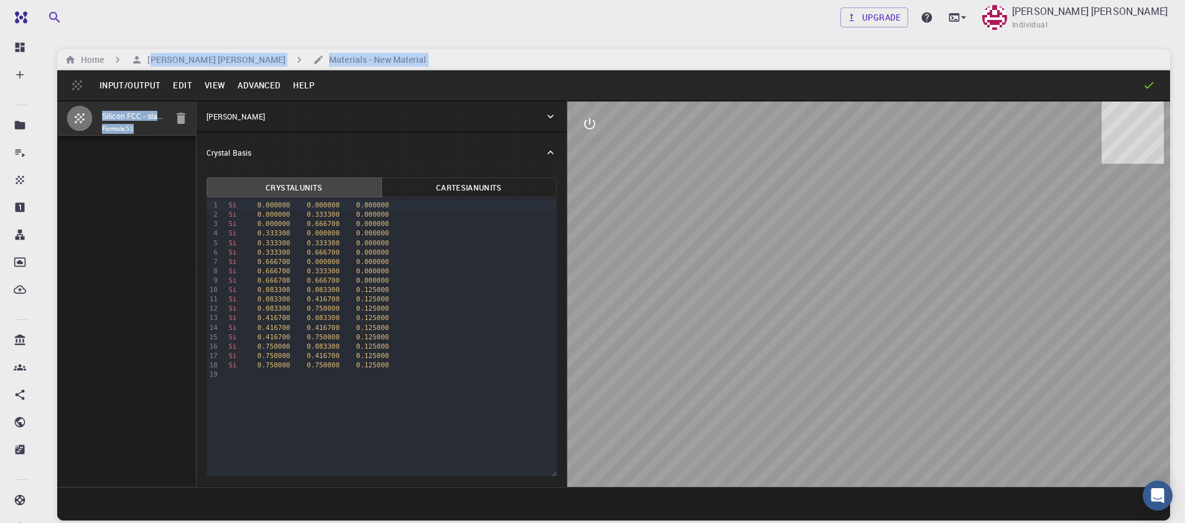
drag, startPoint x: 153, startPoint y: 59, endPoint x: 192, endPoint y: 226, distance: 171.7
click at [193, 226] on main "Home Sanjay Kumar Mahla Materials - New Material Input/Output Edit View Advance…" at bounding box center [613, 284] width 1113 height 471
click at [156, 218] on div "Silicon FCC - slab [0,0,1] Formula: Si" at bounding box center [126, 293] width 139 height 386
click at [210, 62] on h6 "[PERSON_NAME] [PERSON_NAME]" at bounding box center [213, 60] width 143 height 14
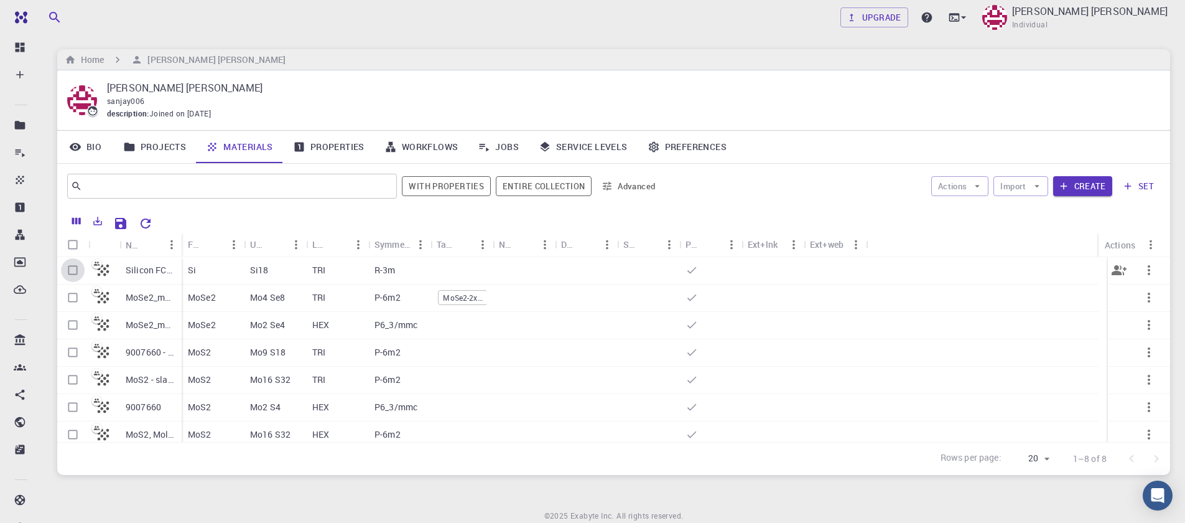
click at [68, 271] on input "Select row" at bounding box center [73, 270] width 24 height 24
checkbox input "true"
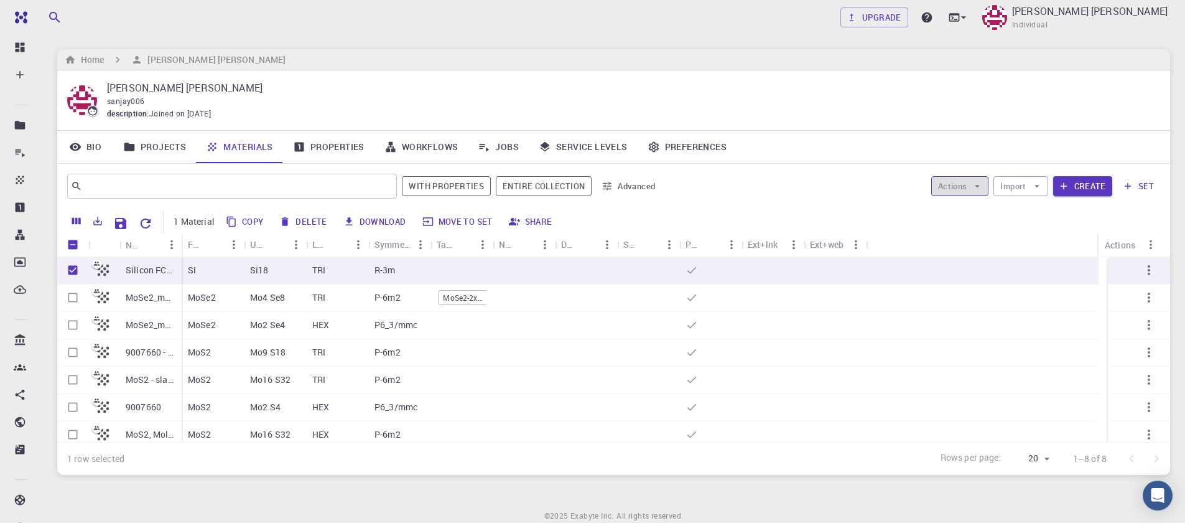
click at [982, 188] on icon "button" at bounding box center [977, 185] width 11 height 11
click at [977, 206] on span "Create Job" at bounding box center [983, 211] width 39 height 12
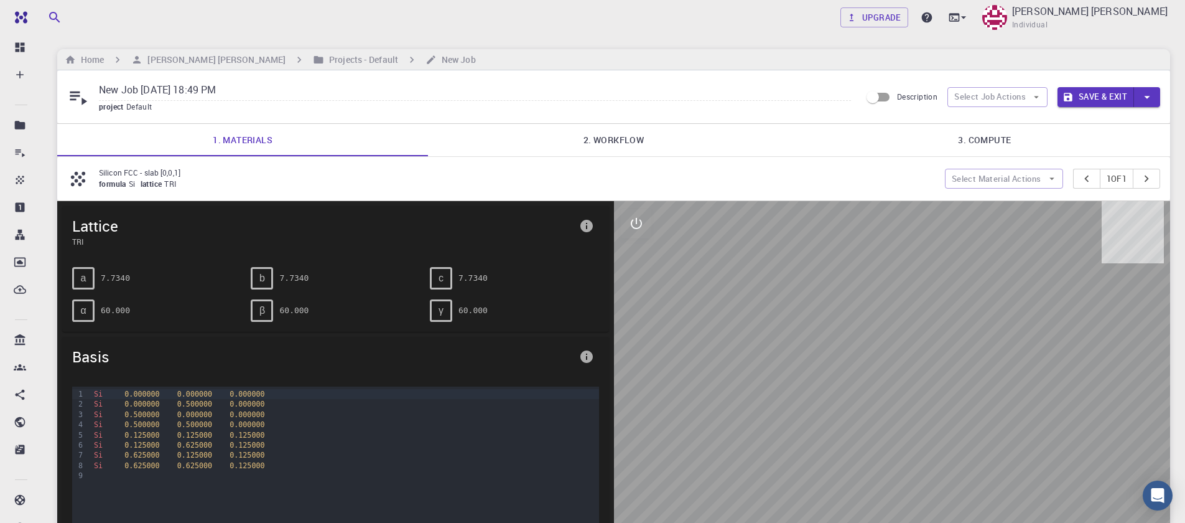
click at [608, 139] on link "2. Workflow" at bounding box center [613, 140] width 371 height 32
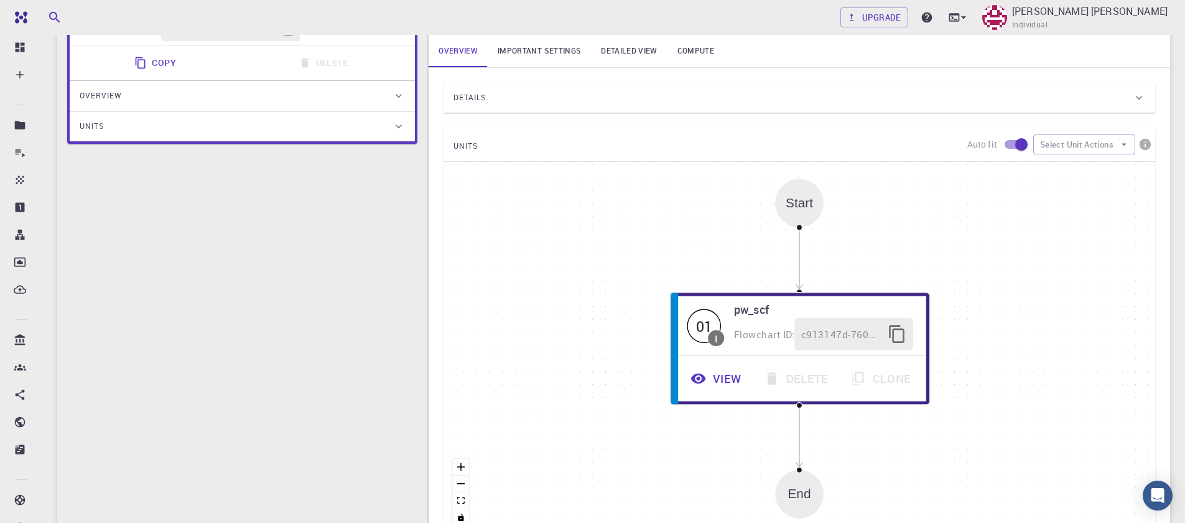
scroll to position [224, 0]
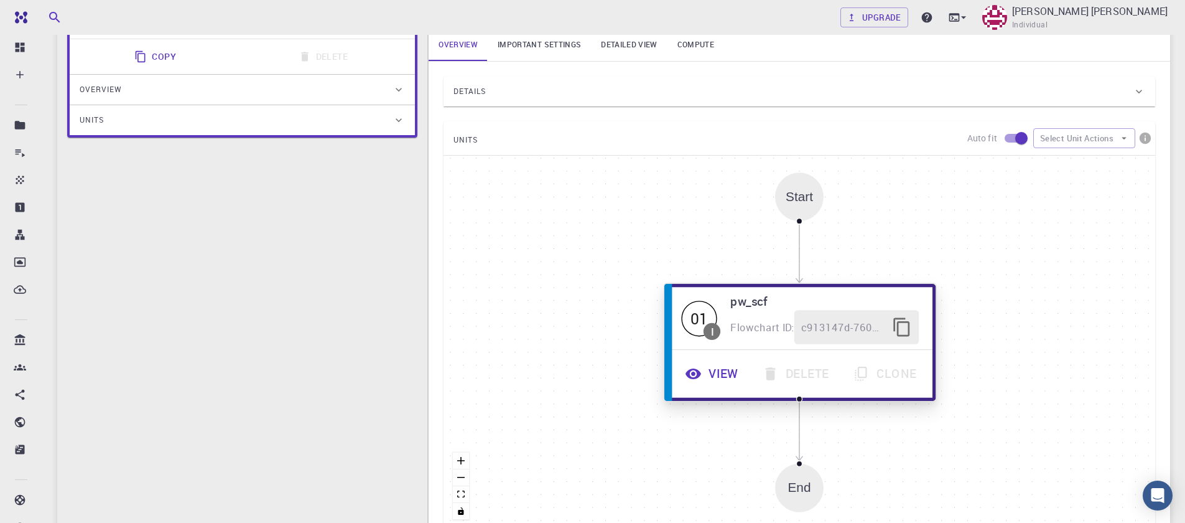
click at [730, 374] on button "View" at bounding box center [713, 373] width 77 height 34
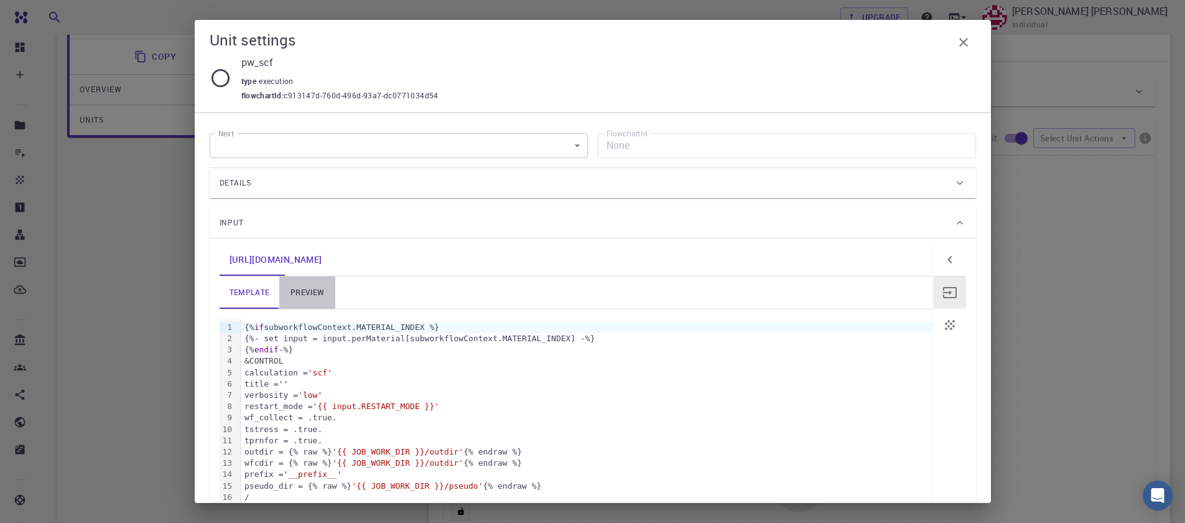
click at [319, 295] on link "preview" at bounding box center [307, 292] width 56 height 32
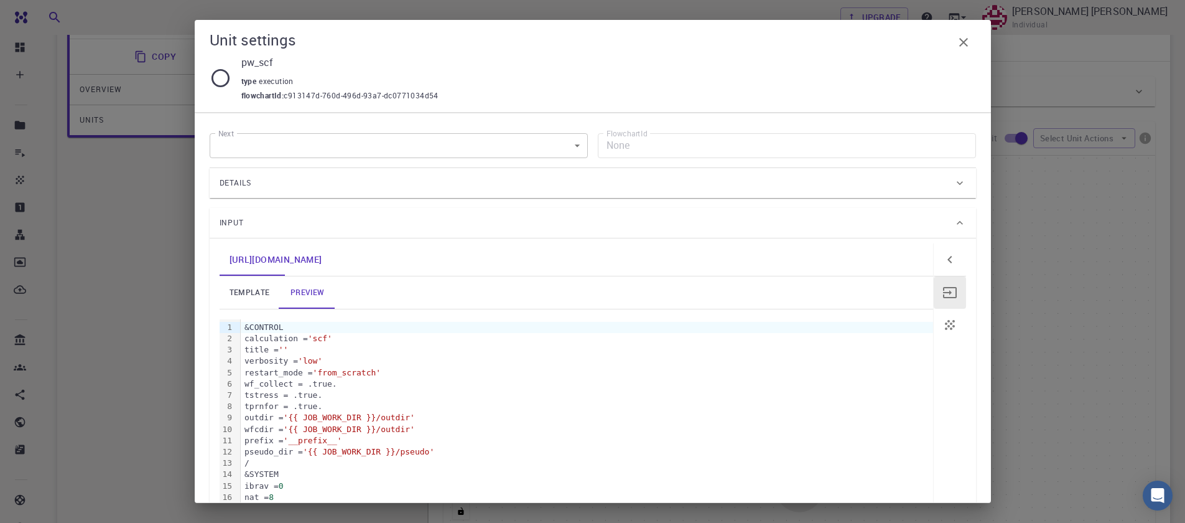
click at [271, 233] on div "Input" at bounding box center [593, 223] width 766 height 30
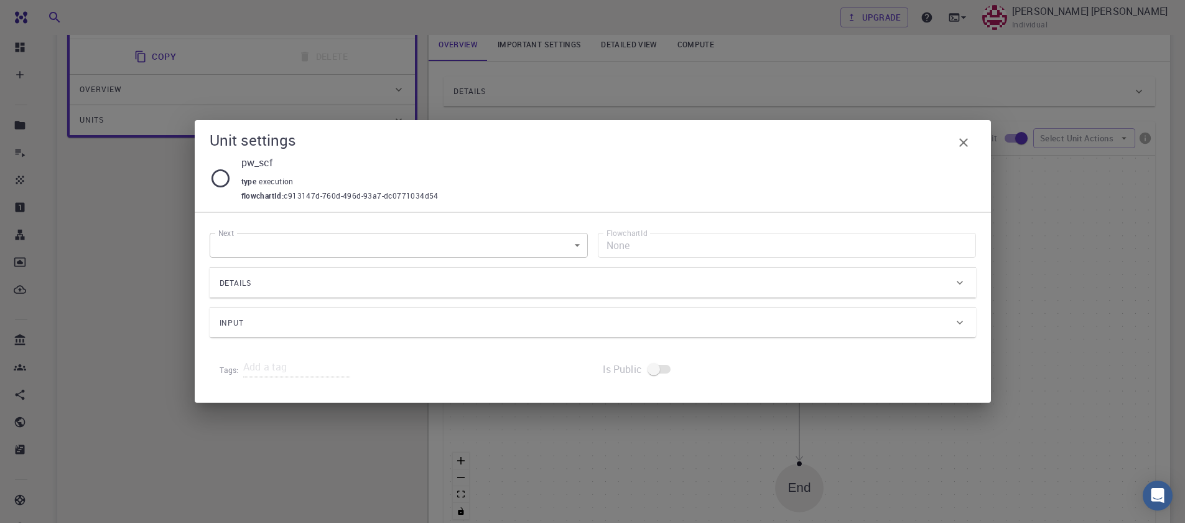
click at [277, 310] on div "Input" at bounding box center [593, 322] width 766 height 30
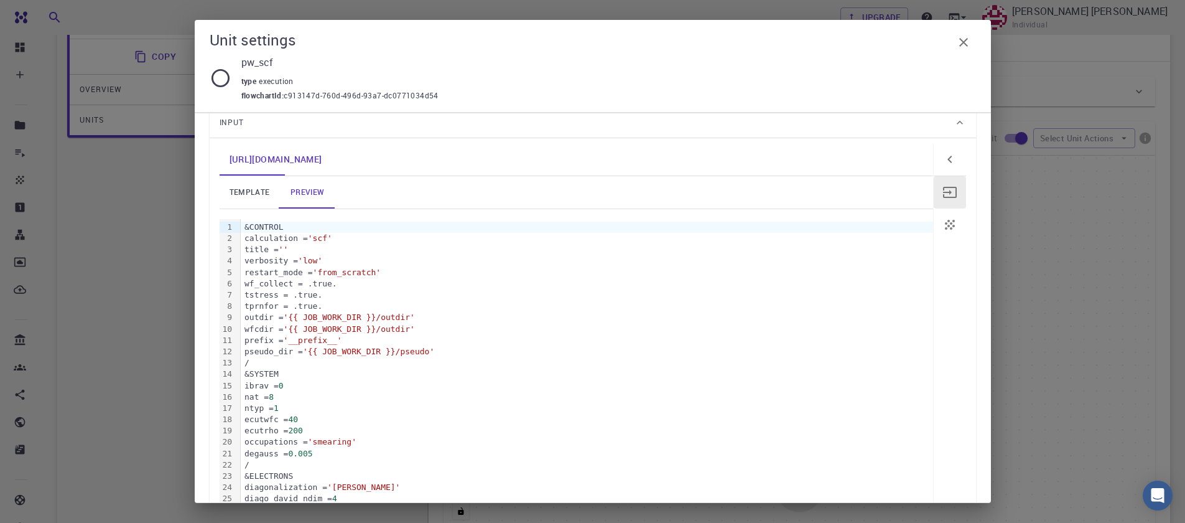
scroll to position [75, 0]
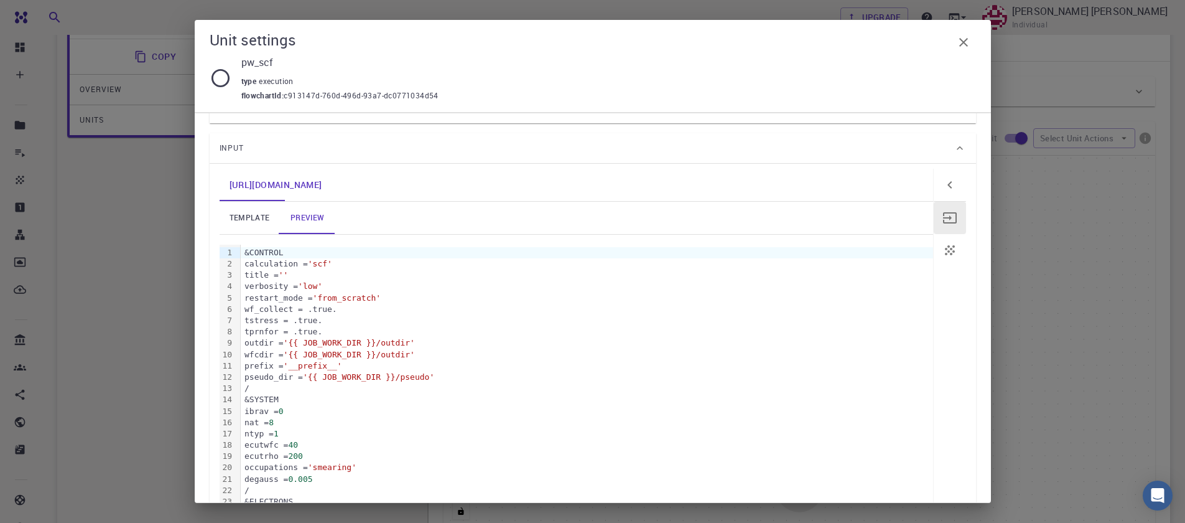
click at [249, 220] on link "template" at bounding box center [250, 218] width 60 height 32
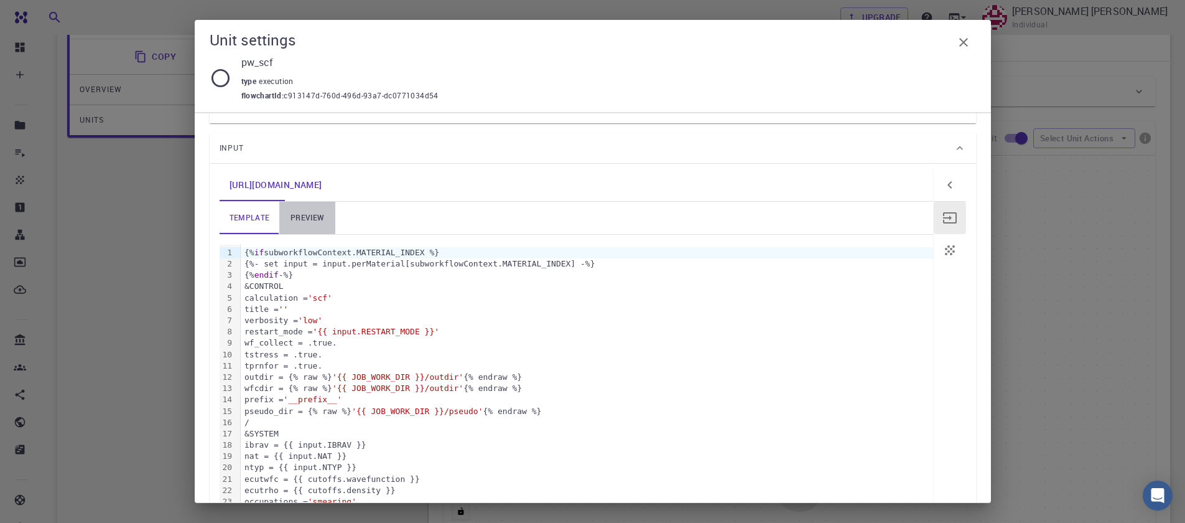
click at [287, 219] on link "preview" at bounding box center [307, 218] width 56 height 32
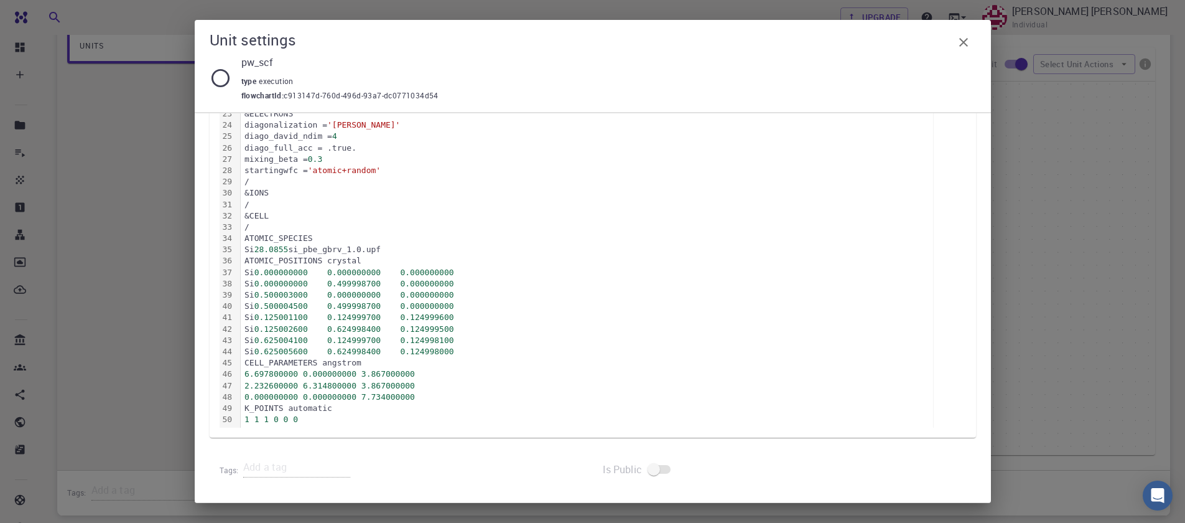
scroll to position [299, 0]
click at [956, 40] on icon "button" at bounding box center [963, 42] width 15 height 15
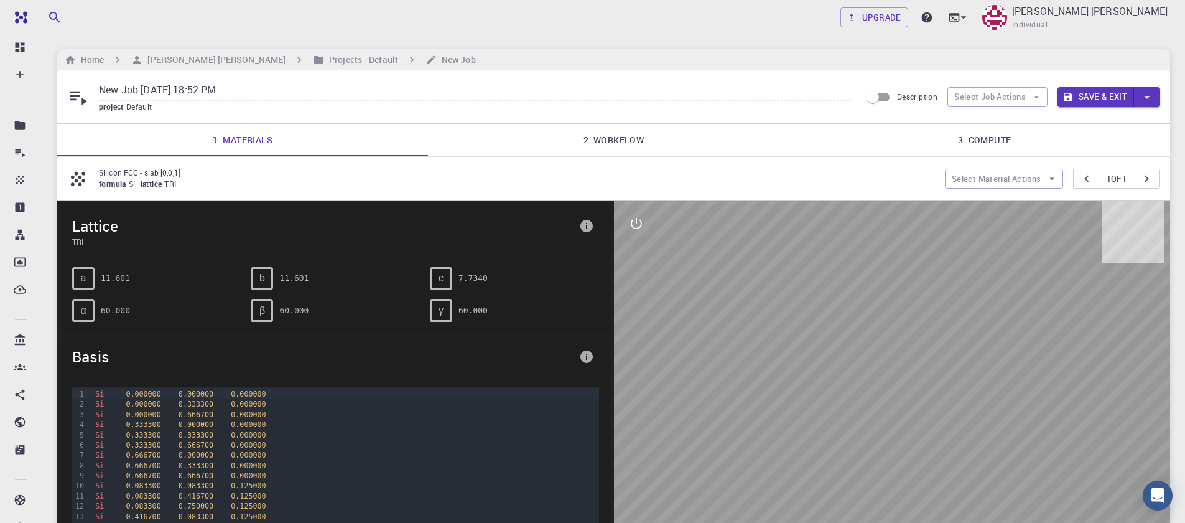
click at [631, 142] on link "2. Workflow" at bounding box center [613, 140] width 371 height 32
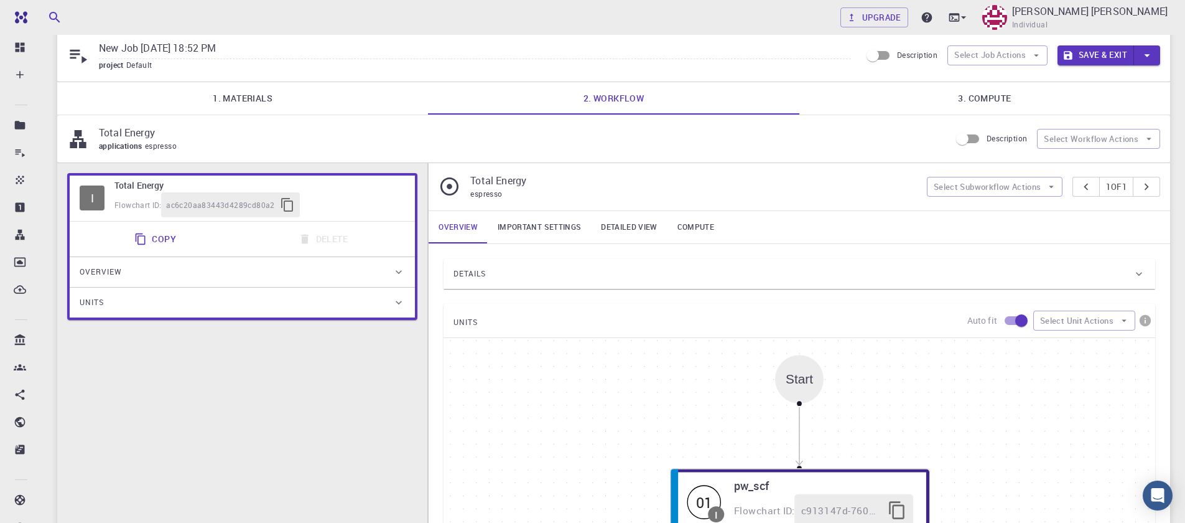
scroll to position [149, 0]
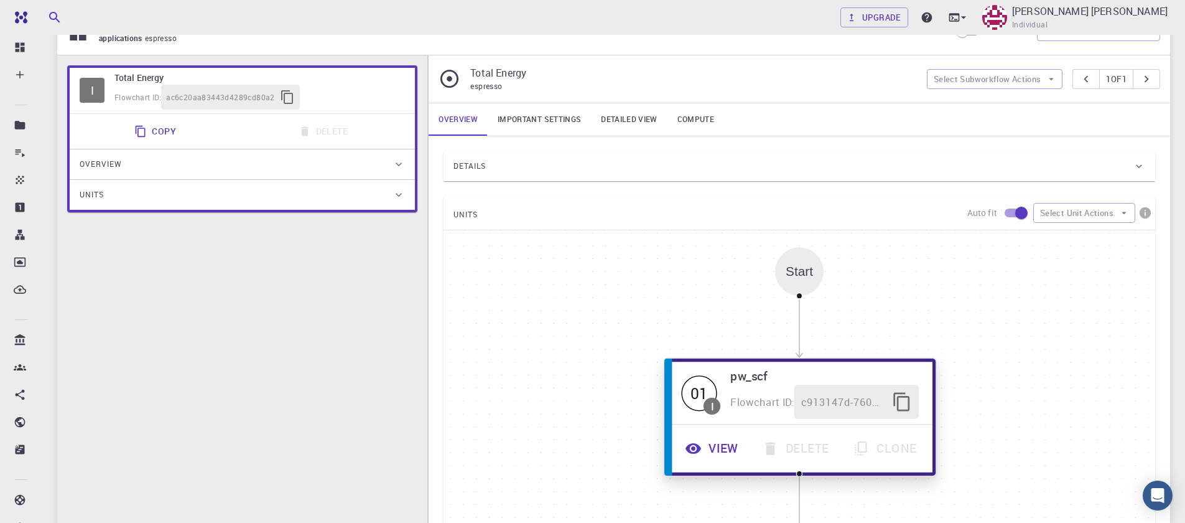
click at [725, 453] on button "View" at bounding box center [713, 448] width 77 height 34
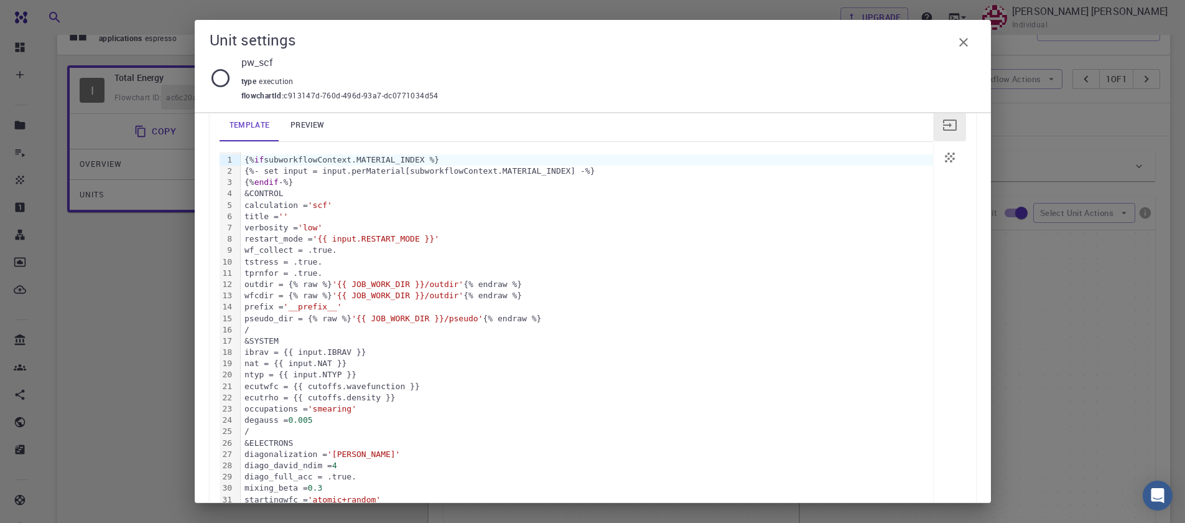
scroll to position [0, 0]
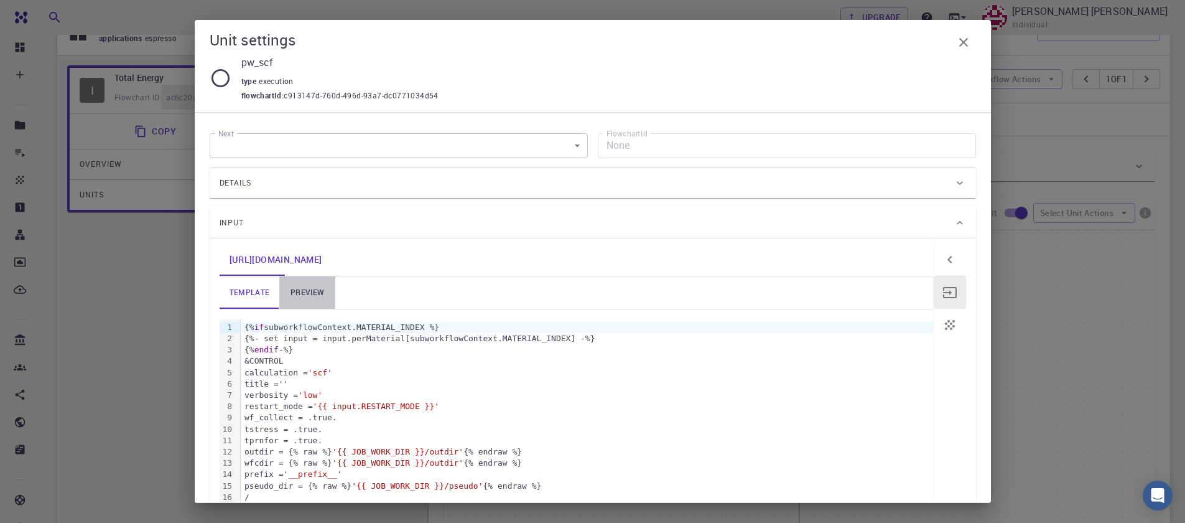
drag, startPoint x: 304, startPoint y: 287, endPoint x: 304, endPoint y: 295, distance: 7.5
click at [304, 294] on link "preview" at bounding box center [307, 292] width 56 height 32
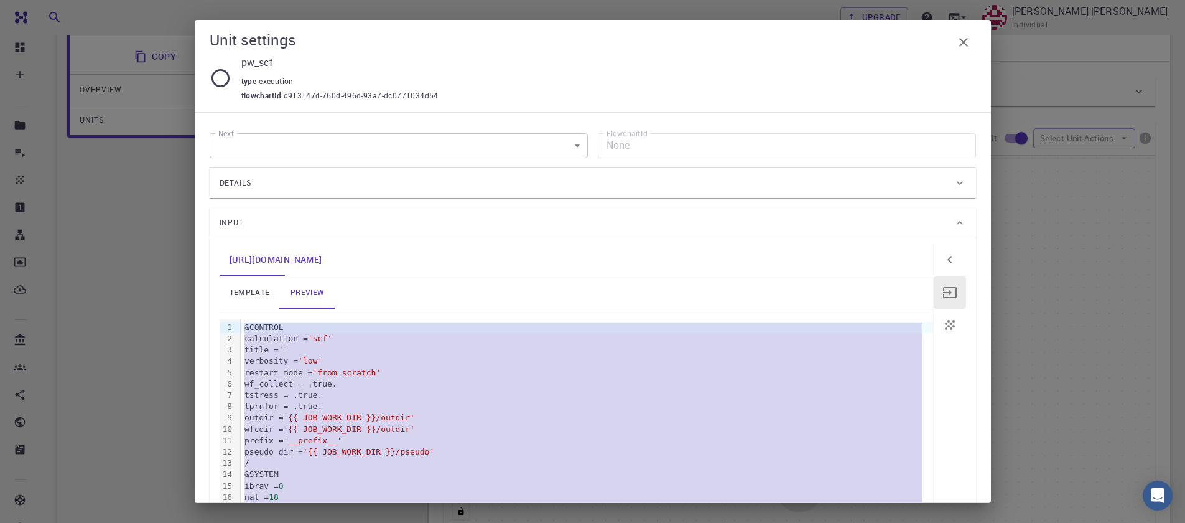
drag, startPoint x: 337, startPoint y: 427, endPoint x: 231, endPoint y: 323, distance: 148.2
copy div "&CONTROL calculation = 'scf' title = '' verbosity = 'low' restart_mode = 'from_…"
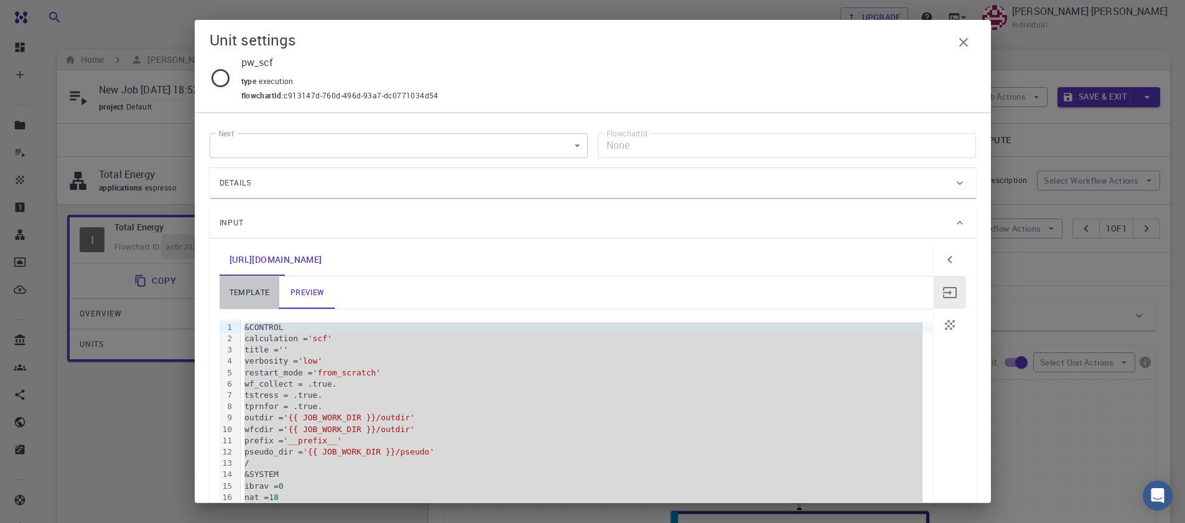
click at [247, 295] on link "template" at bounding box center [250, 292] width 60 height 32
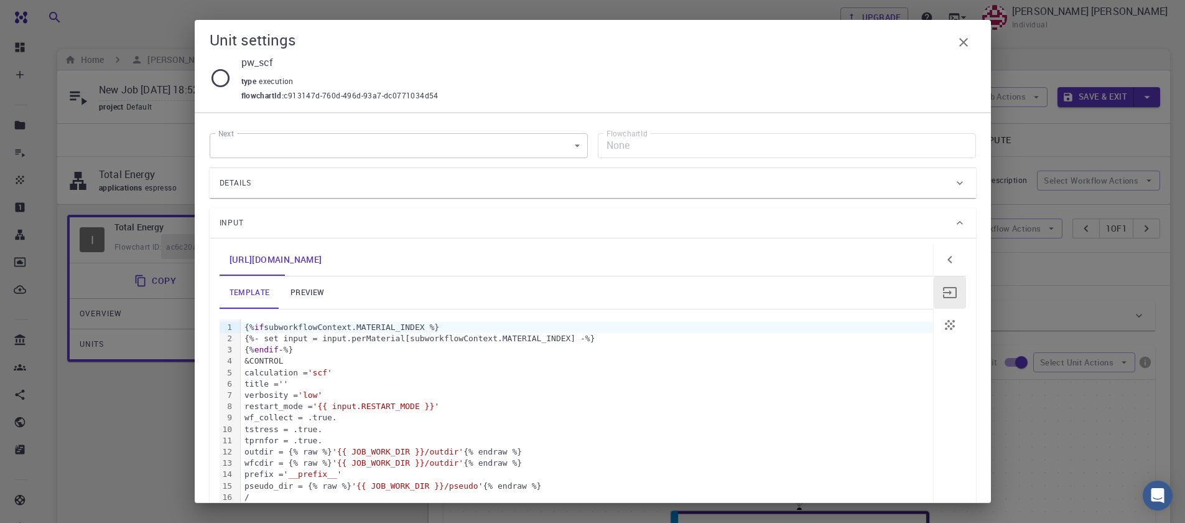
click at [255, 190] on div "Details" at bounding box center [587, 183] width 734 height 20
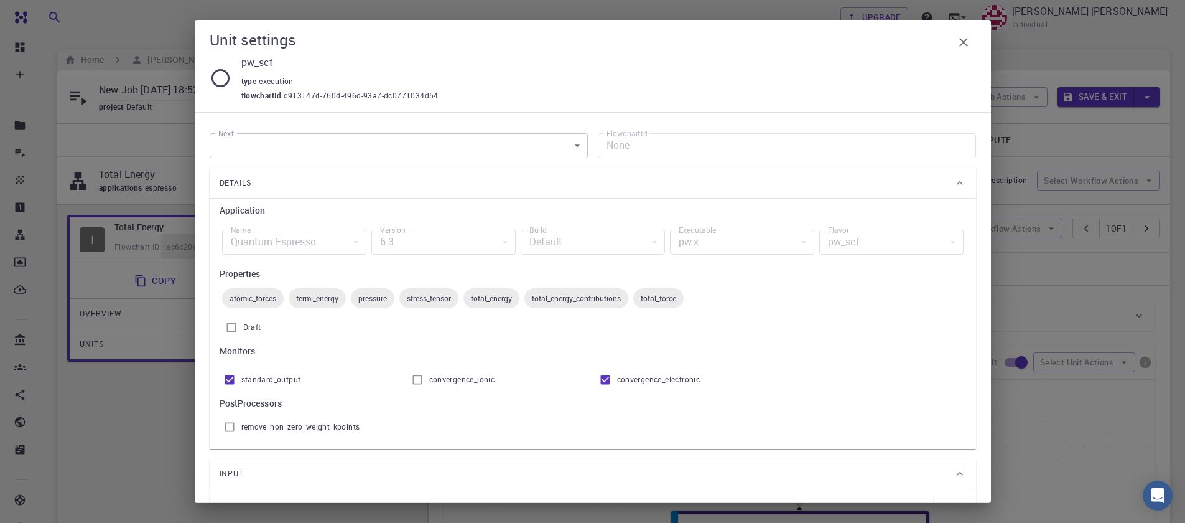
click at [541, 241] on div "Default" at bounding box center [593, 242] width 144 height 25
click at [426, 243] on div "6.3" at bounding box center [443, 242] width 144 height 25
click at [714, 246] on div "pw.x" at bounding box center [742, 242] width 144 height 25
click at [877, 238] on div "pw_scf" at bounding box center [891, 242] width 144 height 25
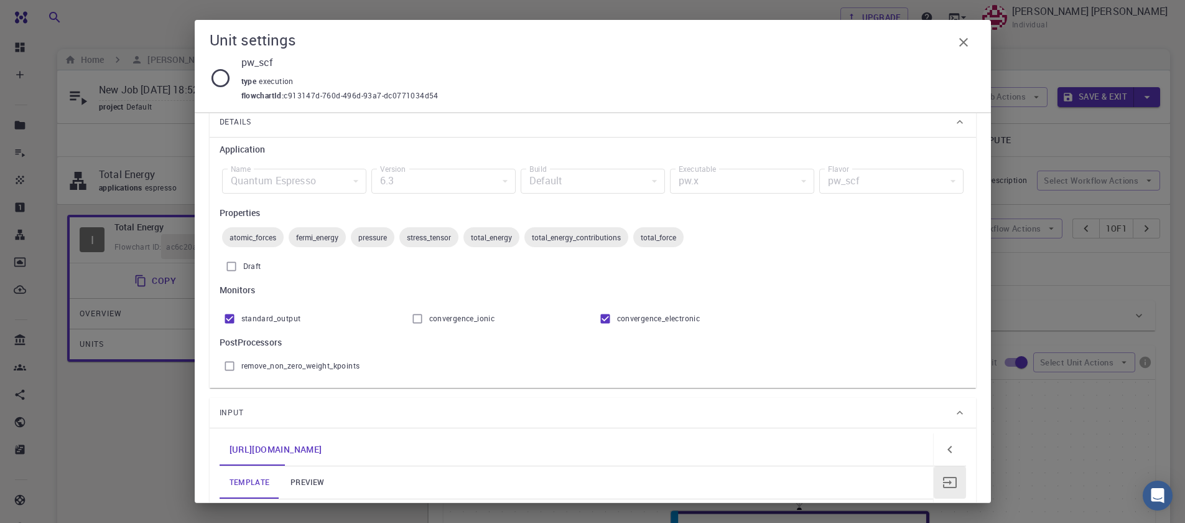
scroll to position [149, 0]
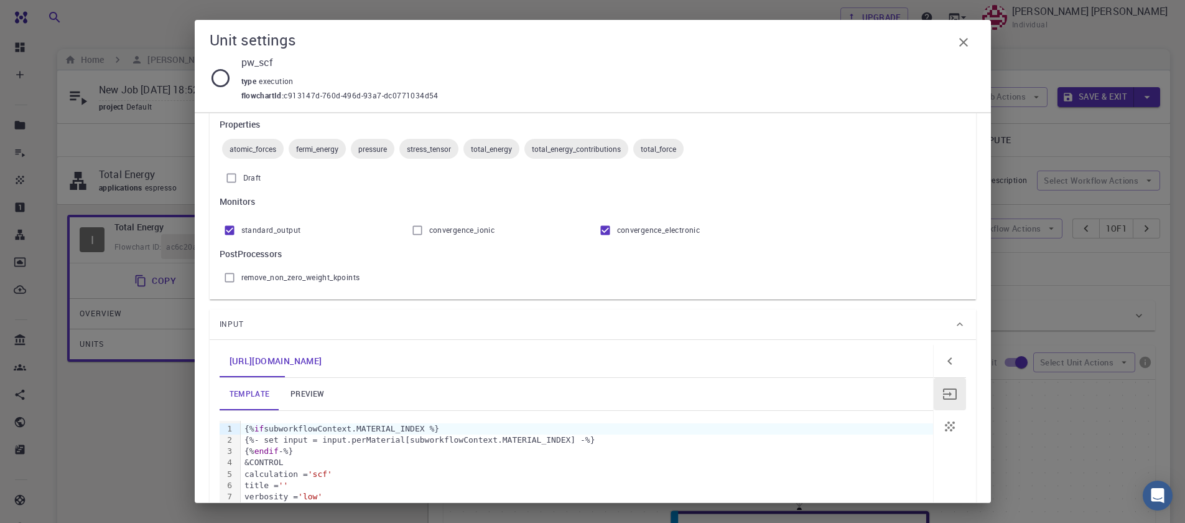
click at [331, 279] on span "remove_non_zero_weight_kpoints" at bounding box center [300, 277] width 119 height 12
click at [241, 279] on input "remove_non_zero_weight_kpoints" at bounding box center [230, 278] width 24 height 24
click at [331, 279] on span "remove_non_zero_weight_kpoints" at bounding box center [300, 277] width 119 height 12
click at [241, 279] on input "remove_non_zero_weight_kpoints" at bounding box center [230, 278] width 24 height 24
checkbox input "false"
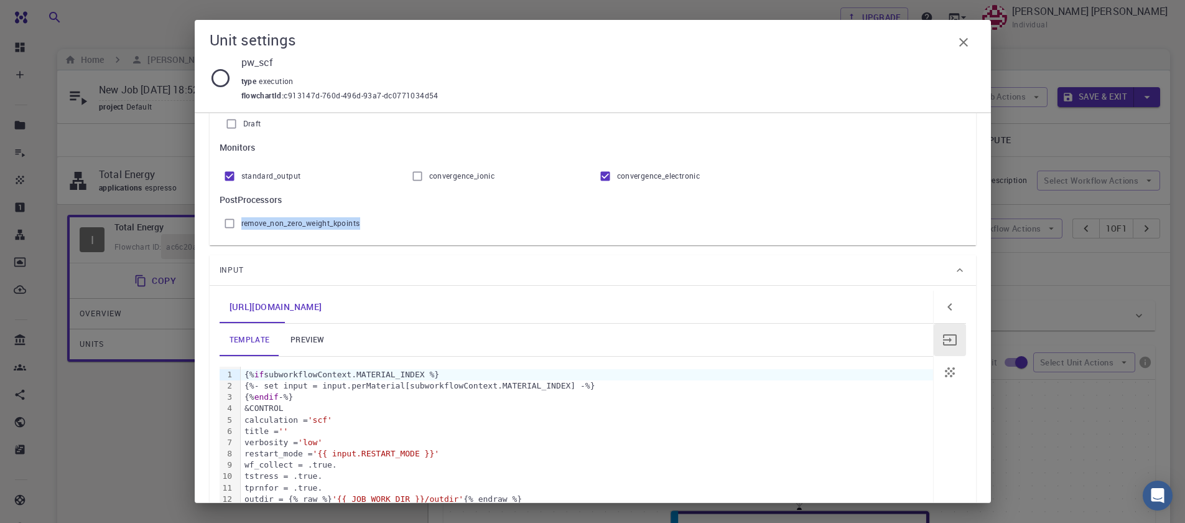
scroll to position [299, 0]
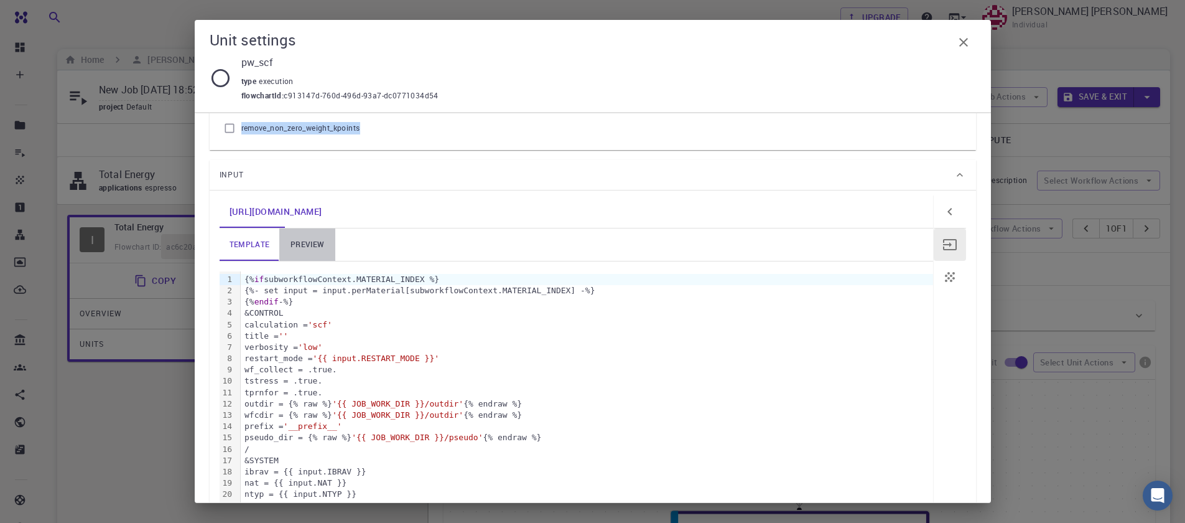
click at [307, 243] on link "preview" at bounding box center [307, 244] width 56 height 32
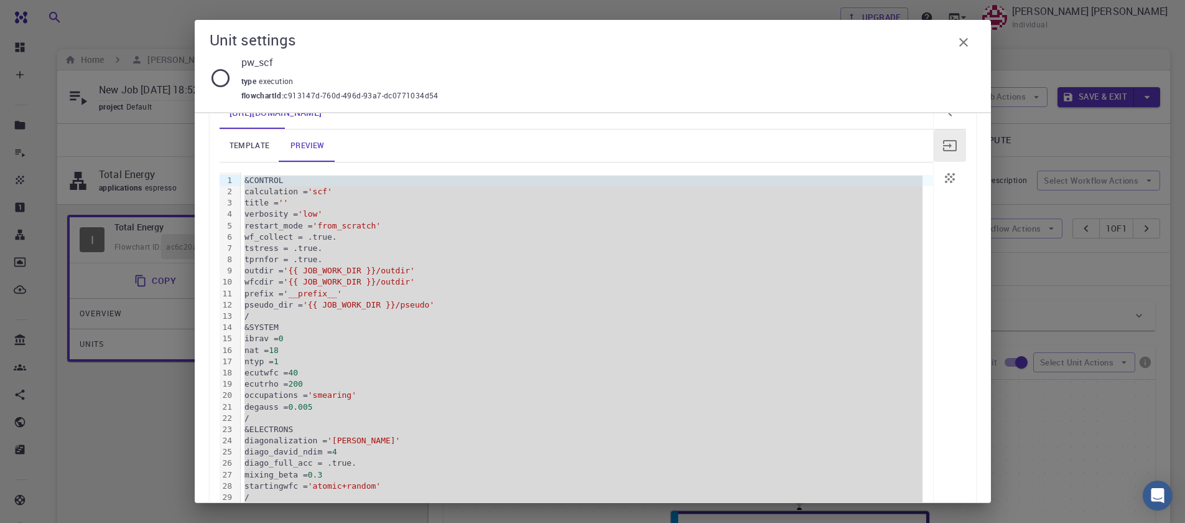
scroll to position [523, 0]
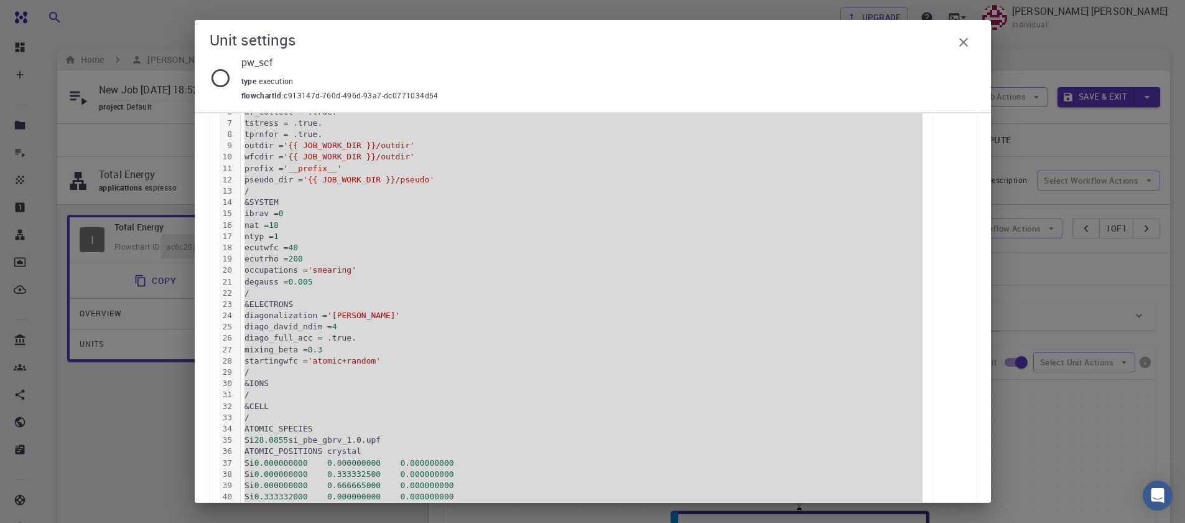
click at [965, 49] on icon "button" at bounding box center [963, 42] width 15 height 15
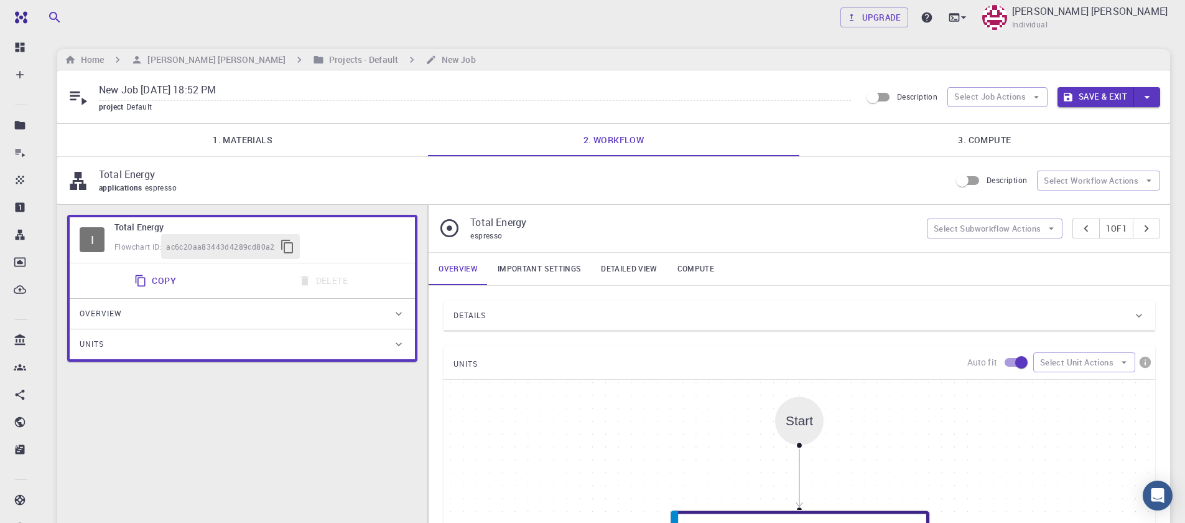
scroll to position [335, 0]
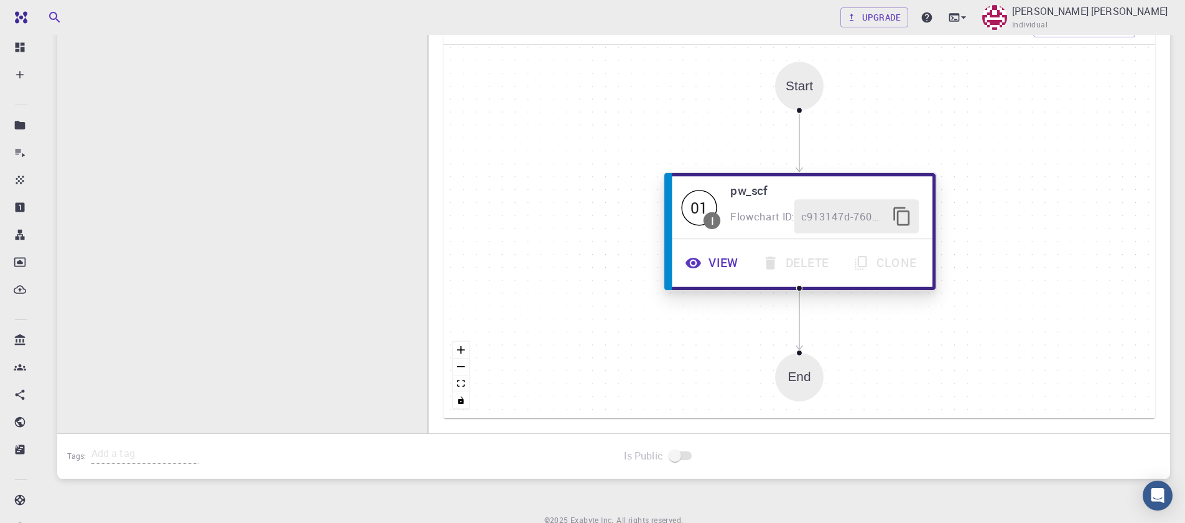
click at [908, 216] on icon "button" at bounding box center [902, 216] width 16 height 19
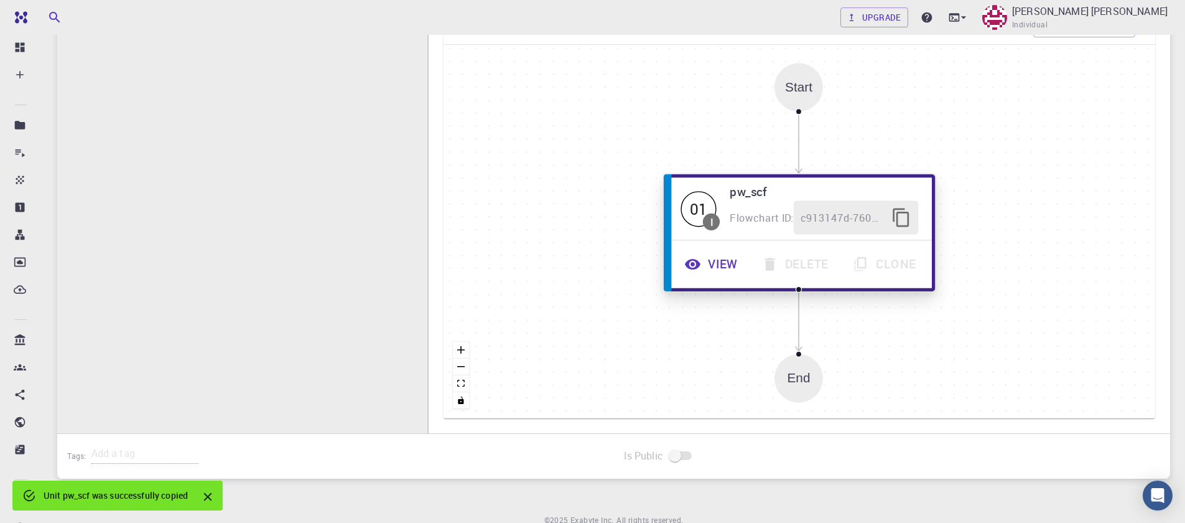
click at [722, 261] on button "View" at bounding box center [712, 264] width 77 height 34
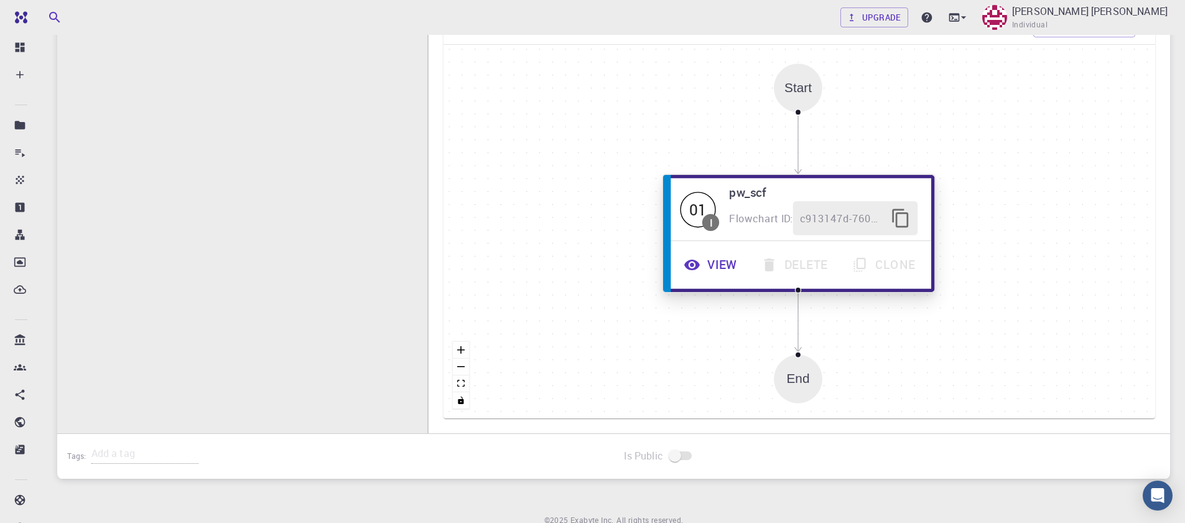
click at [719, 263] on button "View" at bounding box center [712, 265] width 77 height 34
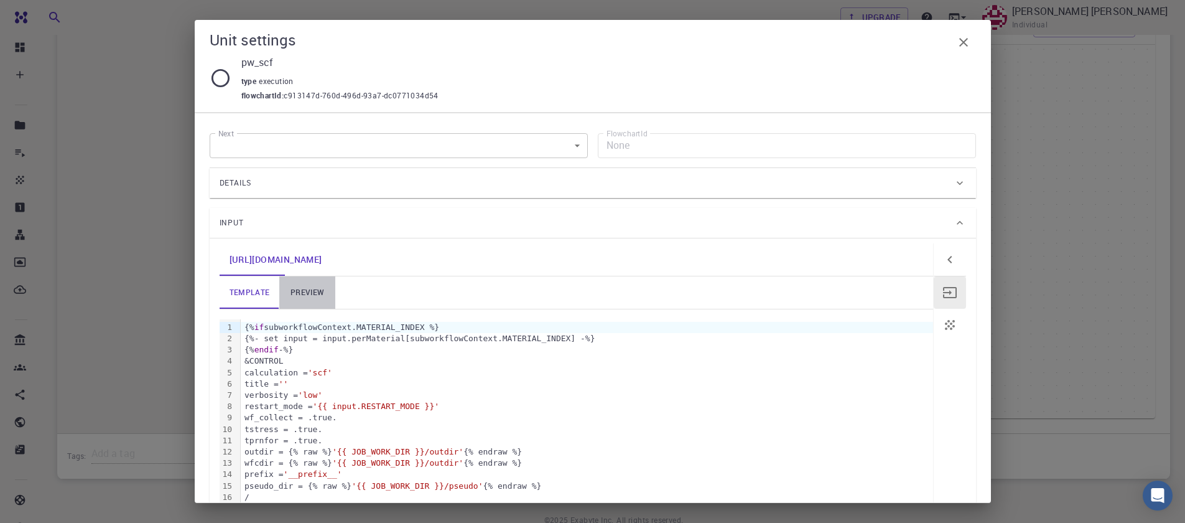
drag, startPoint x: 304, startPoint y: 294, endPoint x: 320, endPoint y: 290, distance: 16.6
click at [308, 294] on link "preview" at bounding box center [307, 292] width 56 height 32
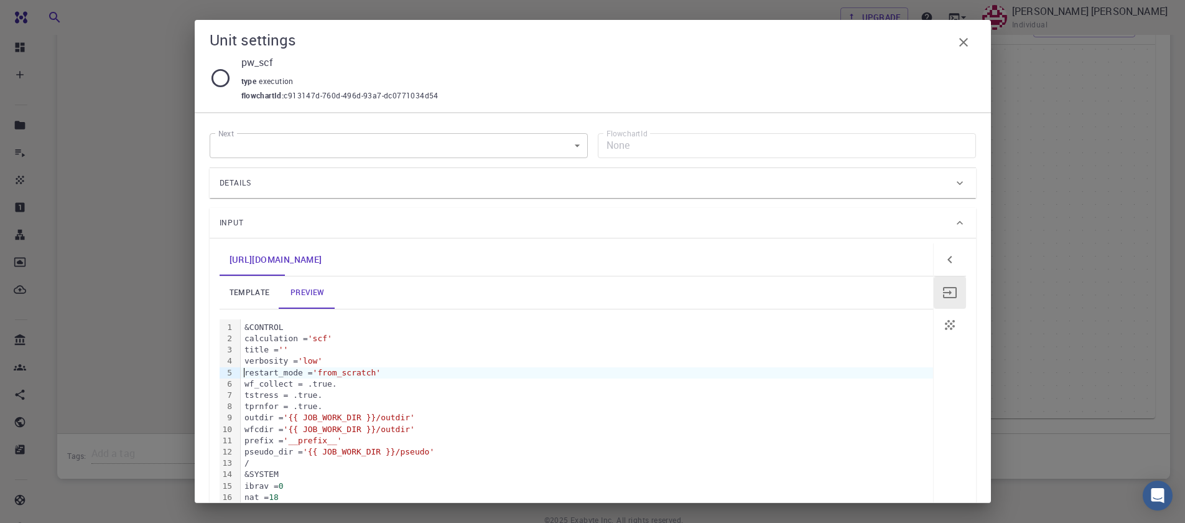
click at [355, 368] on div "restart_mode = 'from_scratch'" at bounding box center [587, 372] width 692 height 11
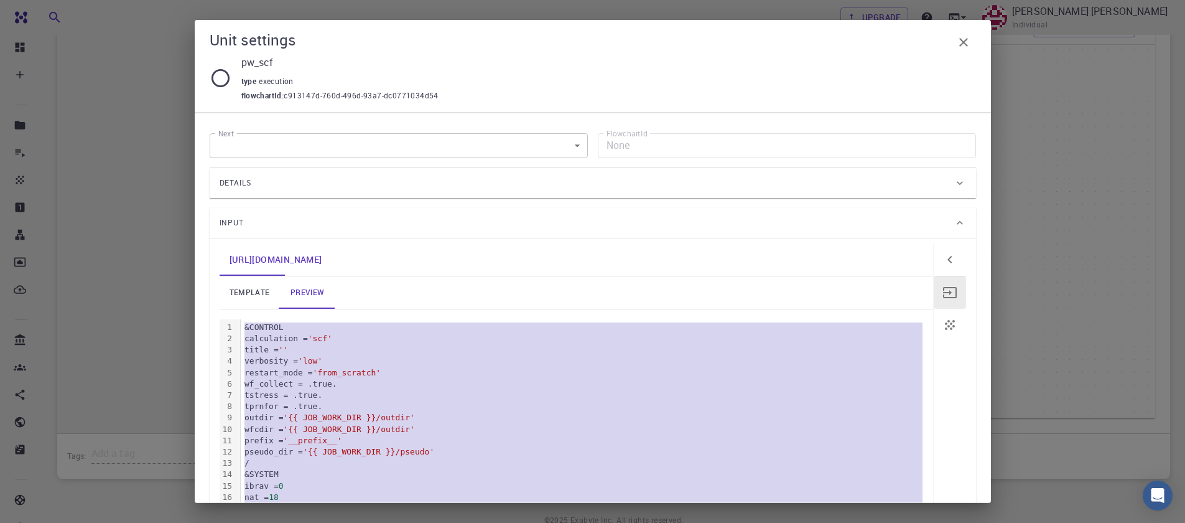
copy div "&CONTROL calculation = 'scf' title = '' verbosity = 'low' restart_mode = 'from_…"
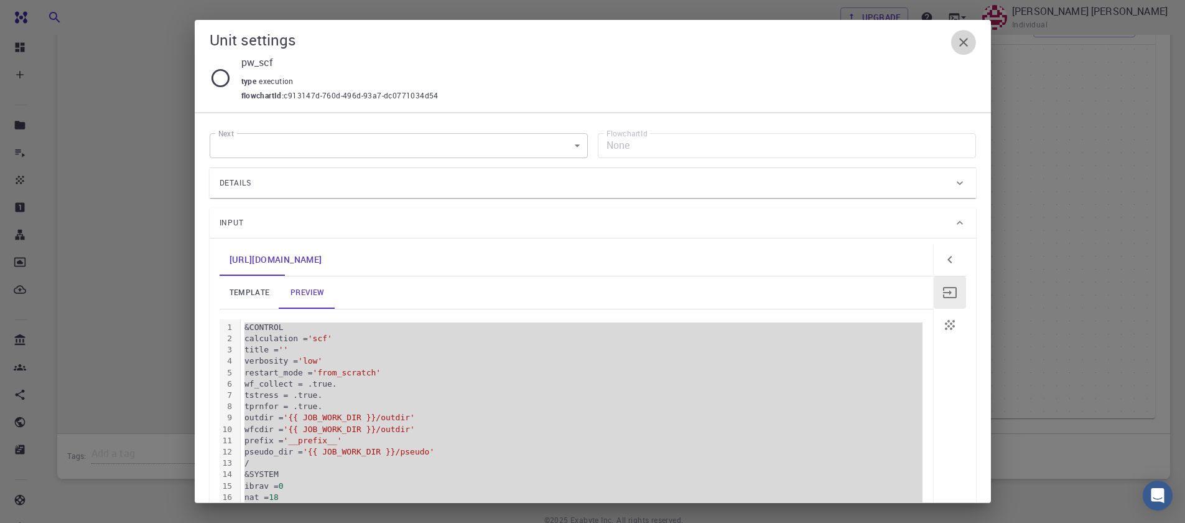
click at [968, 42] on icon "button" at bounding box center [963, 42] width 15 height 15
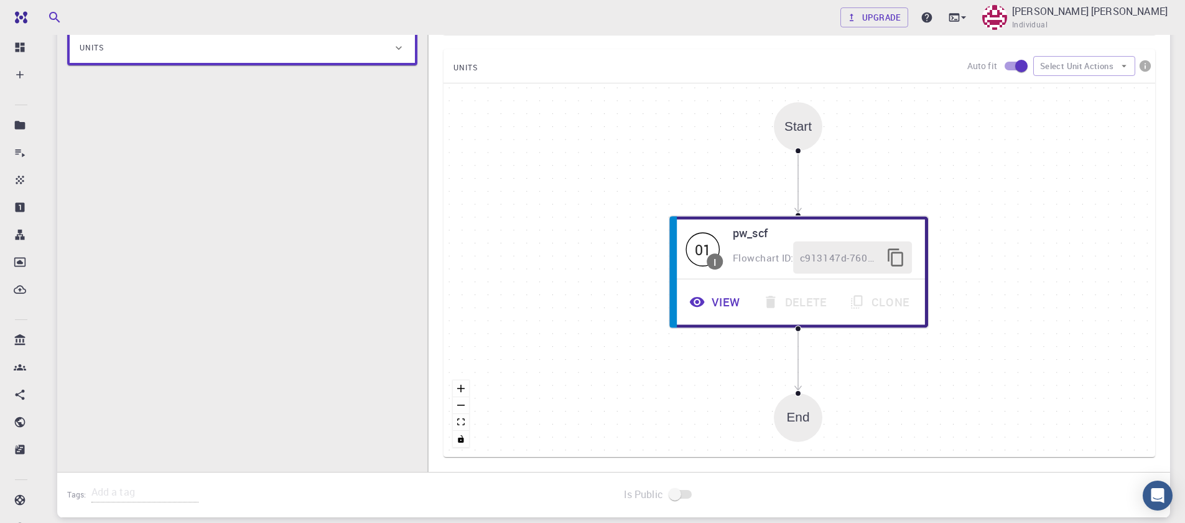
scroll to position [299, 0]
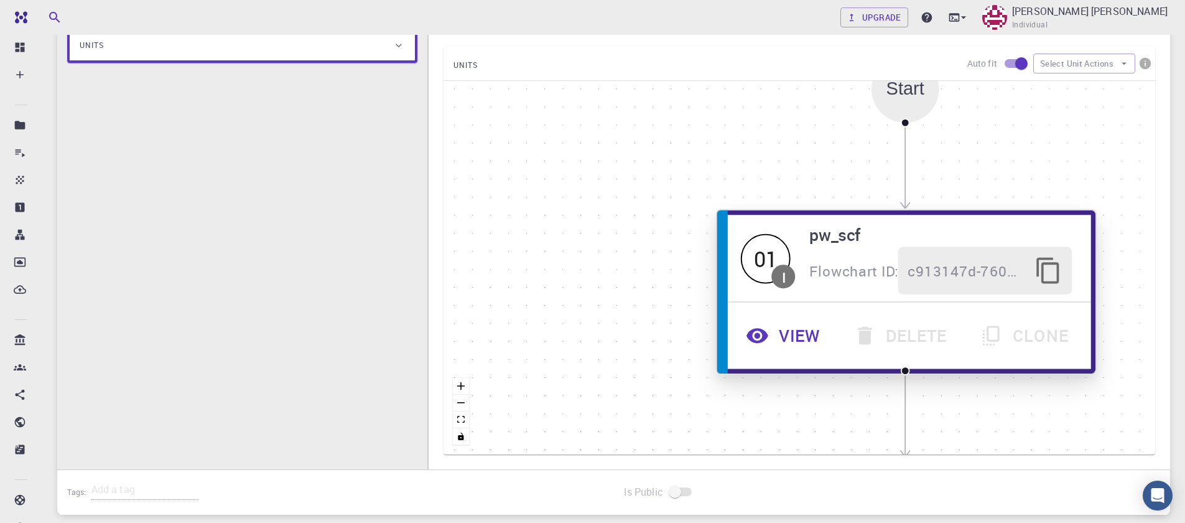
click at [771, 343] on button "View" at bounding box center [785, 335] width 107 height 47
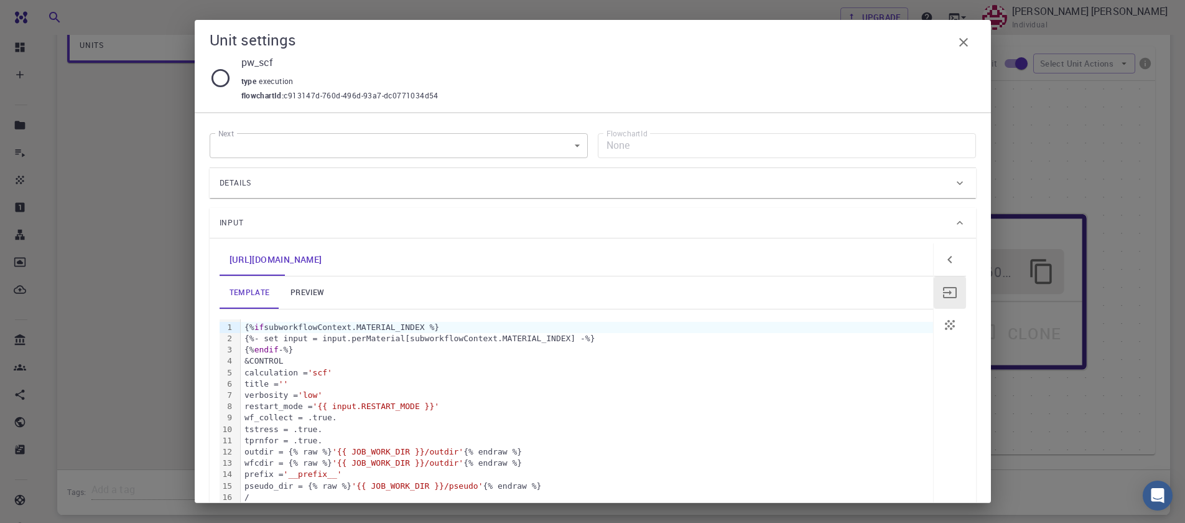
click at [295, 297] on link "preview" at bounding box center [307, 292] width 56 height 32
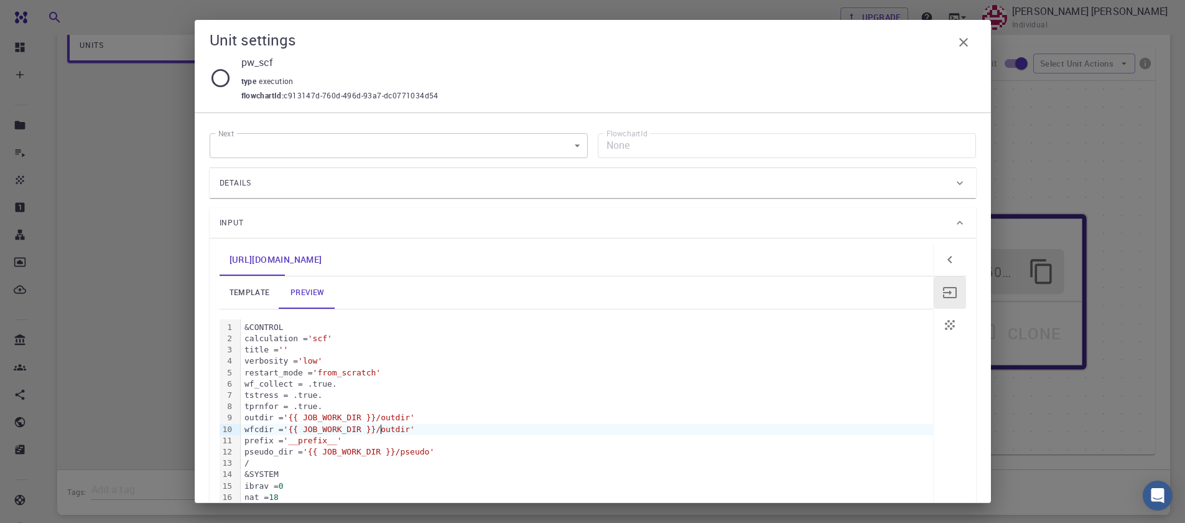
click at [379, 430] on span "'{{ JOB_WORK_DIR }}/outdir'" at bounding box center [349, 428] width 131 height 9
click at [312, 375] on div "restart_mode = 'from_scratch'" at bounding box center [587, 372] width 692 height 11
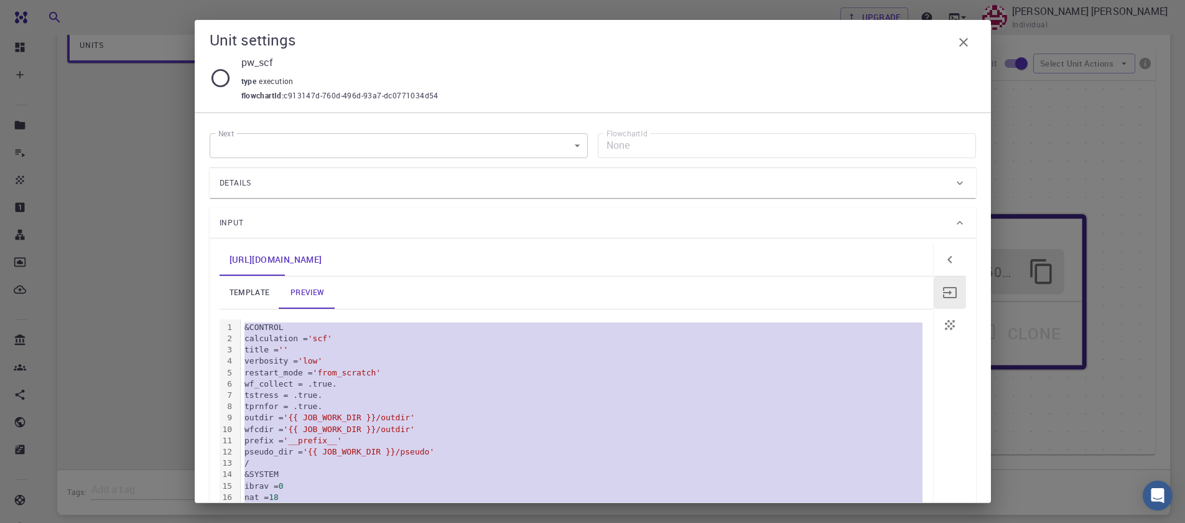
copy div "&CONTROL calculation = 'scf' title = '' verbosity = 'low' restart_mode = 'from_…"
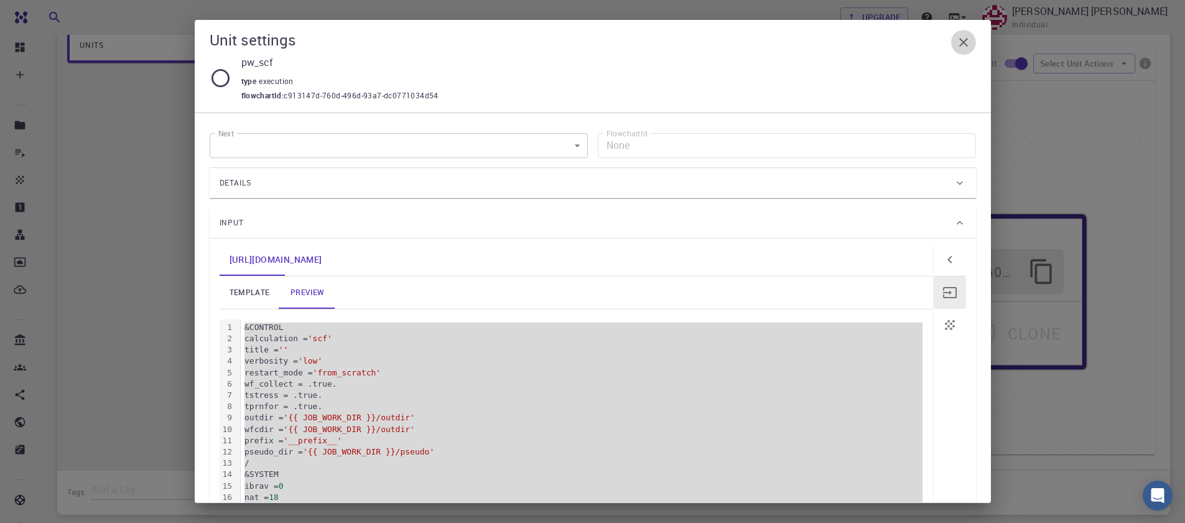
click at [966, 35] on icon "button" at bounding box center [963, 42] width 15 height 15
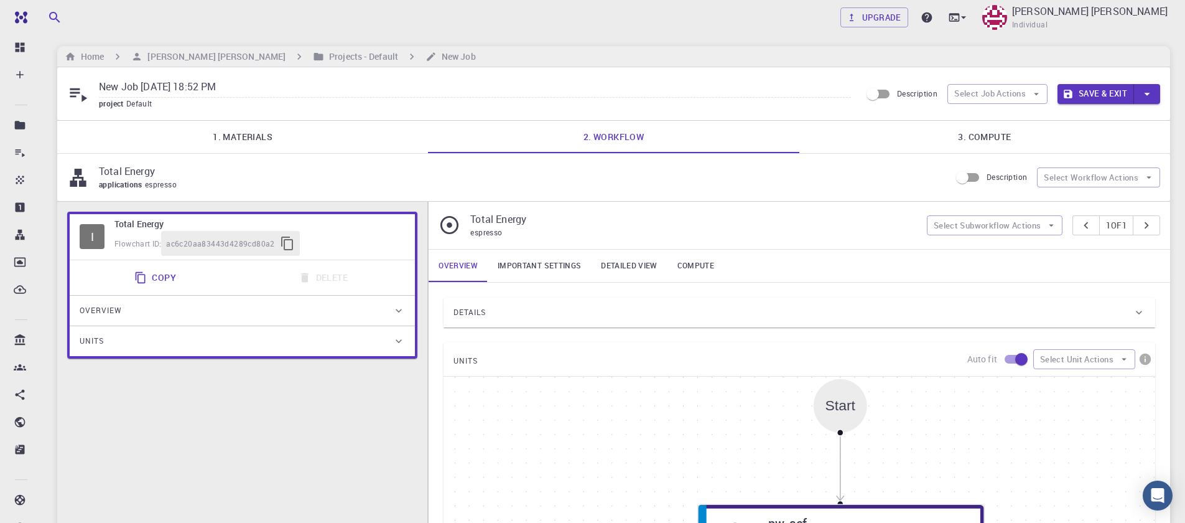
scroll to position [0, 0]
